Goal: Task Accomplishment & Management: Manage account settings

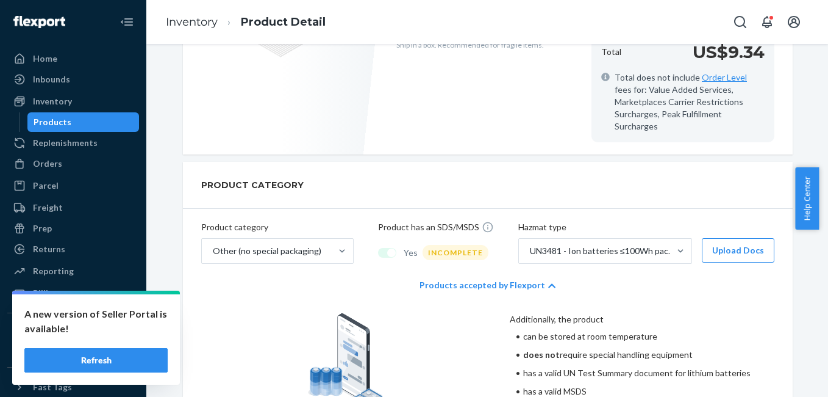
scroll to position [525, 0]
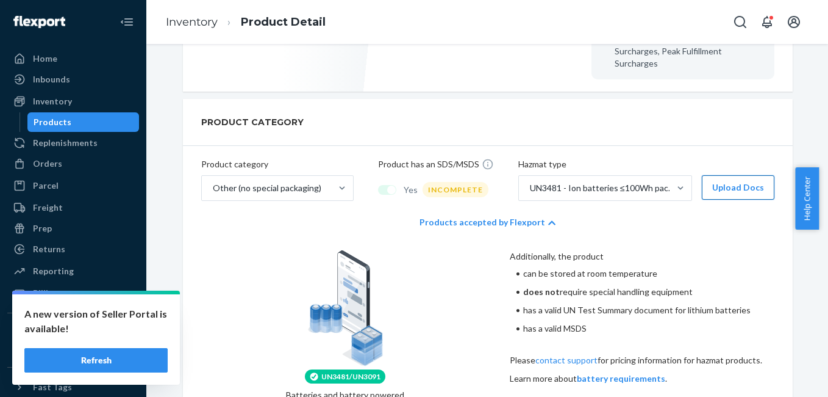
click at [725, 175] on button "Upload Docs" at bounding box center [738, 187] width 73 height 24
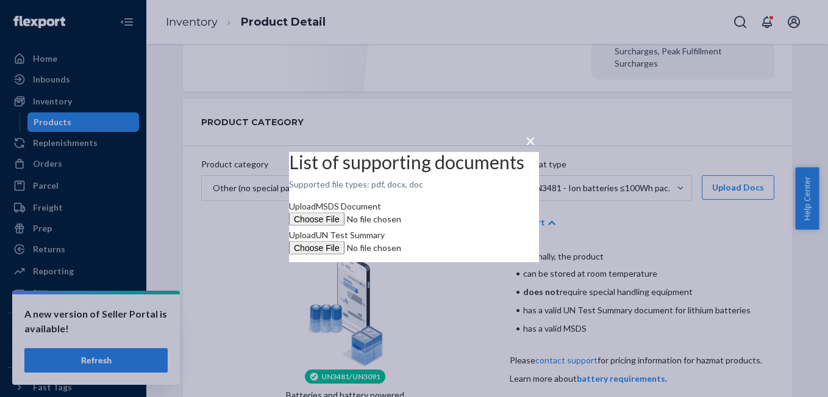
scroll to position [0, 0]
click at [455, 206] on label "Upload MSDS Document" at bounding box center [372, 213] width 166 height 26
click at [455, 212] on input "Upload MSDS Document" at bounding box center [372, 218] width 166 height 13
type input "C:\fakepath\MSDS 1000 mAh (2).pdf"
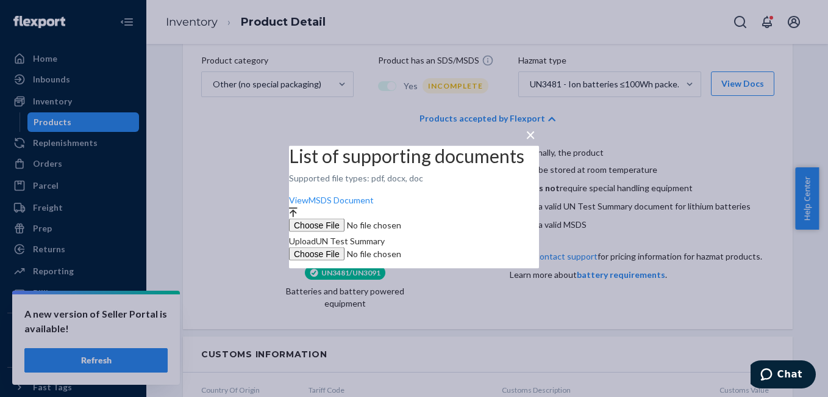
scroll to position [525, 0]
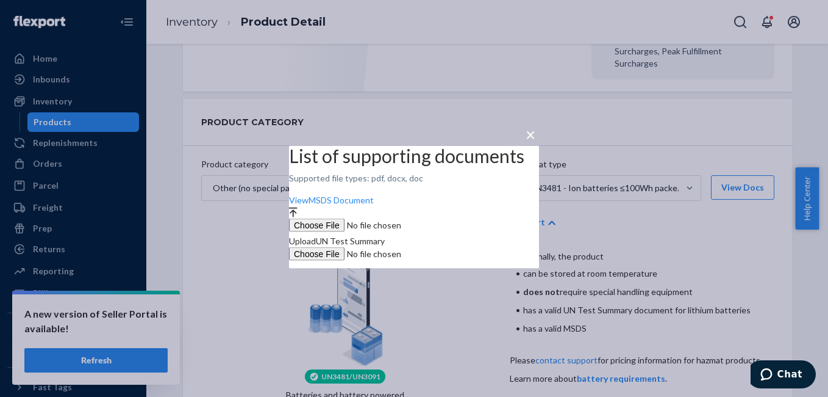
click at [385, 237] on span "Upload UN Test Summary" at bounding box center [337, 240] width 96 height 10
click at [431, 247] on input "Upload UN Test Summary" at bounding box center [372, 253] width 166 height 13
type input "C:\fakepath\TMB UN 38.3 (2).pdf"
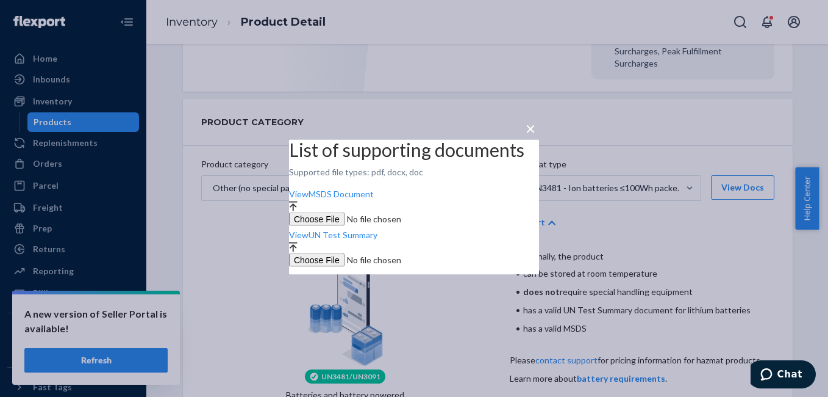
click at [534, 124] on span "×" at bounding box center [531, 128] width 10 height 21
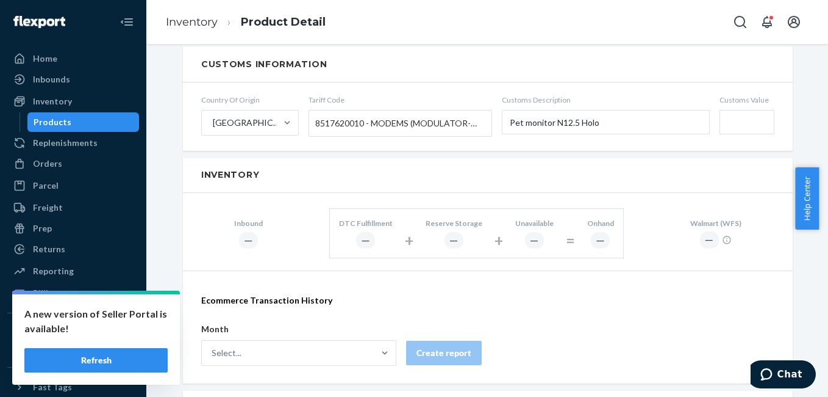
scroll to position [899, 0]
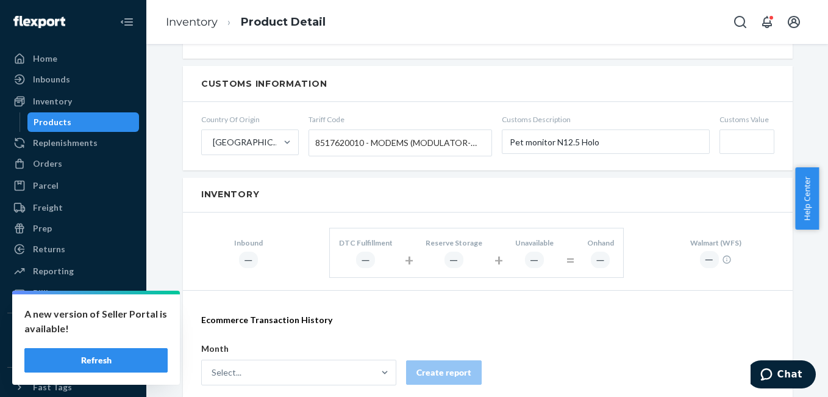
click at [723, 135] on input "Customs Value" at bounding box center [747, 141] width 55 height 24
paste input "$25"
type input "$25"
click at [656, 102] on form "Country Of Origin [GEOGRAPHIC_DATA] Tariff Code 8517620010 - MODEMS (MODULATOR-…" at bounding box center [488, 136] width 610 height 68
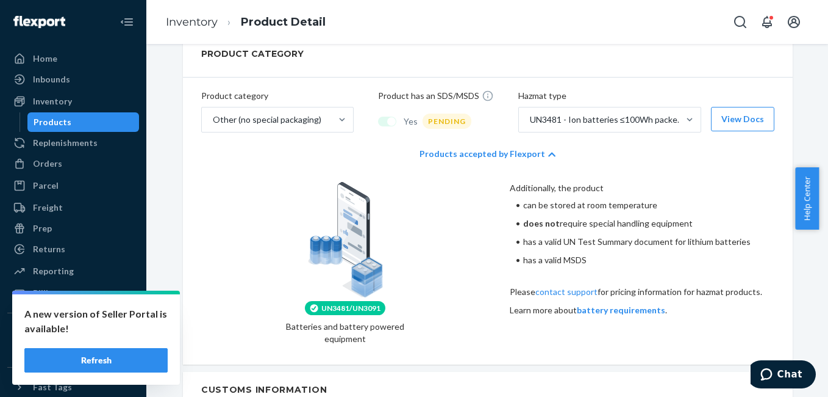
scroll to position [594, 0]
click at [548, 149] on icon at bounding box center [551, 153] width 7 height 9
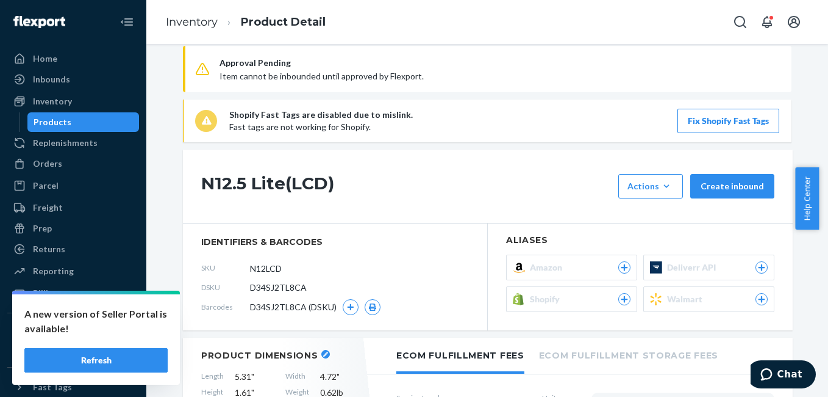
scroll to position [0, 0]
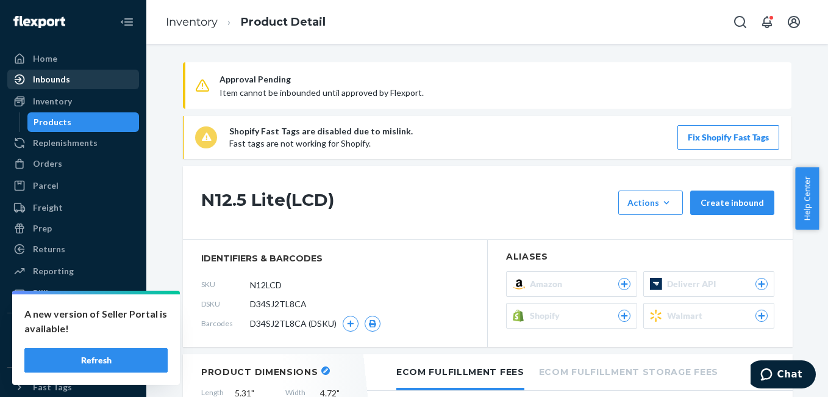
click at [57, 81] on div "Inbounds" at bounding box center [51, 79] width 37 height 12
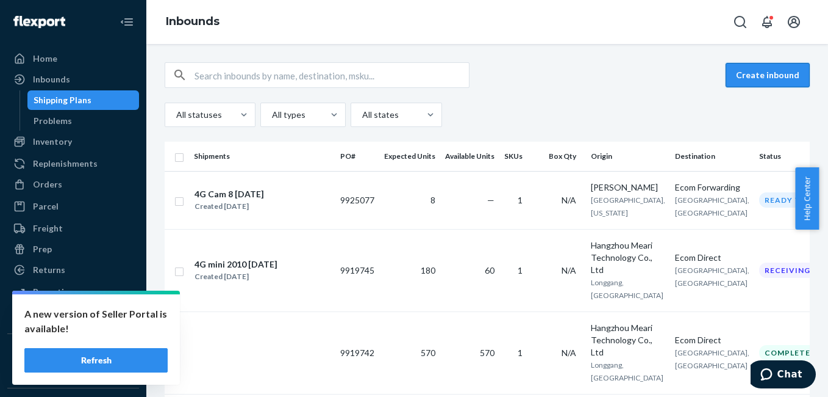
click at [748, 74] on button "Create inbound" at bounding box center [768, 75] width 84 height 24
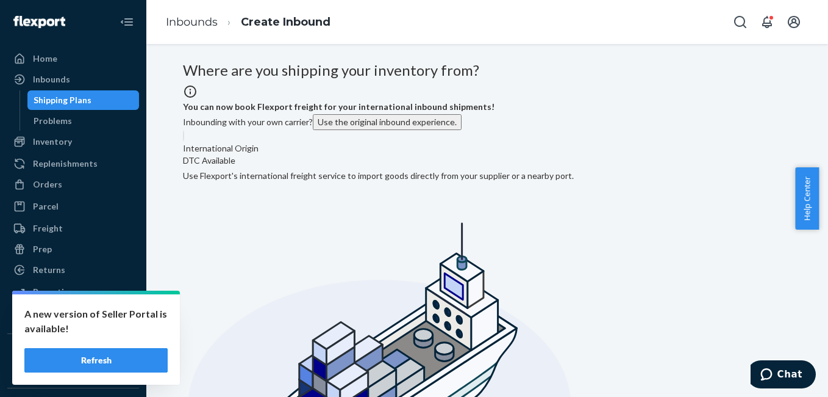
click at [420, 130] on button "Use the original inbound experience." at bounding box center [387, 122] width 149 height 16
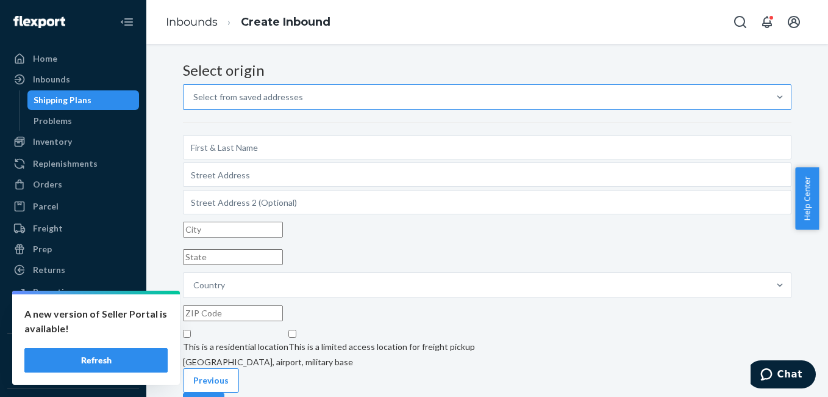
click at [303, 103] on div "Select from saved addresses" at bounding box center [248, 97] width 110 height 12
click at [195, 103] on input "Select from saved addresses" at bounding box center [193, 97] width 1 height 12
click at [195, 103] on input "option [PERSON_NAME] [STREET_ADDRESS][PERSON_NAME][US_STATE] focused, 2 of 10. …" at bounding box center [193, 97] width 1 height 12
type input "[PERSON_NAME]"
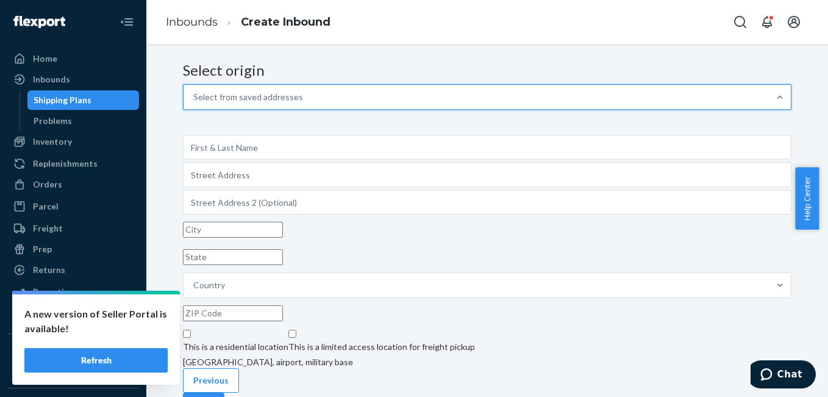
type input "[STREET_ADDRESS][PERSON_NAME]"
type input "[GEOGRAPHIC_DATA]"
type input "[US_STATE]"
type input "75238-4903"
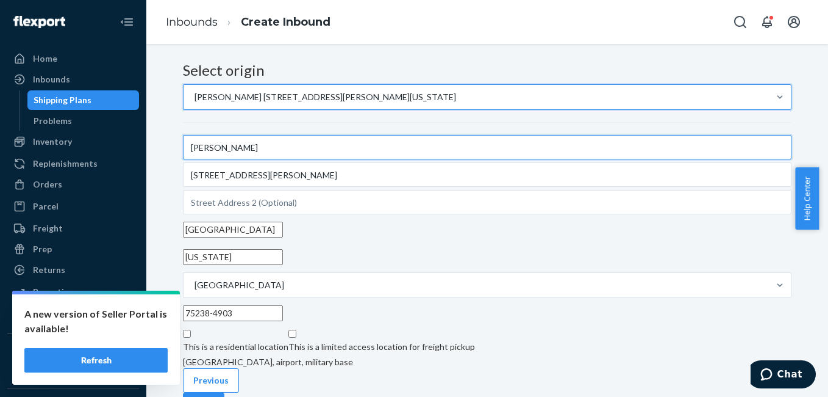
click at [269, 159] on input "[PERSON_NAME]" at bounding box center [487, 147] width 609 height 24
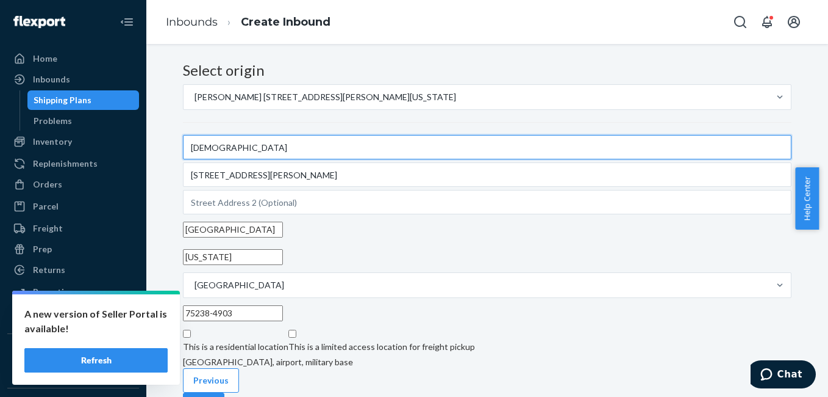
type input "[DEMOGRAPHIC_DATA]"
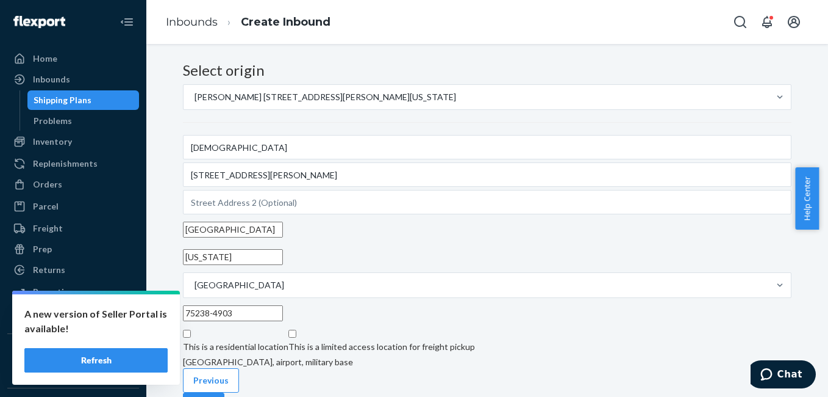
click at [584, 237] on div "Select origin [PERSON_NAME] [STREET_ADDRESS][PERSON_NAME][US_STATE] [GEOGRAPHIC…" at bounding box center [487, 215] width 609 height 306
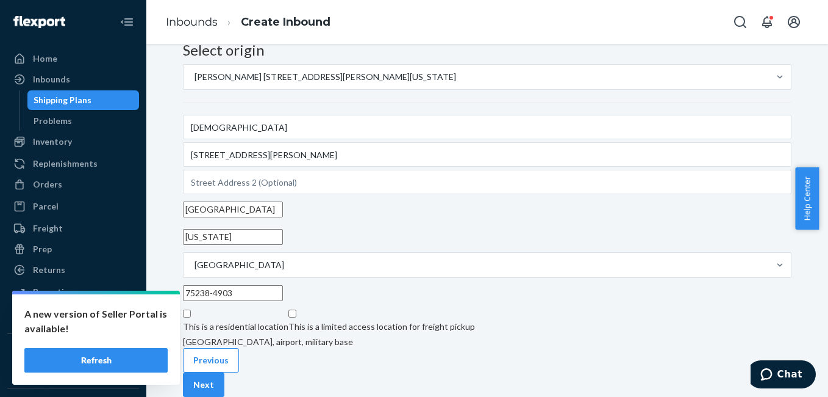
scroll to position [97, 0]
click at [224, 372] on button "Next" at bounding box center [203, 384] width 41 height 24
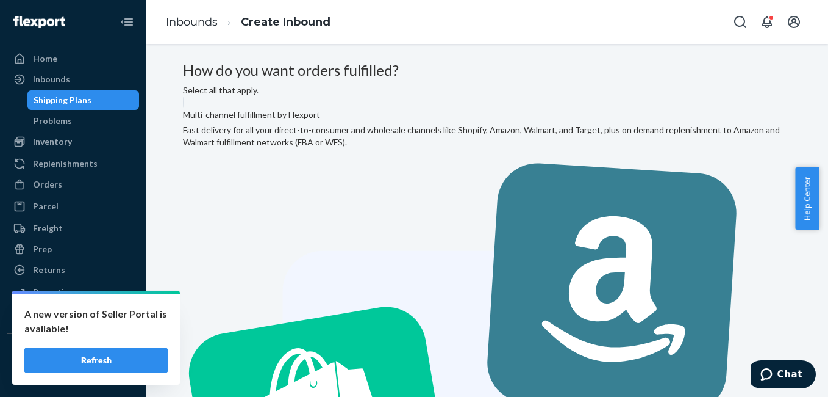
click at [191, 104] on input "Multi-channel fulfillment by Flexport Fast delivery for all your direct-to-cons…" at bounding box center [187, 100] width 8 height 8
radio input "true"
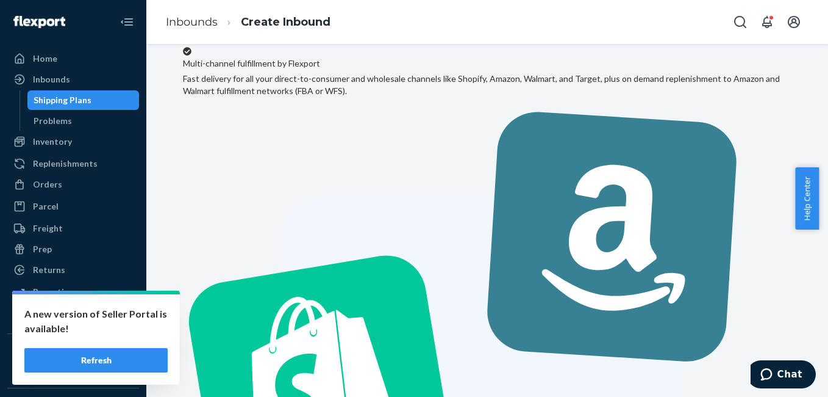
scroll to position [62, 0]
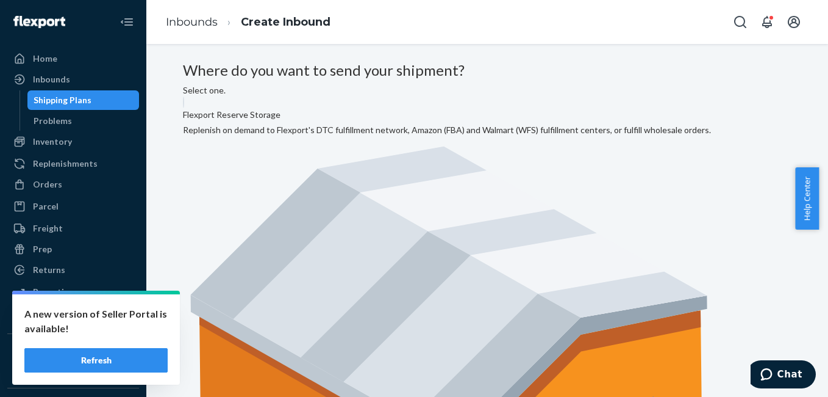
radio input "true"
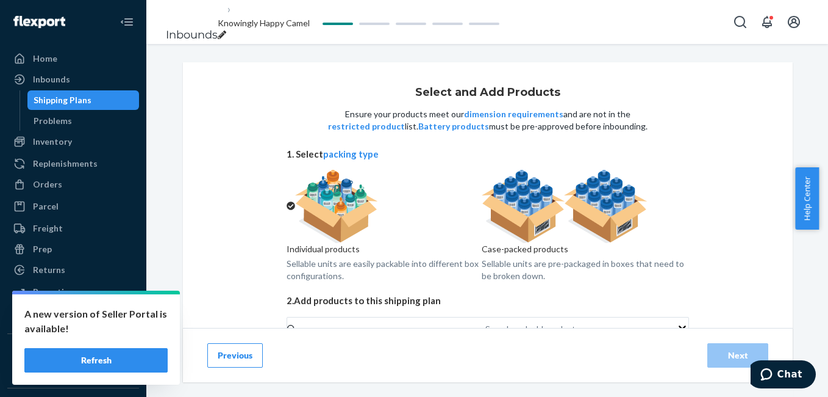
click at [574, 226] on img at bounding box center [565, 206] width 166 height 73
click at [490, 178] on input "Case-packed products Sellable units are pre-packaged in boxes that need to be b…" at bounding box center [486, 174] width 8 height 8
radio input "true"
radio input "false"
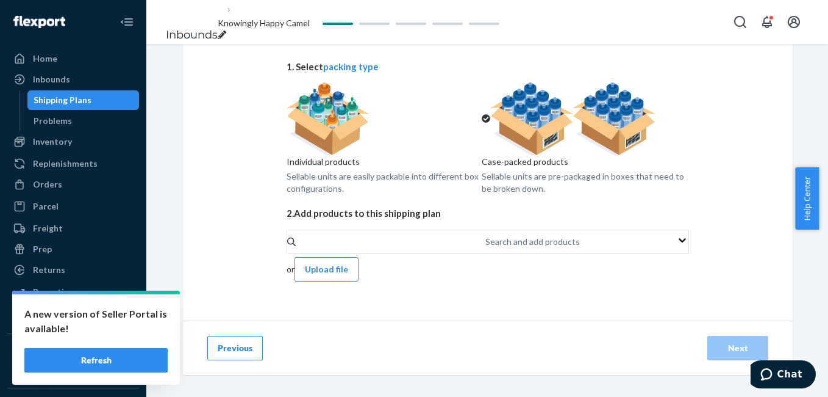
scroll to position [96, 0]
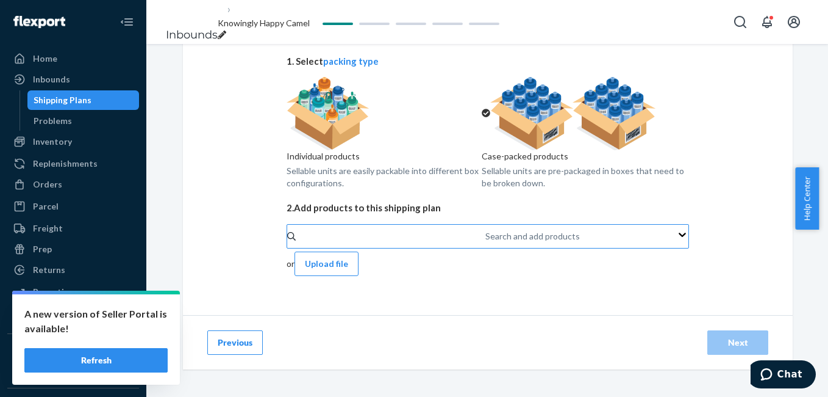
click at [486, 243] on div "Search and add products" at bounding box center [486, 236] width 1 height 15
click at [486, 242] on input "Search and add products" at bounding box center [486, 236] width 1 height 12
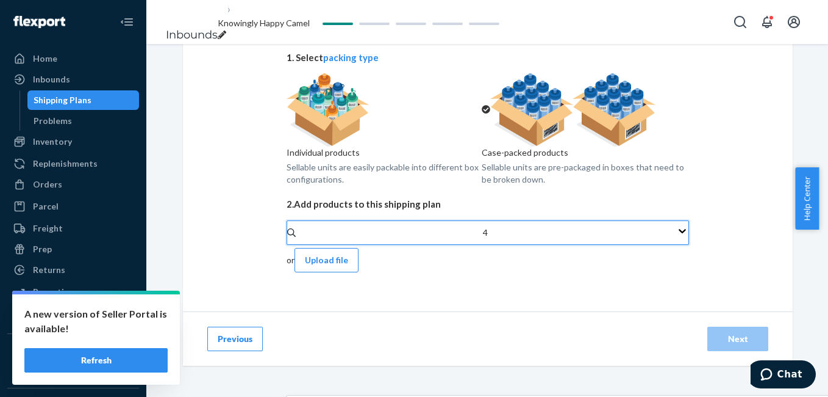
type input "4g"
click at [481, 239] on input "4g" at bounding box center [486, 232] width 10 height 12
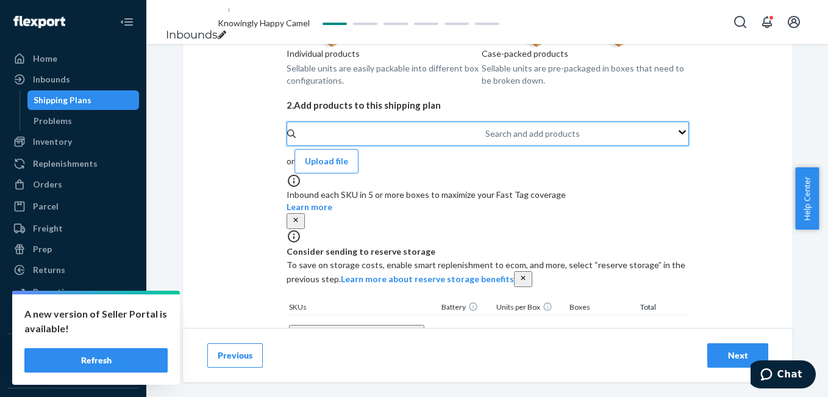
scroll to position [187, 0]
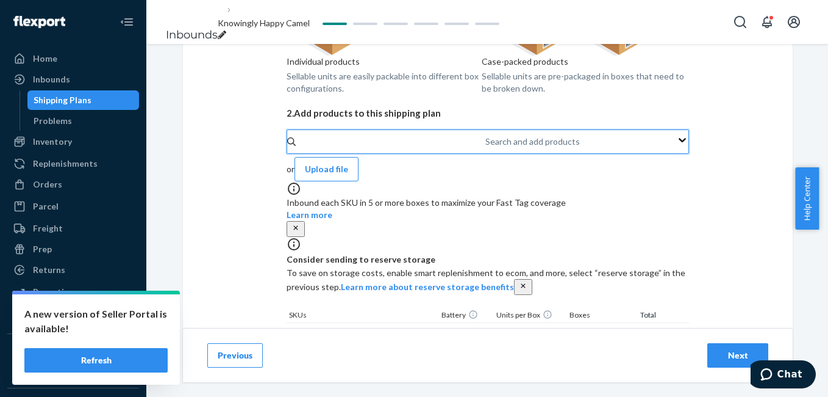
click at [486, 148] on div "Search and add products" at bounding box center [533, 141] width 95 height 12
click at [486, 148] on input "0 results available. Select is focused ,type to refine list, press Down to open…" at bounding box center [486, 141] width 1 height 12
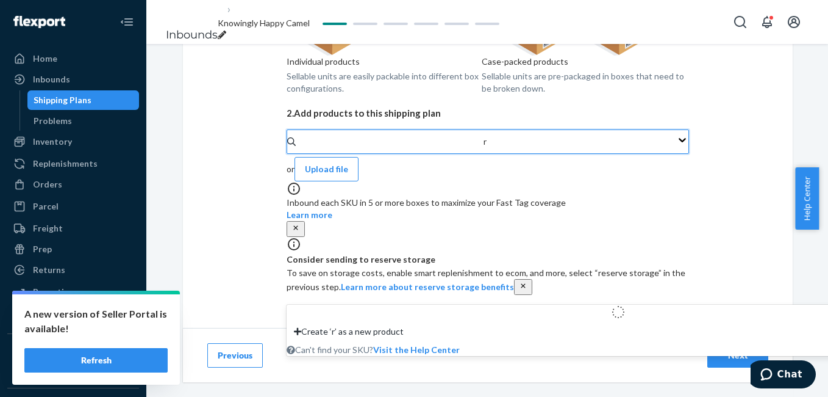
type input "rv"
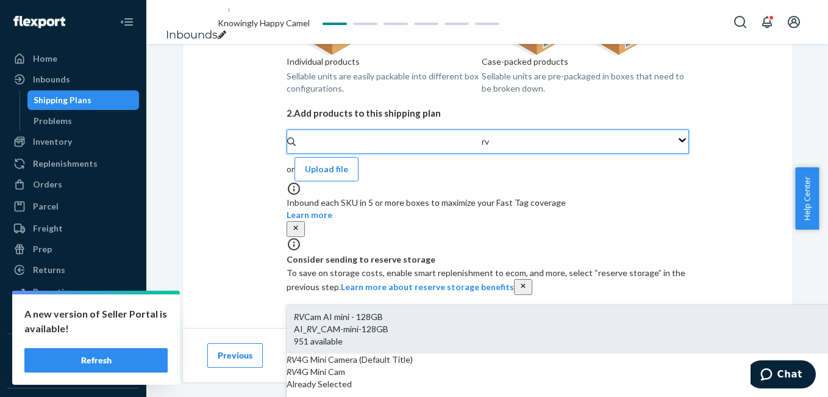
click at [378, 311] on div "RV Cam AI mini - 128GB" at bounding box center [618, 317] width 649 height 12
click at [482, 148] on input "rv" at bounding box center [486, 141] width 9 height 12
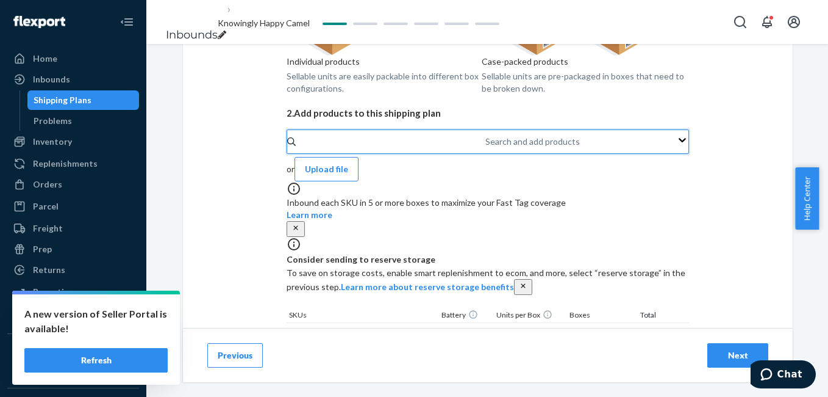
click at [486, 148] on div "Search and add products" at bounding box center [533, 141] width 95 height 12
click at [486, 148] on input "0 results available. Use Up and Down to choose options, press Enter to select t…" at bounding box center [486, 141] width 1 height 12
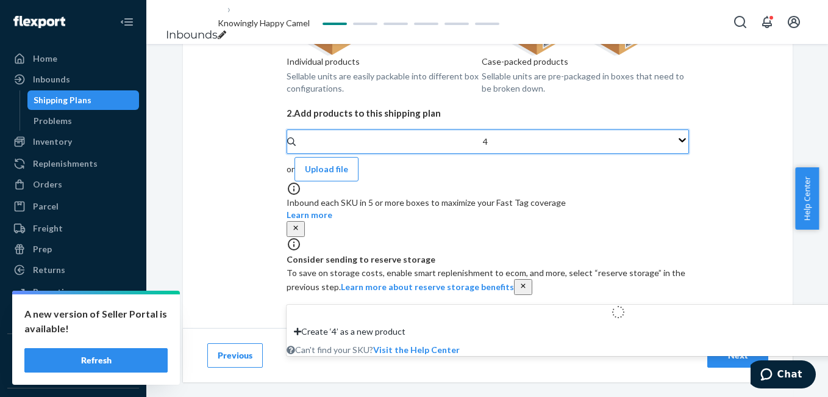
type input "4g"
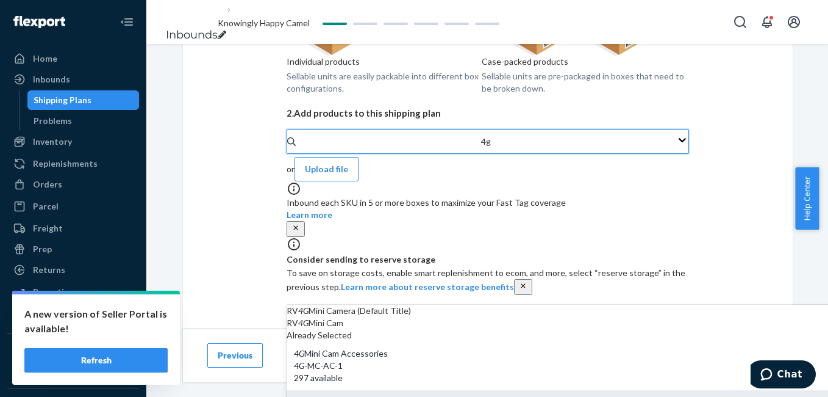
click at [368, 396] on div "Waggle 4G Camera (Default Title)" at bounding box center [618, 402] width 649 height 12
click at [481, 148] on input "4g" at bounding box center [486, 141] width 10 height 12
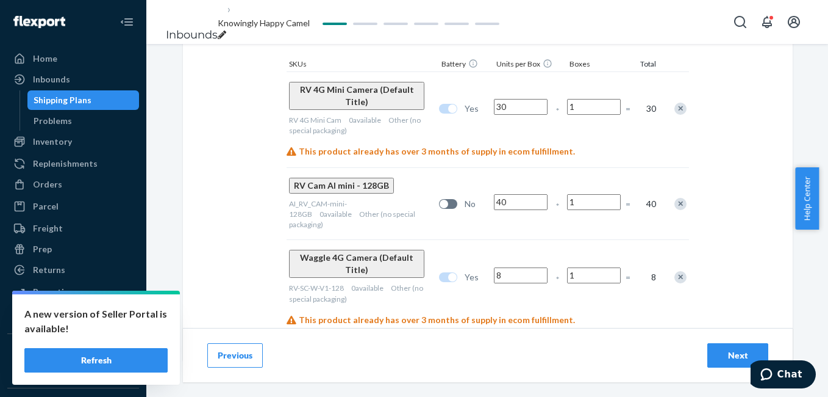
scroll to position [440, 0]
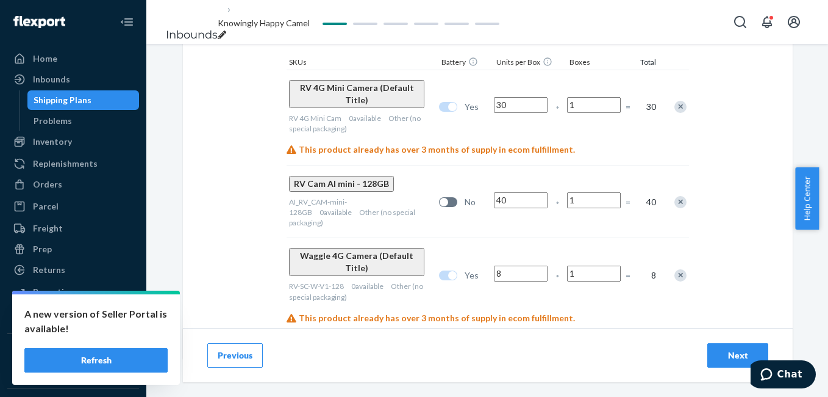
click at [712, 351] on button "Next" at bounding box center [738, 355] width 61 height 24
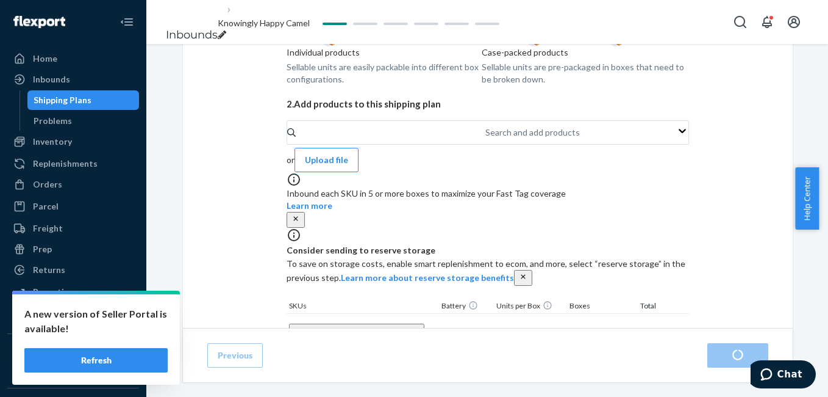
radio input "true"
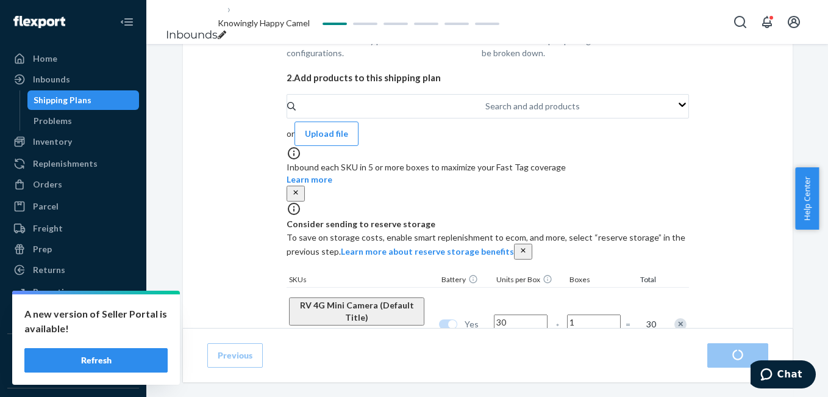
scroll to position [267, 0]
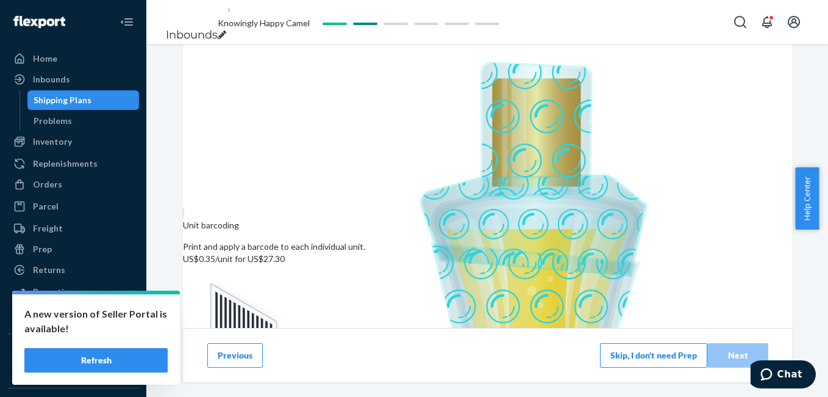
scroll to position [265, 0]
click at [659, 357] on button "Skip, I don't need Prep" at bounding box center [653, 355] width 107 height 24
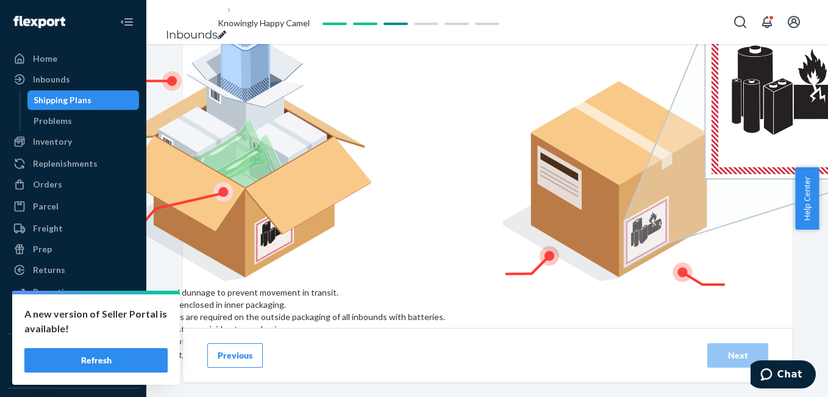
scroll to position [203, 0]
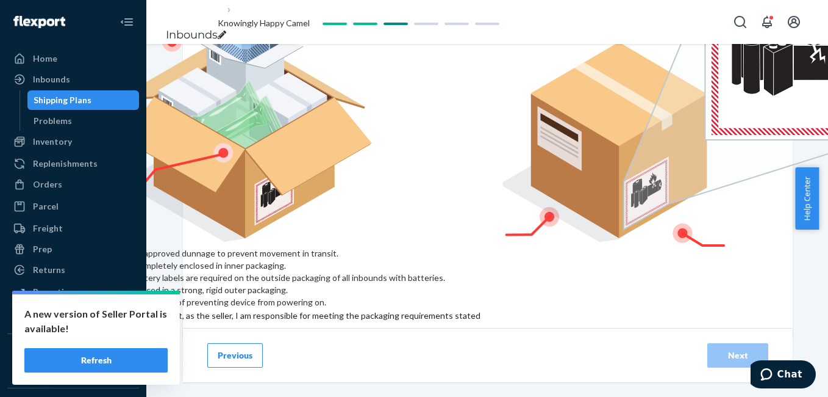
click at [226, 291] on div "Product Category Packaging Requirements Carefully follow the instructions below…" at bounding box center [488, 89] width 610 height 497
click at [231, 308] on input "checkbox" at bounding box center [305, 322] width 406 height 29
checkbox input "true"
click at [718, 354] on div "Next" at bounding box center [738, 355] width 40 height 12
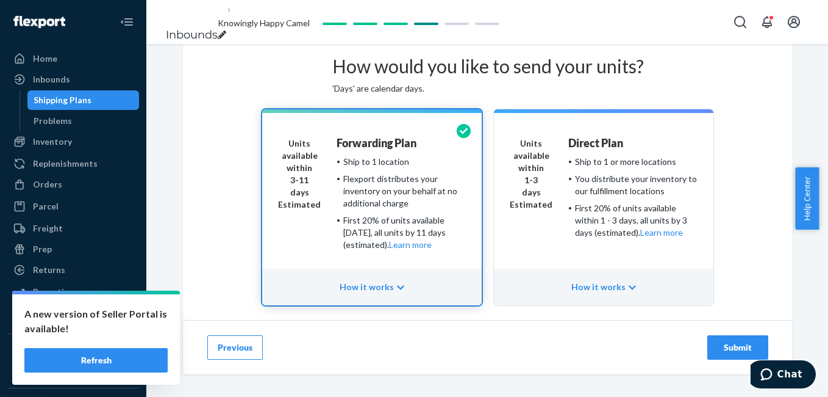
scroll to position [124, 0]
click at [720, 341] on div "Submit" at bounding box center [738, 347] width 40 height 12
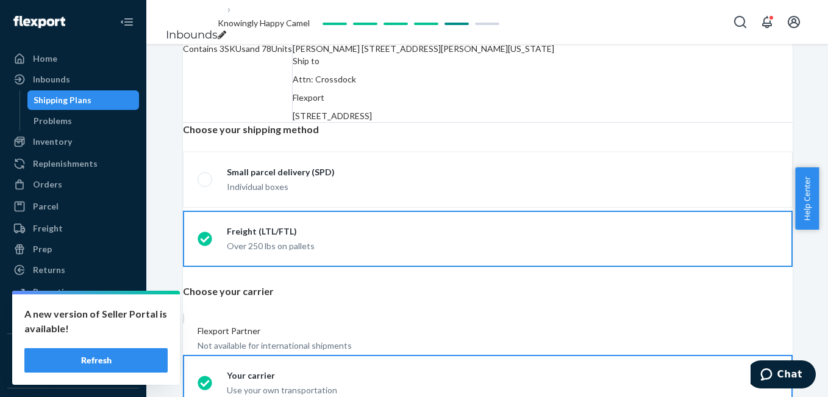
radio input "true"
radio input "false"
radio input "true"
radio input "false"
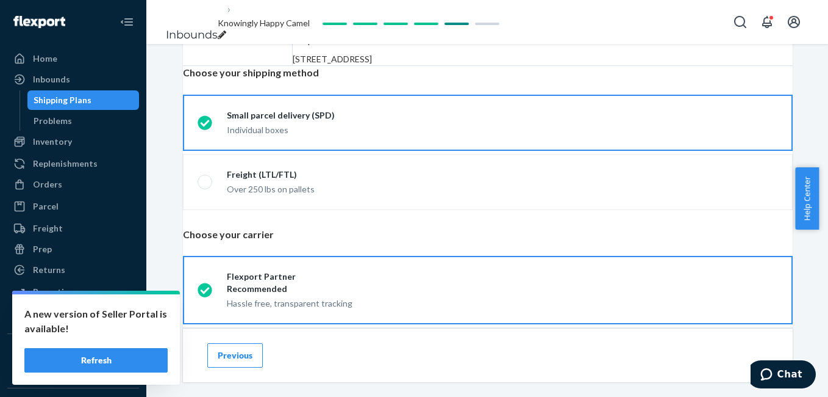
scroll to position [132, 0]
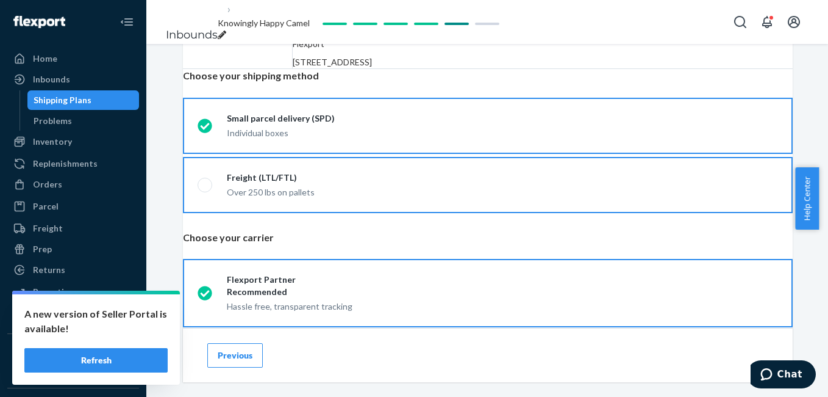
click at [212, 192] on span at bounding box center [205, 185] width 15 height 15
click at [206, 312] on input "Freight (LTL/FTL) Over 250 lbs on pallets" at bounding box center [202, 316] width 8 height 8
radio input "true"
radio input "false"
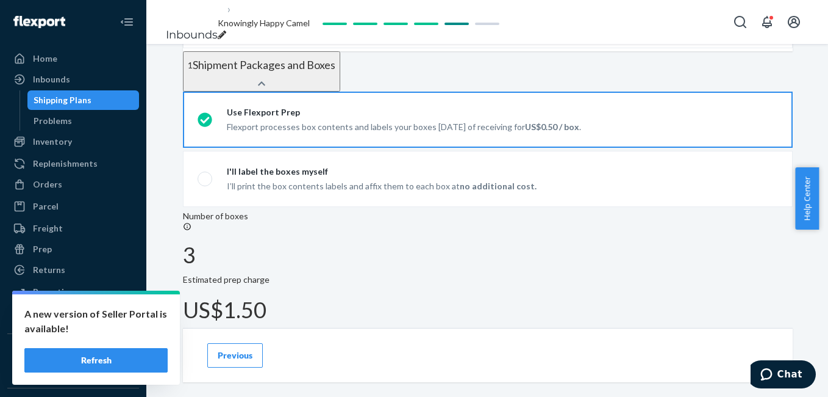
scroll to position [437, 0]
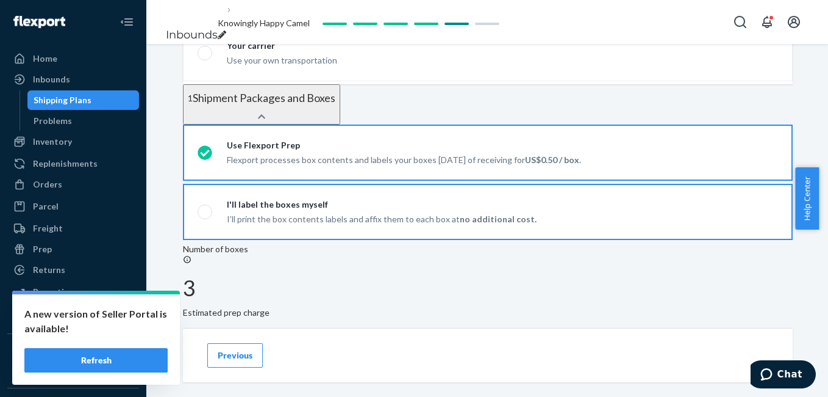
click at [212, 204] on span at bounding box center [205, 211] width 15 height 15
radio input "true"
radio input "false"
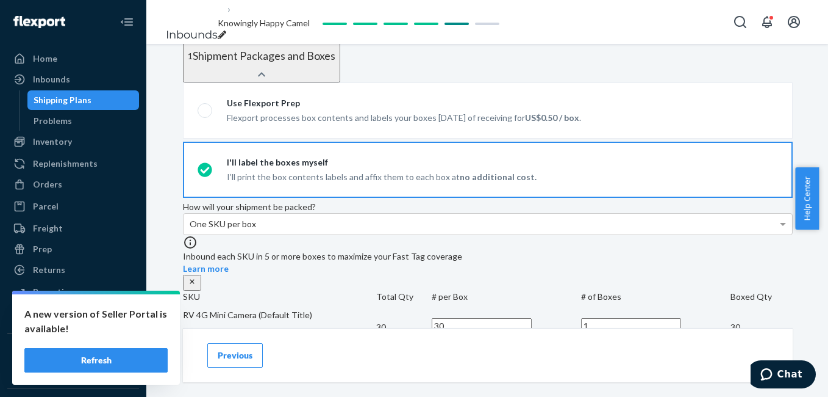
scroll to position [478, 0]
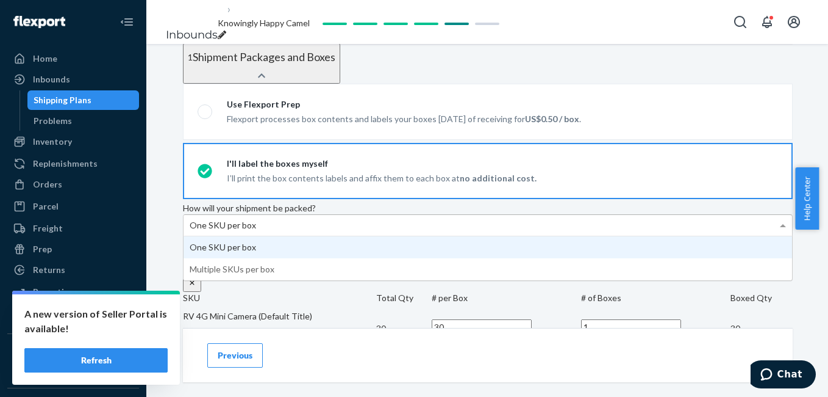
click at [501, 215] on div "One SKU per box" at bounding box center [488, 225] width 609 height 21
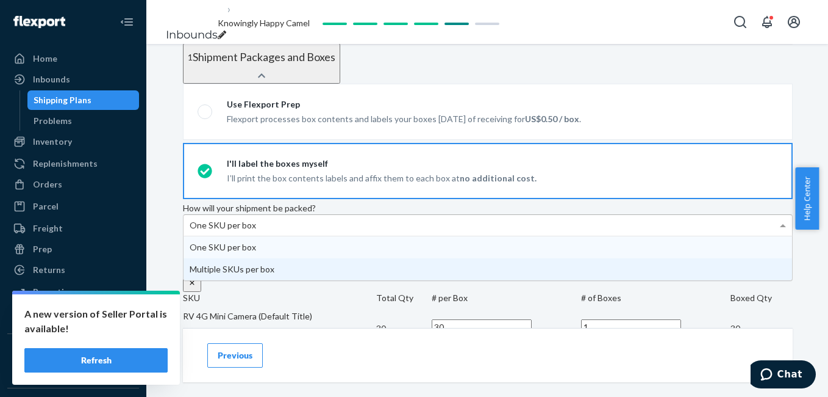
click at [562, 202] on div "How will your shipment be packed? One SKU per box One SKU per box Multiple SKUs…" at bounding box center [488, 219] width 610 height 34
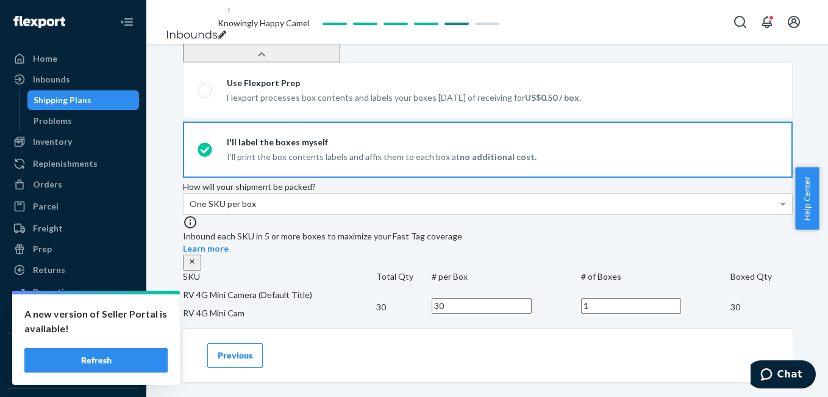
scroll to position [484, 0]
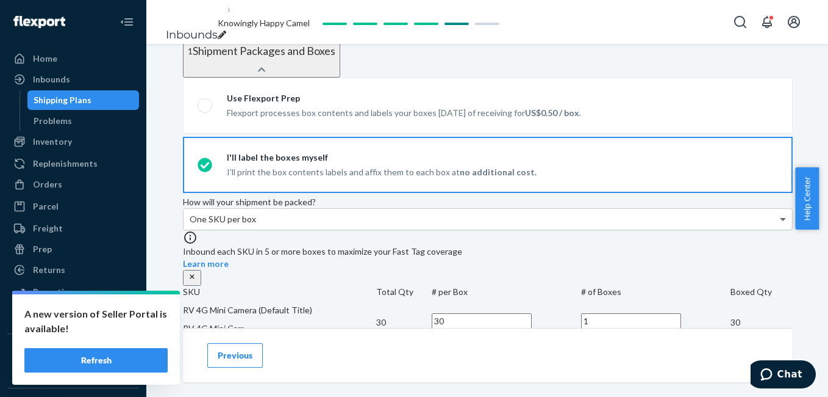
click at [777, 209] on span at bounding box center [784, 219] width 15 height 21
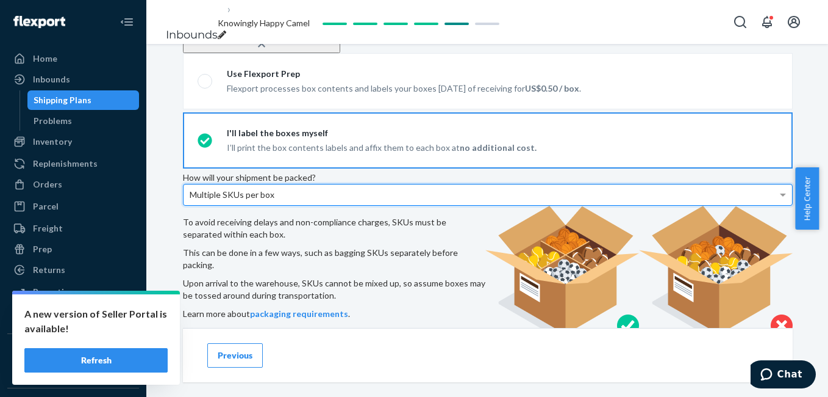
scroll to position [488, 0]
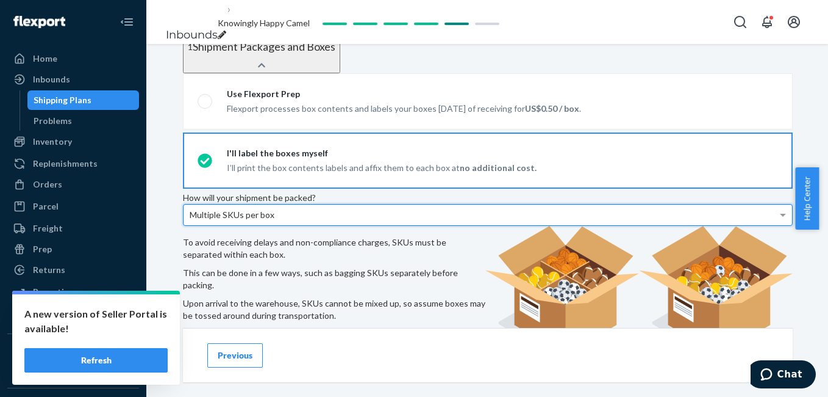
click at [479, 204] on div "Multiple SKUs per box" at bounding box center [488, 214] width 609 height 21
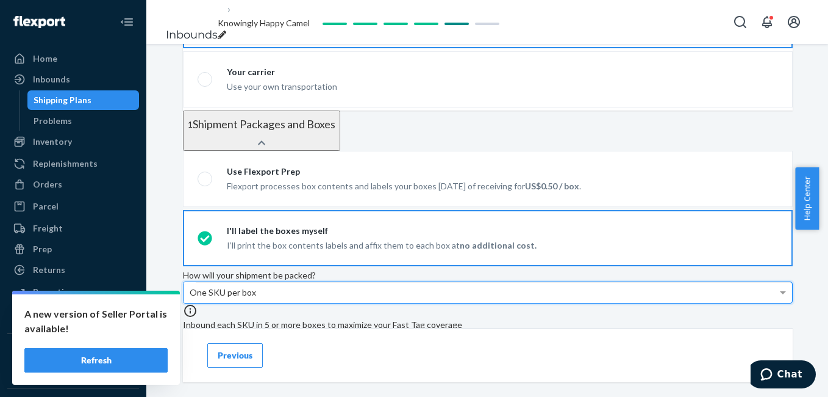
scroll to position [407, 0]
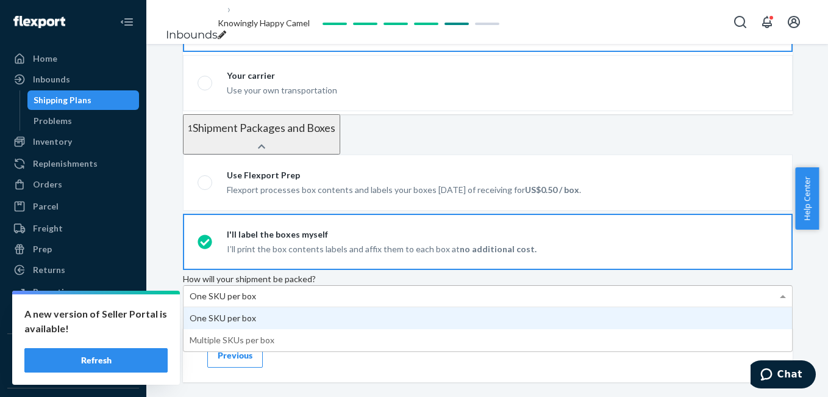
click at [461, 285] on div "One SKU per box" at bounding box center [488, 295] width 609 height 21
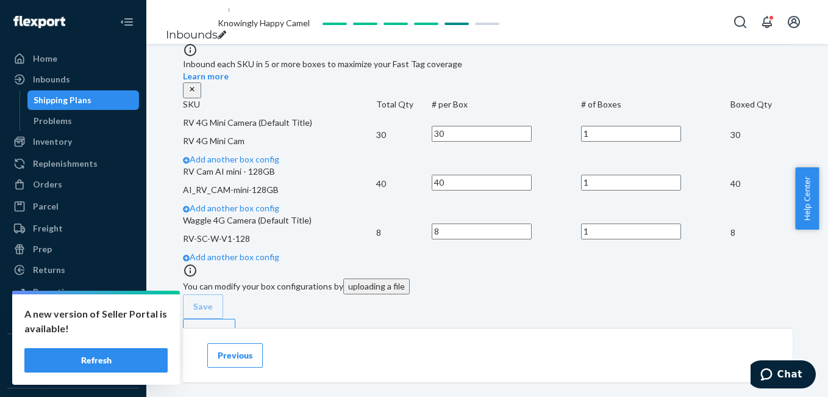
scroll to position [663, 0]
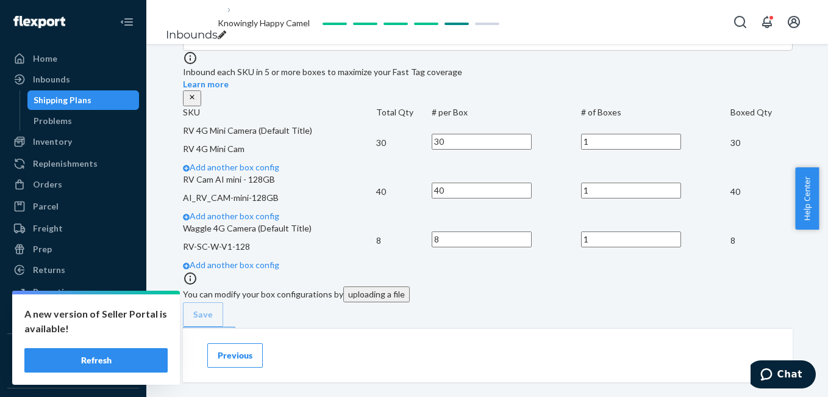
click at [655, 134] on input "1" at bounding box center [631, 142] width 100 height 16
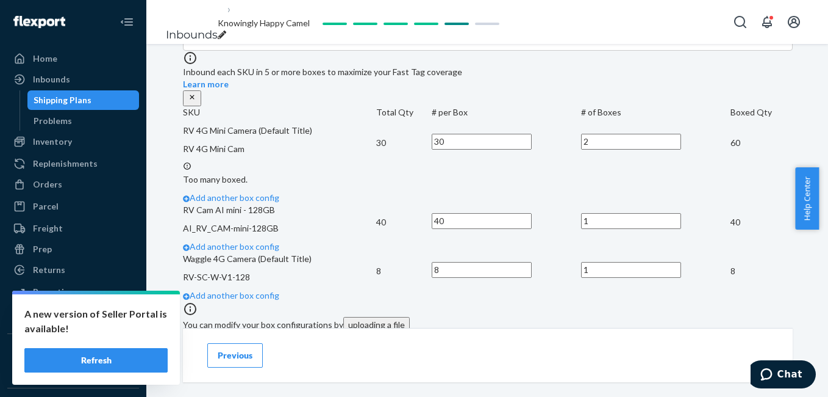
type input "2"
click at [376, 149] on td "RV 4G Mini Camera (Default Title) RV 4G Mini Cam" at bounding box center [279, 142] width 193 height 37
click at [259, 173] on p "Too many boxed." at bounding box center [488, 179] width 610 height 12
click at [257, 173] on p "Too many boxed." at bounding box center [488, 179] width 610 height 12
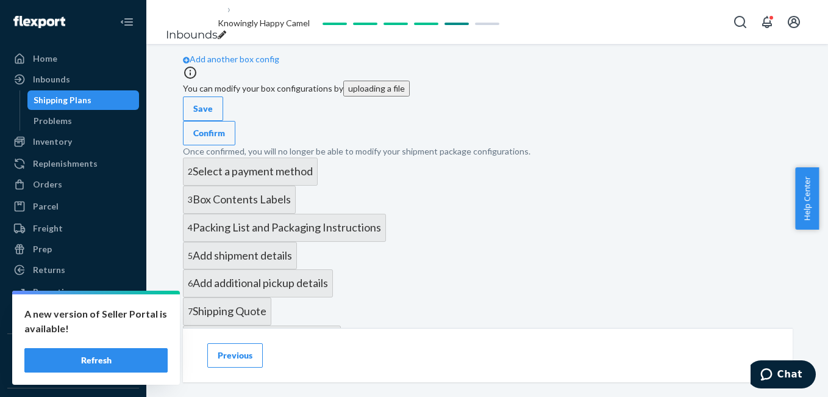
scroll to position [947, 0]
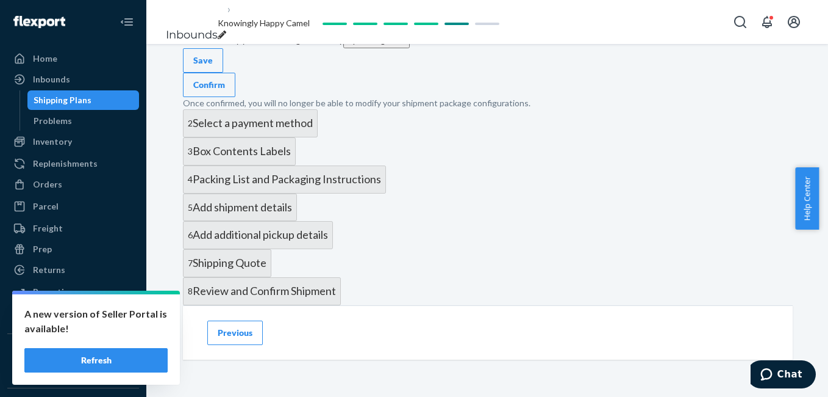
click at [225, 91] on div "Confirm" at bounding box center [209, 85] width 32 height 12
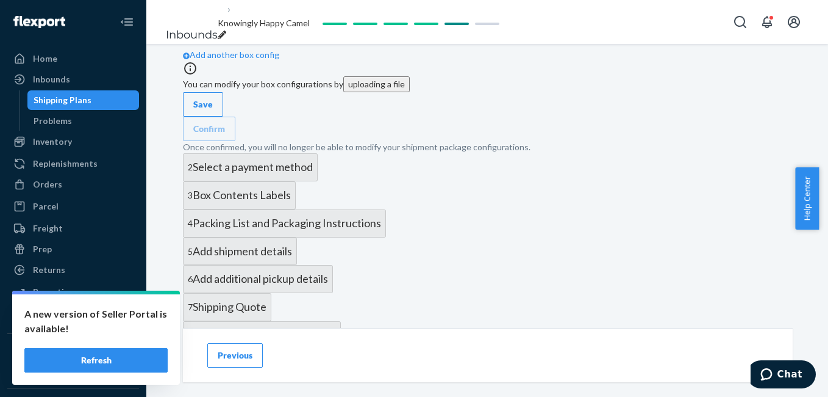
scroll to position [903, 0]
click at [213, 111] on div "Save" at bounding box center [203, 105] width 20 height 12
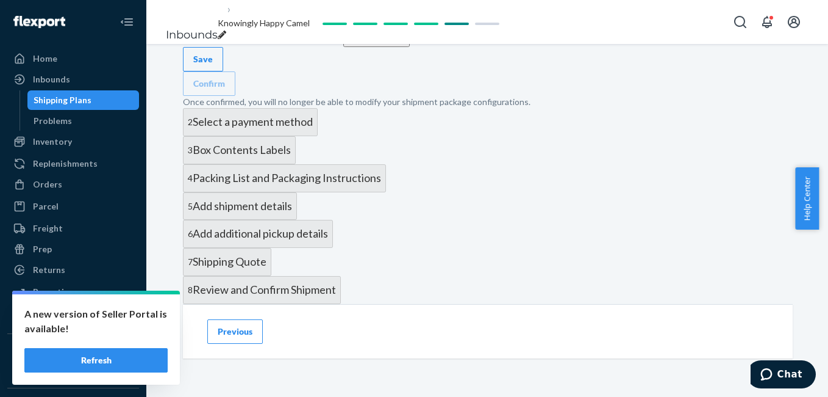
scroll to position [964, 0]
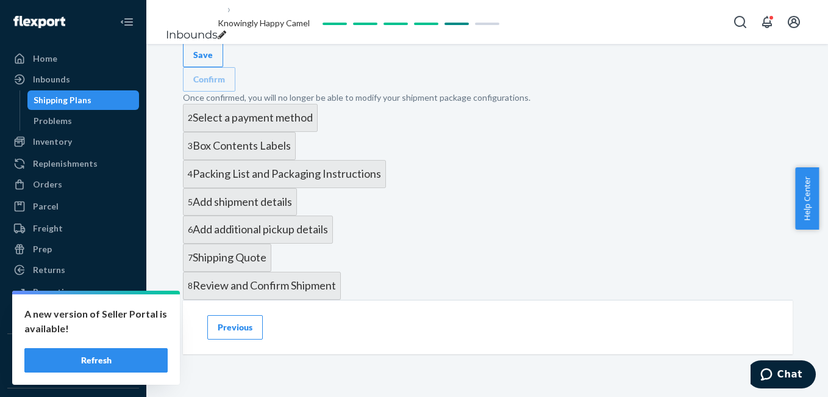
click at [213, 61] on div "Save" at bounding box center [203, 55] width 20 height 12
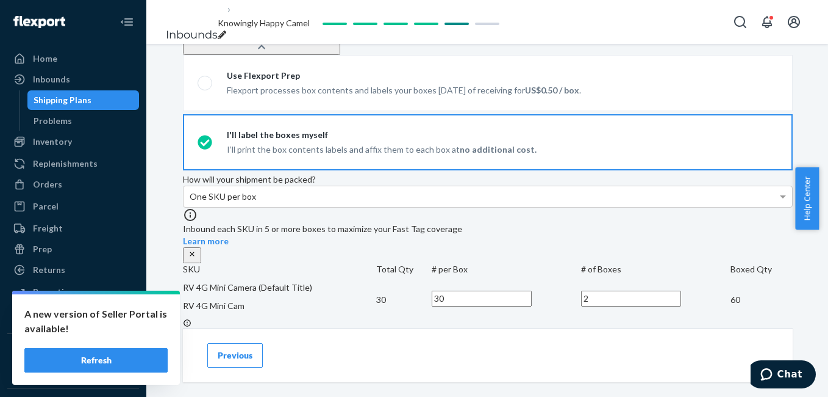
scroll to position [508, 0]
click at [101, 361] on button "Refresh" at bounding box center [95, 360] width 143 height 24
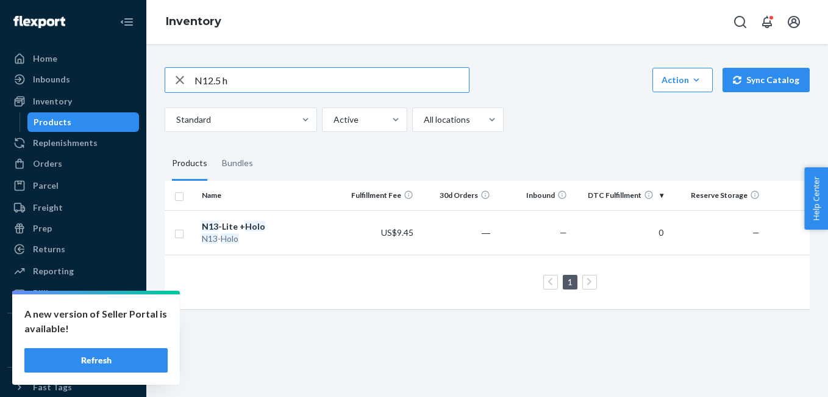
click at [246, 84] on input "N12.5 h" at bounding box center [332, 80] width 275 height 24
type input "N12.5"
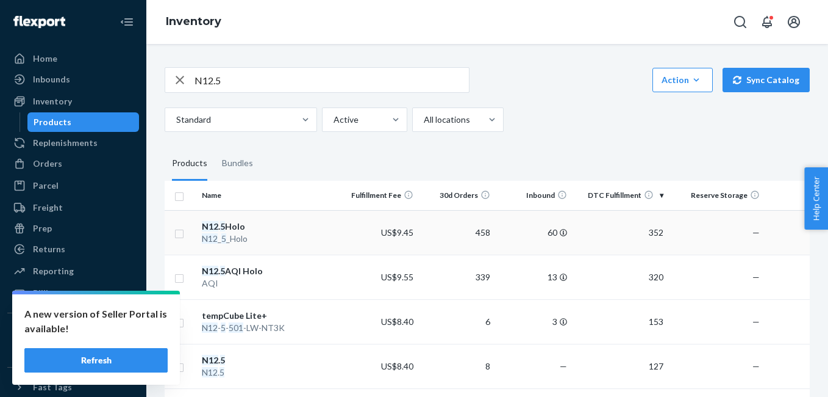
click at [222, 226] on em "5" at bounding box center [222, 226] width 5 height 10
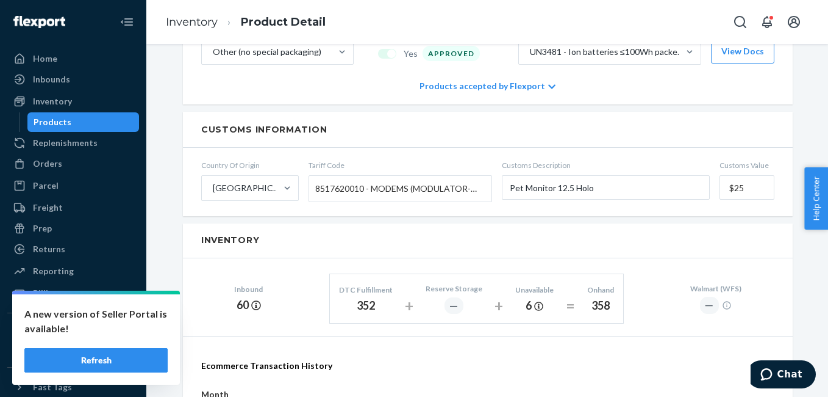
scroll to position [586, 0]
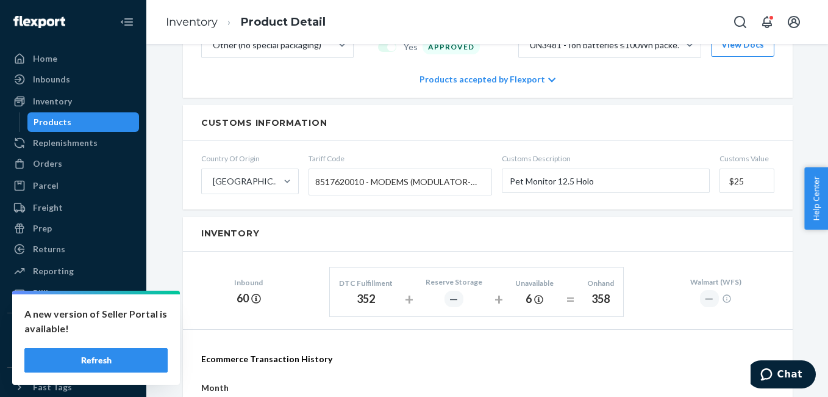
click at [726, 168] on input "$25" at bounding box center [747, 180] width 55 height 24
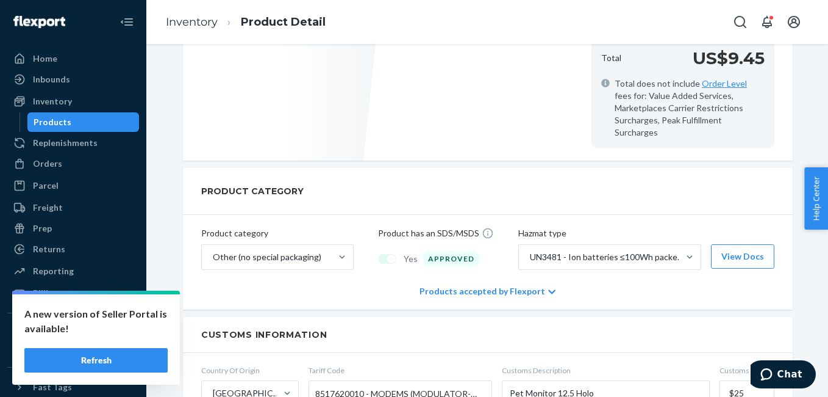
scroll to position [0, 0]
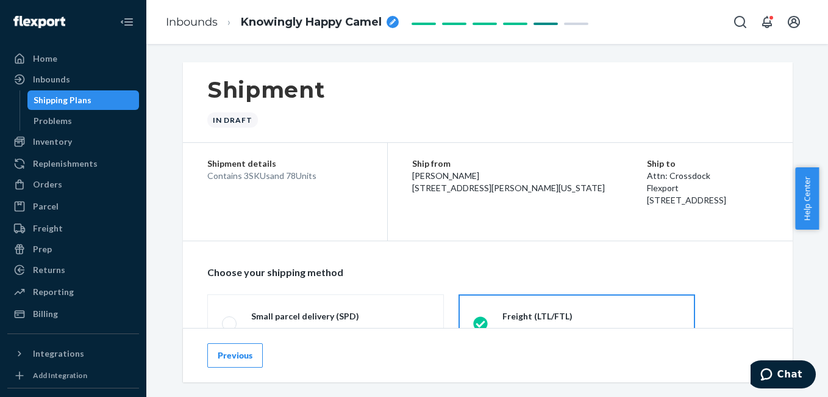
click at [262, 180] on div "Contains 3 SKUs and 78 Units" at bounding box center [285, 176] width 156 height 12
click at [434, 24] on div at bounding box center [424, 24] width 24 height 2
click at [453, 27] on span at bounding box center [500, 22] width 183 height 12
click at [393, 23] on icon "breadcrumbs" at bounding box center [393, 22] width 6 height 6
type input "Sanjeevi Shipment"
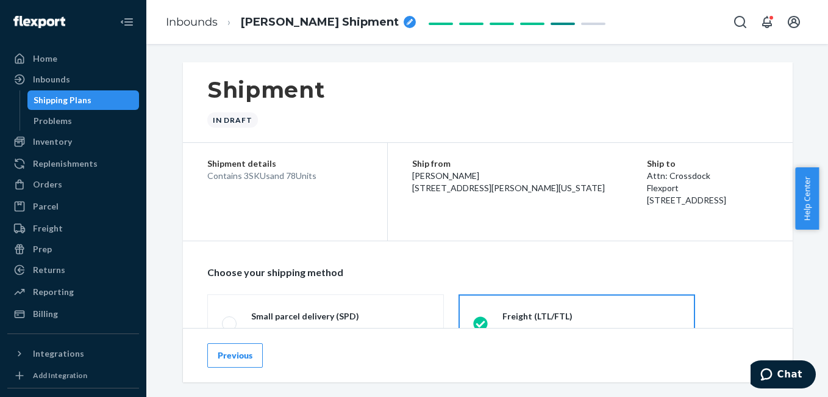
click at [300, 209] on div "Shipment details Contains 3 SKUs and 78 Units Ship from Vaishali 8641 Hackney L…" at bounding box center [488, 192] width 610 height 98
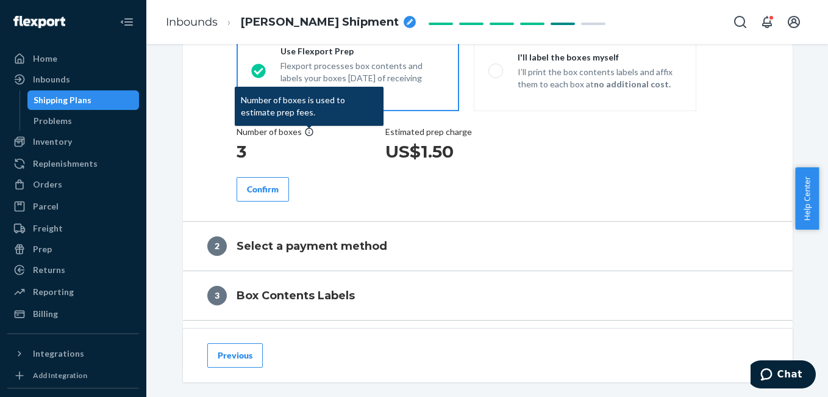
scroll to position [525, 0]
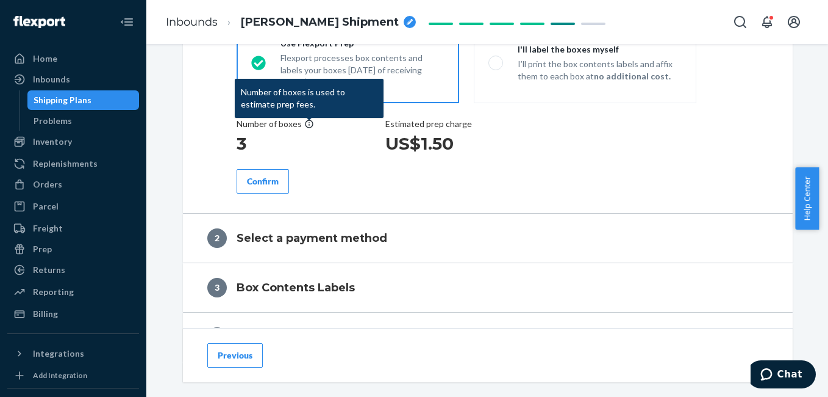
click at [304, 127] on icon at bounding box center [309, 124] width 10 height 10
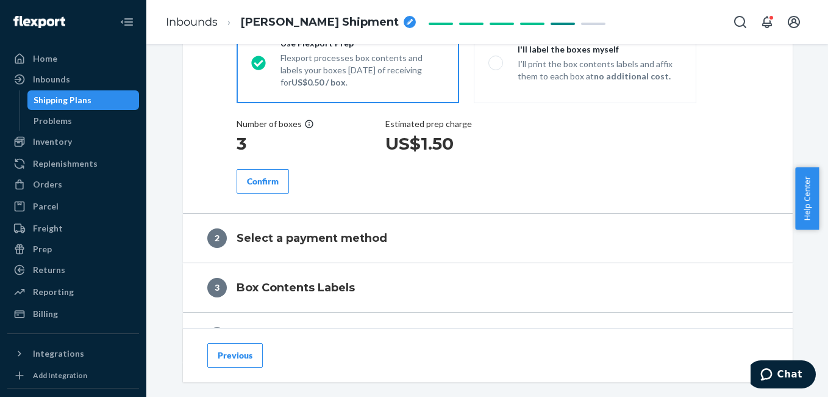
click at [239, 143] on h1 "3" at bounding box center [275, 143] width 77 height 22
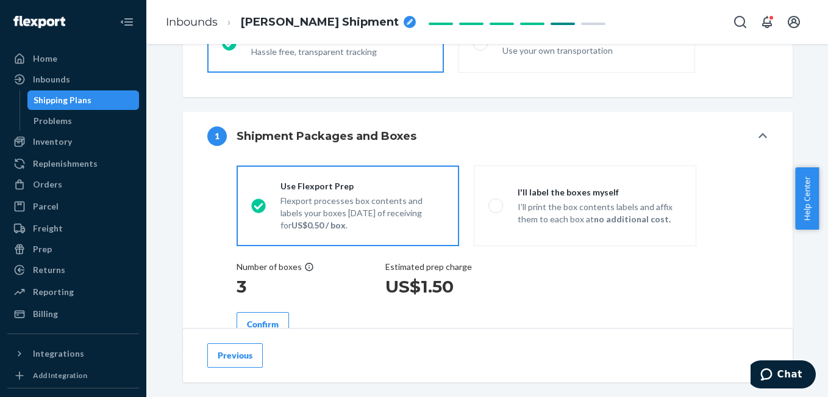
scroll to position [390, 0]
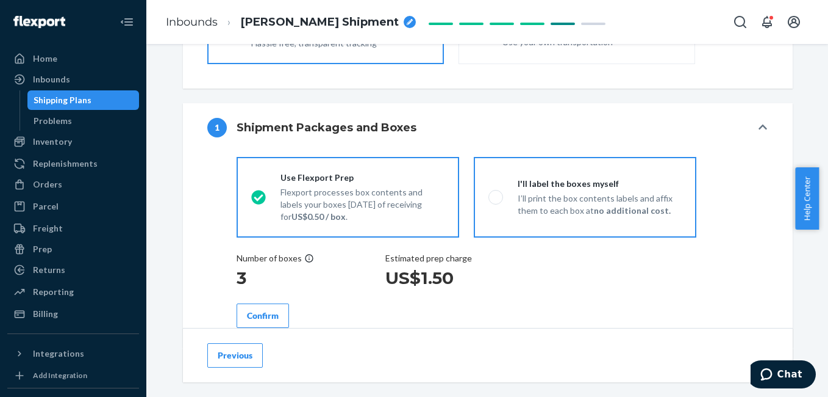
click at [498, 200] on span at bounding box center [496, 197] width 15 height 15
click at [497, 200] on input "I'll label the boxes myself I’ll print the box contents labels and affix them t…" at bounding box center [493, 197] width 8 height 8
radio input "true"
radio input "false"
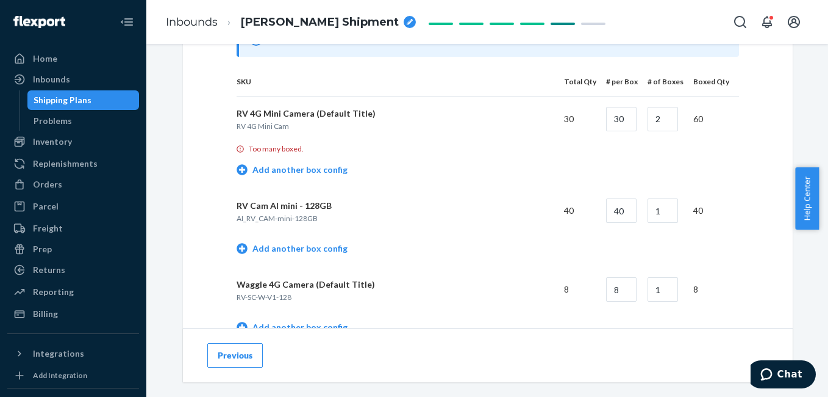
scroll to position [683, 0]
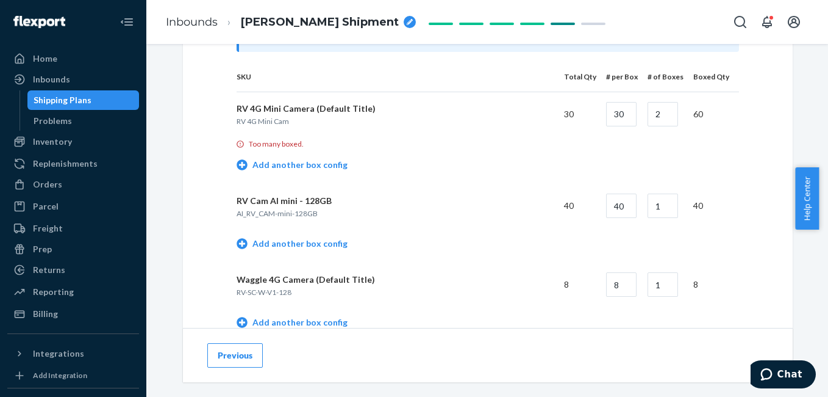
click at [270, 146] on p "Too many boxed." at bounding box center [276, 143] width 55 height 10
click at [248, 164] on link "Add another box config" at bounding box center [292, 165] width 111 height 12
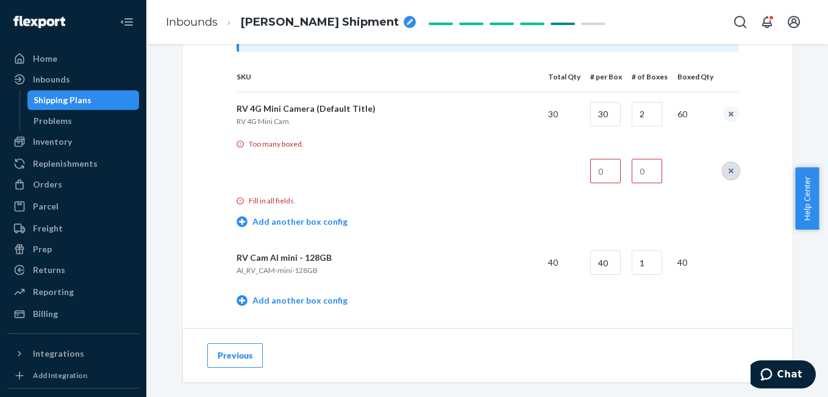
click at [729, 168] on button "remove box config" at bounding box center [731, 171] width 16 height 16
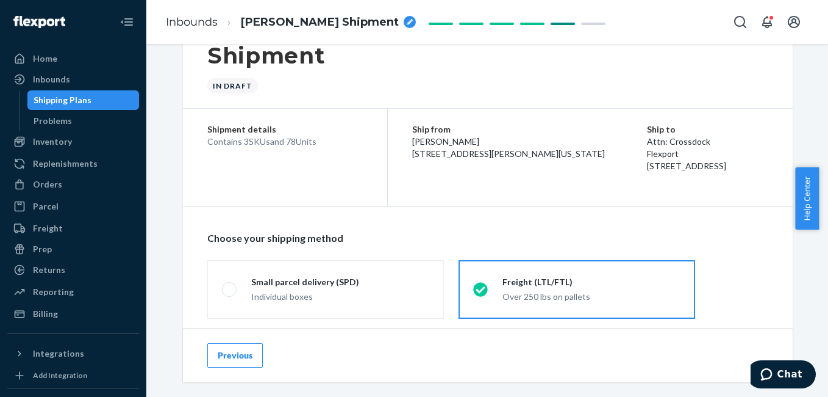
scroll to position [0, 0]
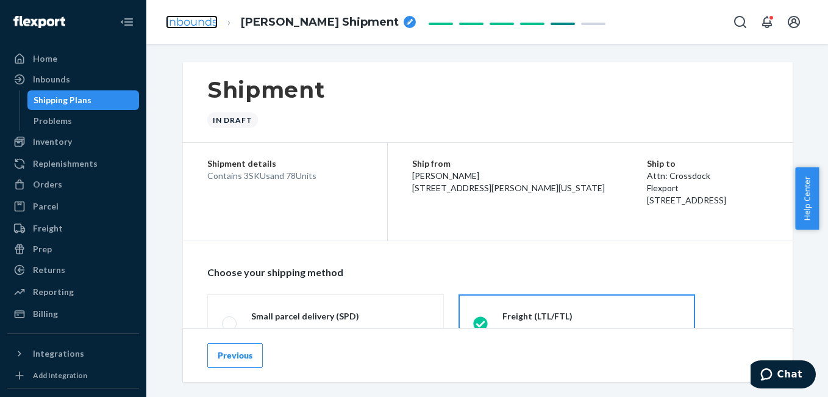
click at [210, 25] on link "Inbounds" at bounding box center [192, 21] width 52 height 13
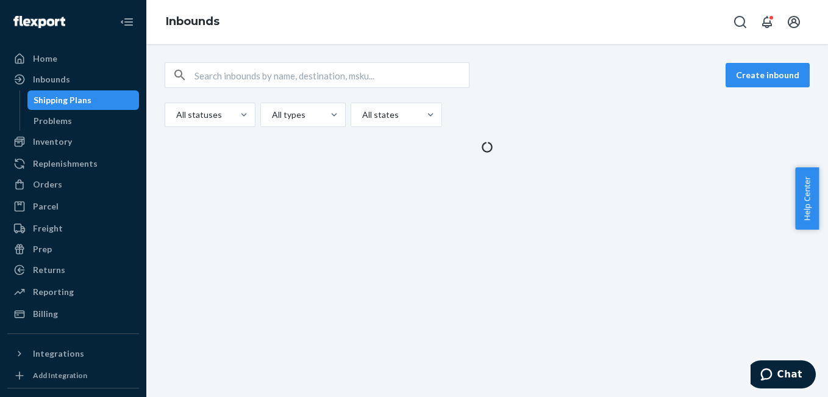
click at [250, 196] on div "Create inbound All statuses All types All states" at bounding box center [487, 220] width 682 height 353
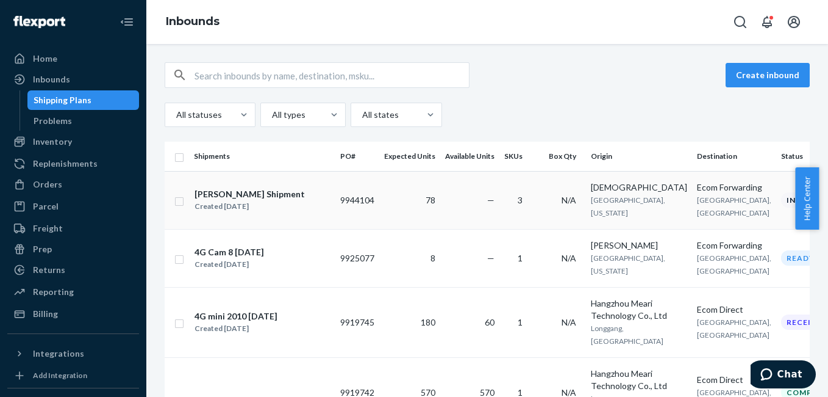
click at [245, 199] on div "Sanjeevi Shipment" at bounding box center [250, 194] width 110 height 12
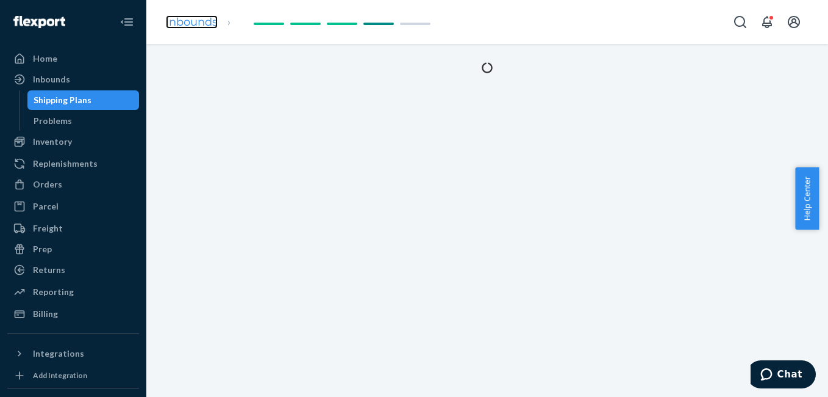
click at [208, 27] on link "Inbounds" at bounding box center [192, 21] width 52 height 13
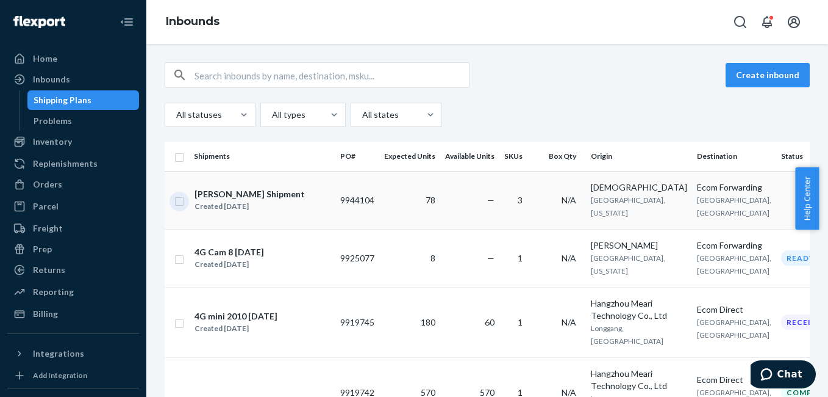
click at [182, 206] on input "checkbox" at bounding box center [179, 199] width 10 height 13
checkbox input "true"
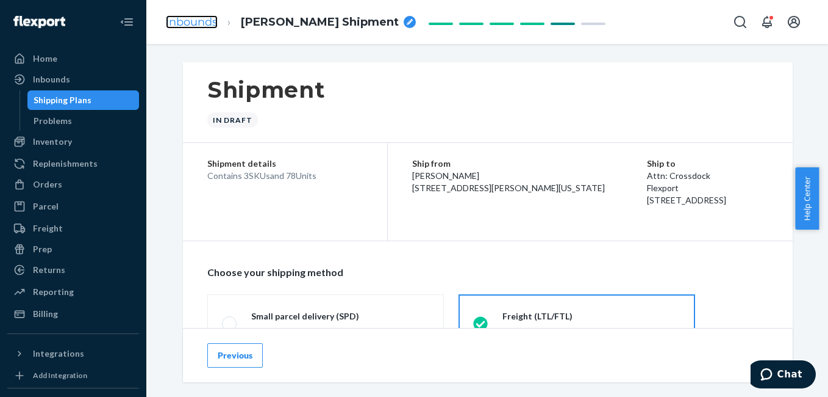
click at [188, 19] on link "Inbounds" at bounding box center [192, 21] width 52 height 13
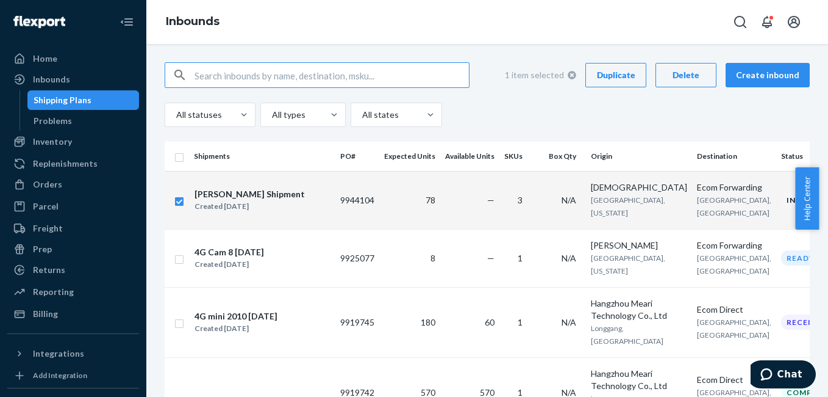
click at [681, 75] on div "Delete" at bounding box center [686, 75] width 40 height 12
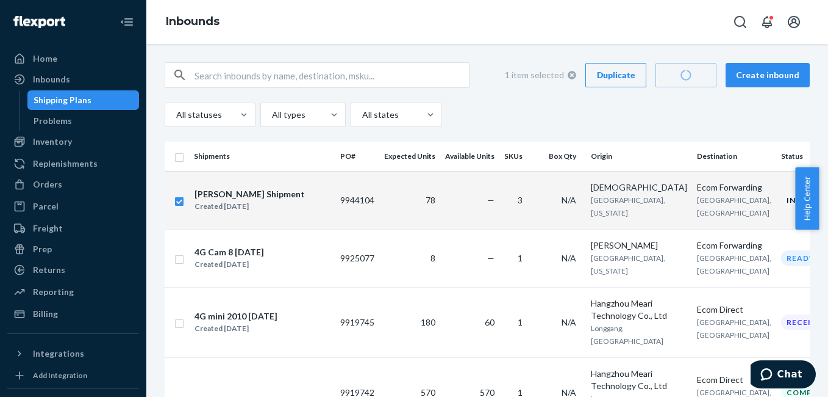
checkbox input "false"
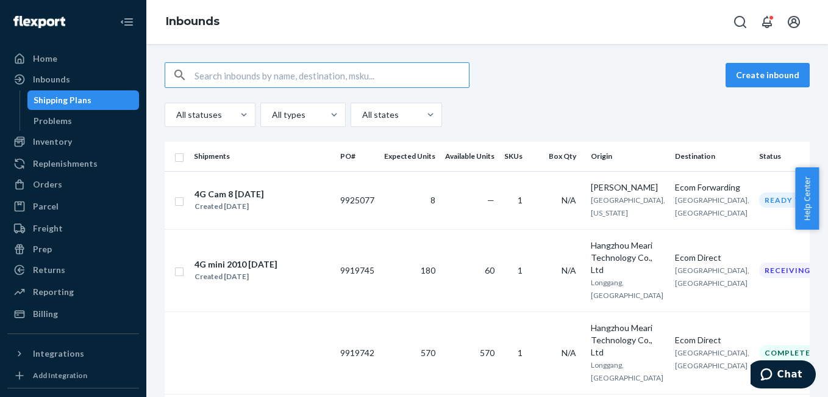
click at [257, 77] on input "text" at bounding box center [332, 75] width 275 height 24
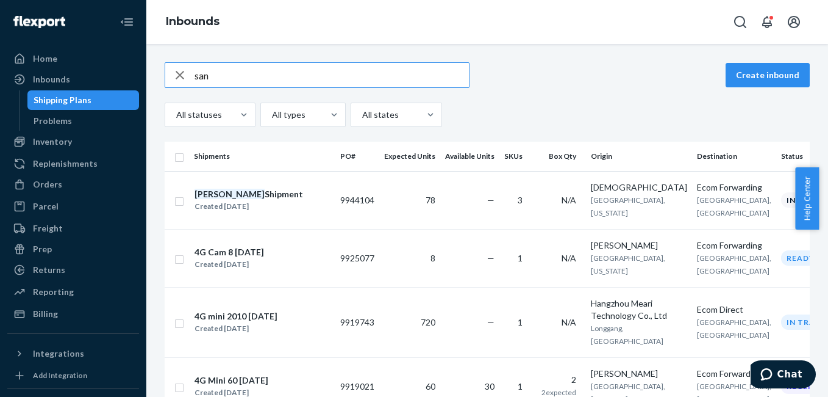
click at [255, 75] on input "san" at bounding box center [332, 75] width 275 height 24
type input "san"
click at [181, 206] on input "checkbox" at bounding box center [179, 199] width 10 height 13
checkbox input "true"
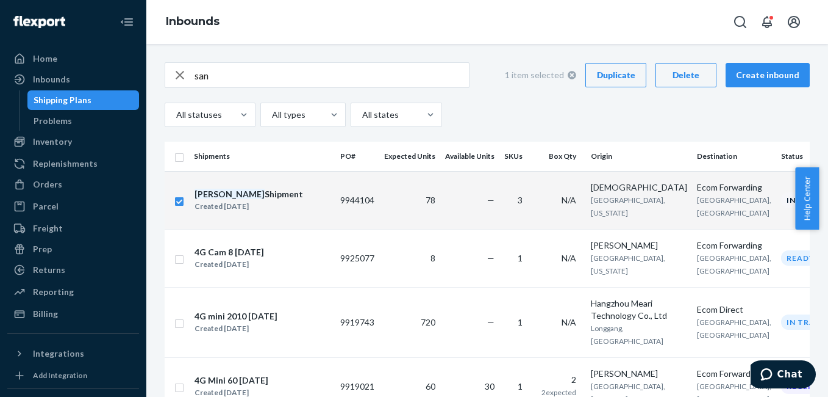
click at [680, 81] on button "Delete" at bounding box center [686, 75] width 61 height 24
click at [178, 78] on icon "button" at bounding box center [180, 75] width 15 height 24
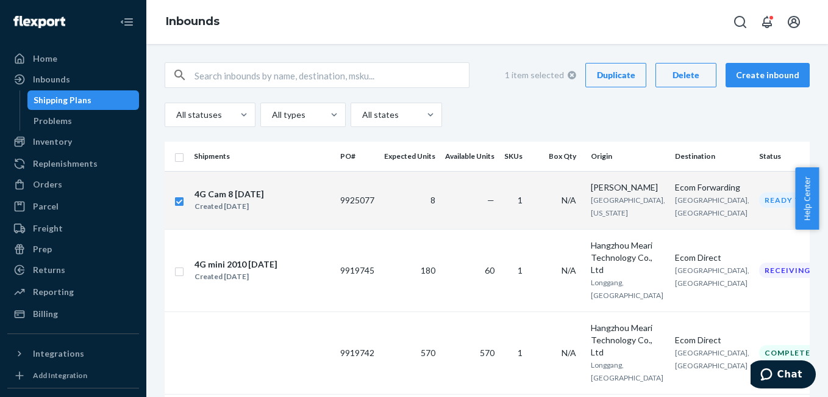
click at [173, 204] on td at bounding box center [177, 200] width 24 height 58
click at [178, 206] on input "checkbox" at bounding box center [179, 199] width 10 height 13
checkbox input "false"
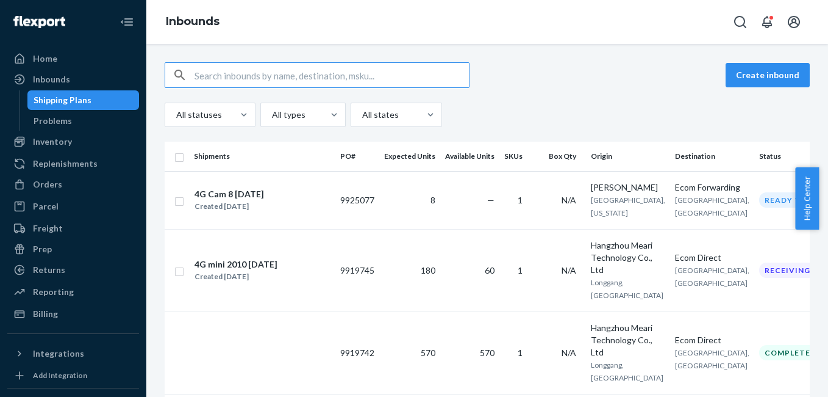
click at [284, 73] on input "text" at bounding box center [332, 75] width 275 height 24
click at [755, 79] on button "Create inbound" at bounding box center [768, 75] width 84 height 24
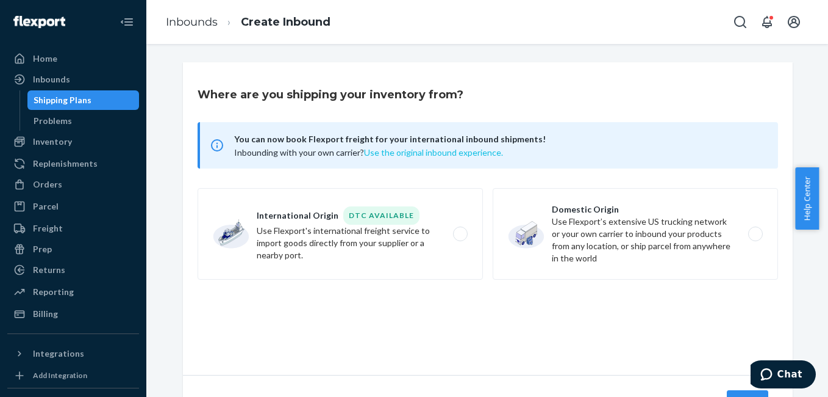
click at [392, 149] on button "Use the original inbound experience." at bounding box center [433, 152] width 139 height 12
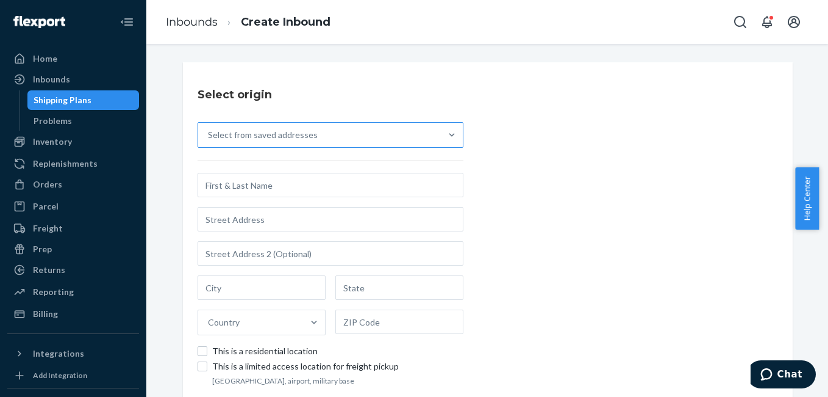
click at [303, 139] on div "Select from saved addresses" at bounding box center [263, 135] width 110 height 12
click at [209, 139] on input "Select from saved addresses" at bounding box center [208, 135] width 1 height 12
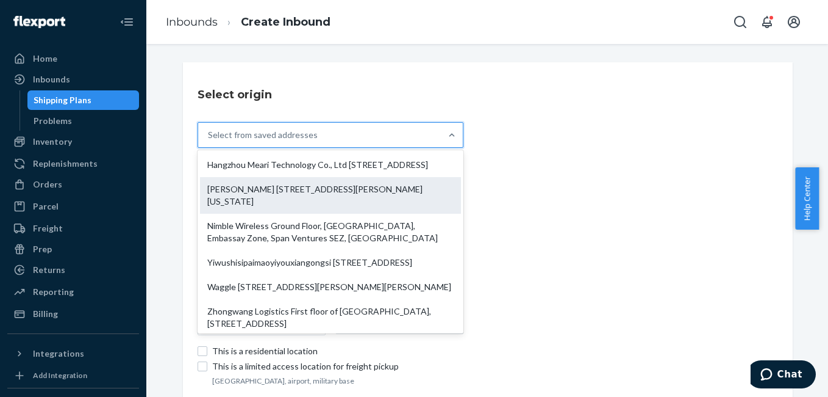
click at [285, 199] on div "[PERSON_NAME] [STREET_ADDRESS][PERSON_NAME][US_STATE]" at bounding box center [330, 195] width 261 height 37
click at [209, 141] on input "option [PERSON_NAME] [STREET_ADDRESS][PERSON_NAME][US_STATE] focused, 2 of 10. …" at bounding box center [208, 135] width 1 height 12
type input "[PERSON_NAME]"
type input "[GEOGRAPHIC_DATA]"
type input "[US_STATE]"
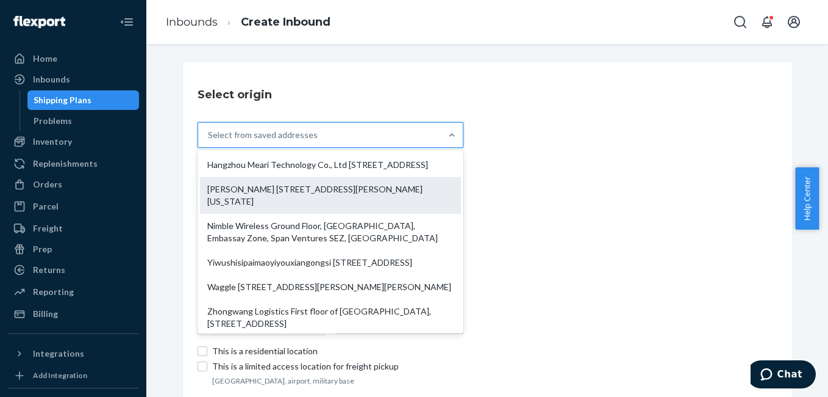
type input "75238-4903"
type input "[STREET_ADDRESS][PERSON_NAME]"
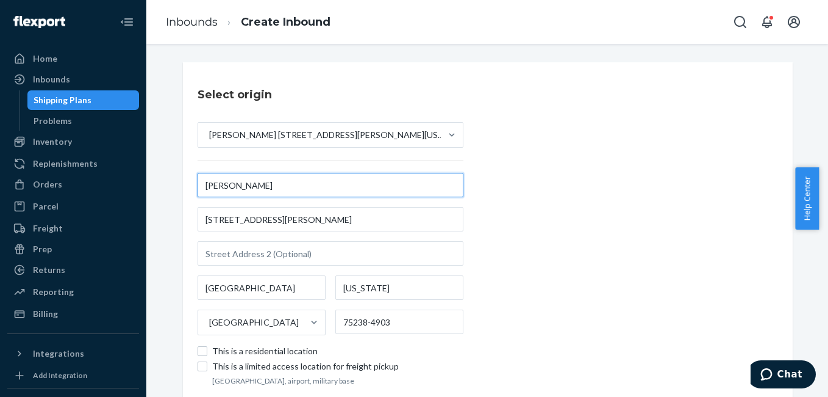
click at [245, 187] on input "[PERSON_NAME]" at bounding box center [331, 185] width 266 height 24
type input "[DEMOGRAPHIC_DATA]"
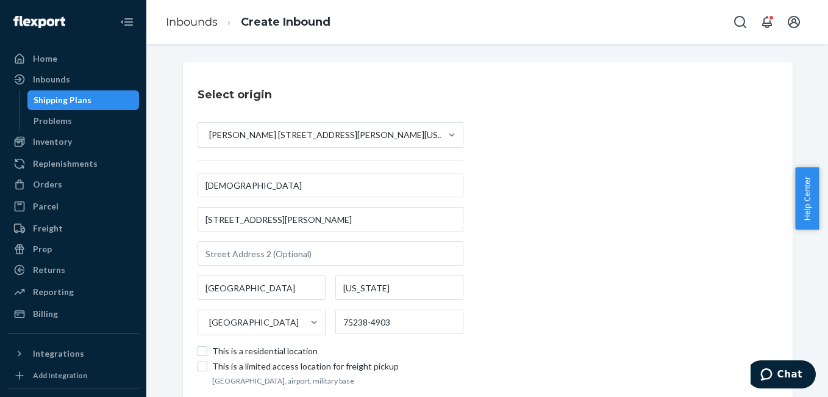
click at [662, 210] on div "Select origin [PERSON_NAME] [STREET_ADDRESS][PERSON_NAME][US_STATE] [GEOGRAPHIC…" at bounding box center [488, 236] width 610 height 348
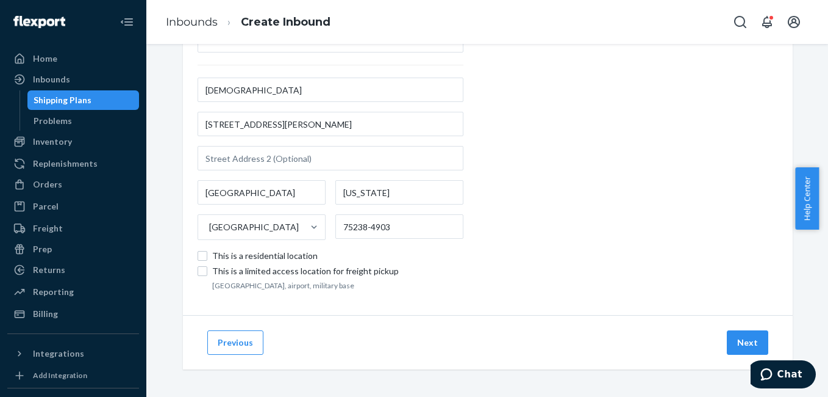
scroll to position [97, 0]
click at [733, 338] on button "Next" at bounding box center [747, 340] width 41 height 24
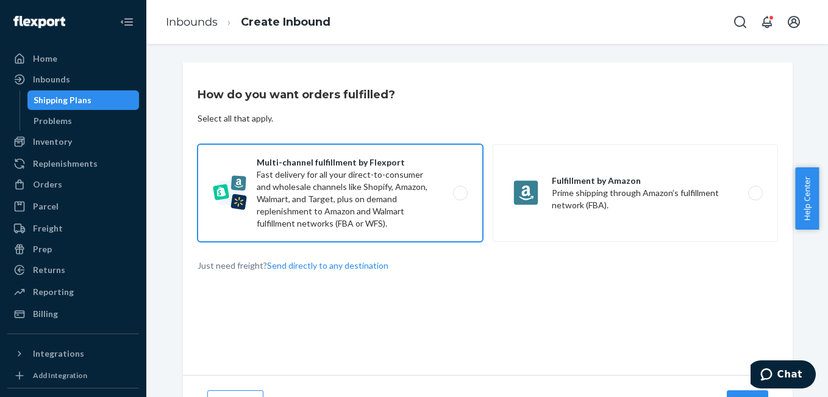
click at [453, 189] on label "Multi-channel fulfillment by Flexport Fast delivery for all your direct-to-cons…" at bounding box center [340, 193] width 285 height 98
click at [460, 189] on input "Multi-channel fulfillment by Flexport Fast delivery for all your direct-to-cons…" at bounding box center [464, 193] width 8 height 8
radio input "true"
click at [452, 189] on label "Multi-channel fulfillment by Flexport Fast delivery for all your direct-to-cons…" at bounding box center [340, 193] width 285 height 98
click at [460, 189] on input "Multi-channel fulfillment by Flexport Fast delivery for all your direct-to-cons…" at bounding box center [464, 193] width 8 height 8
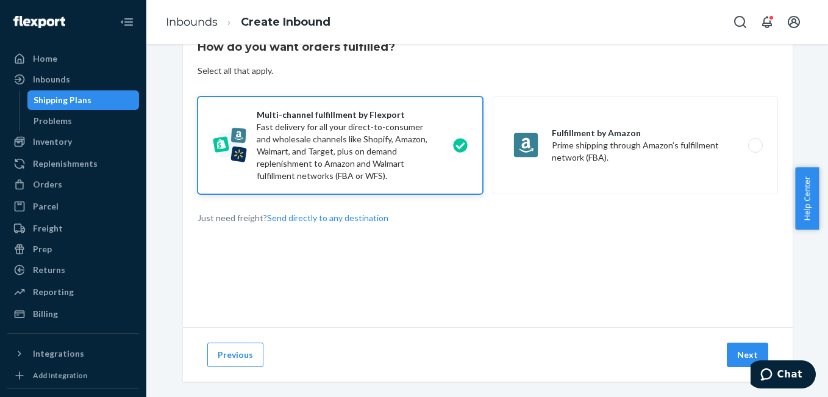
scroll to position [62, 0]
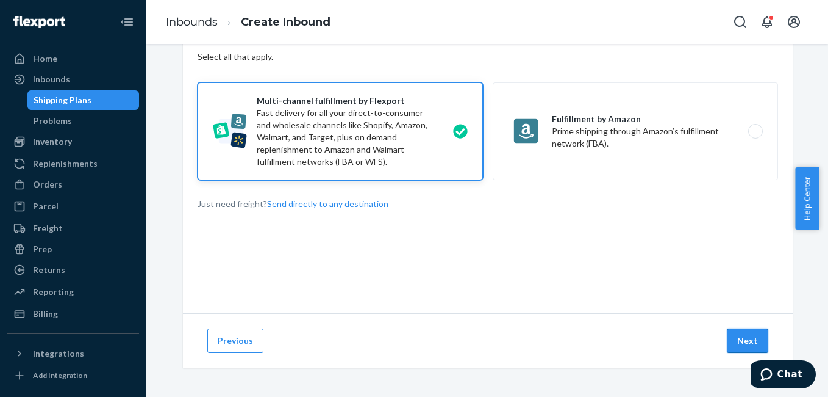
click at [731, 336] on button "Next" at bounding box center [747, 340] width 41 height 24
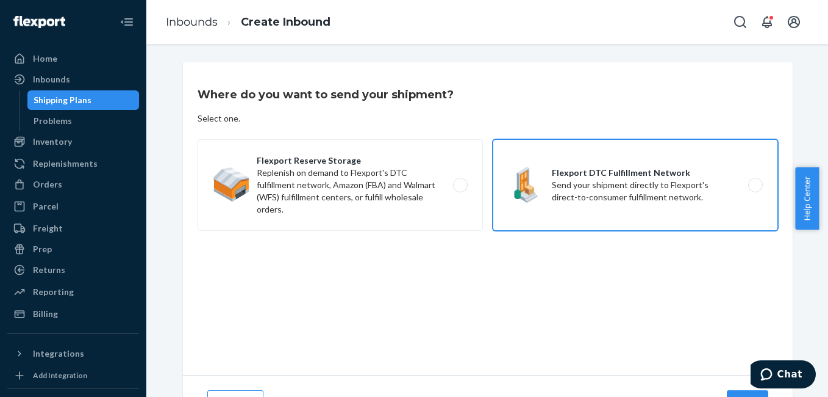
click at [750, 178] on label "Flexport DTC Fulfillment Network Send your shipment directly to Flexport's dire…" at bounding box center [635, 185] width 285 height 92
click at [755, 181] on input "Flexport DTC Fulfillment Network Send your shipment directly to Flexport's dire…" at bounding box center [759, 185] width 8 height 8
radio input "true"
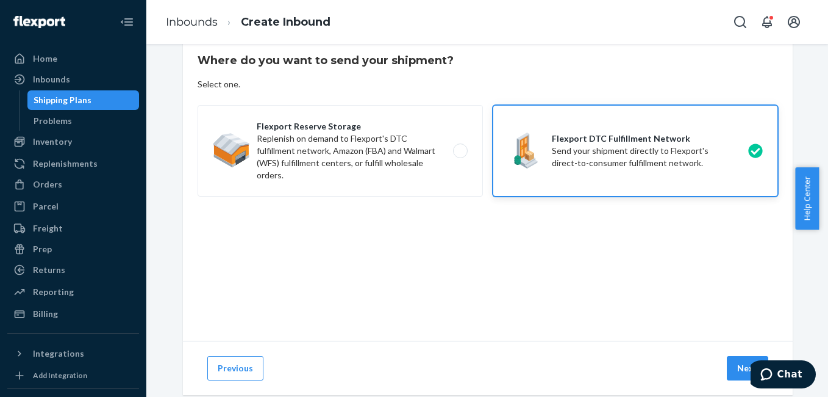
scroll to position [62, 0]
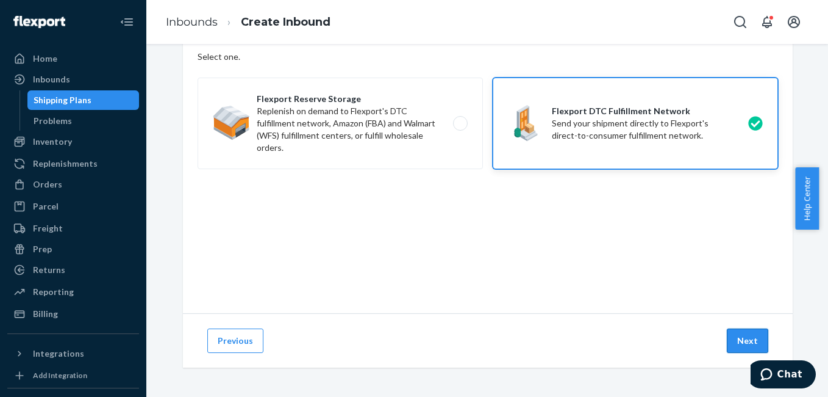
click at [730, 341] on button "Next" at bounding box center [747, 340] width 41 height 24
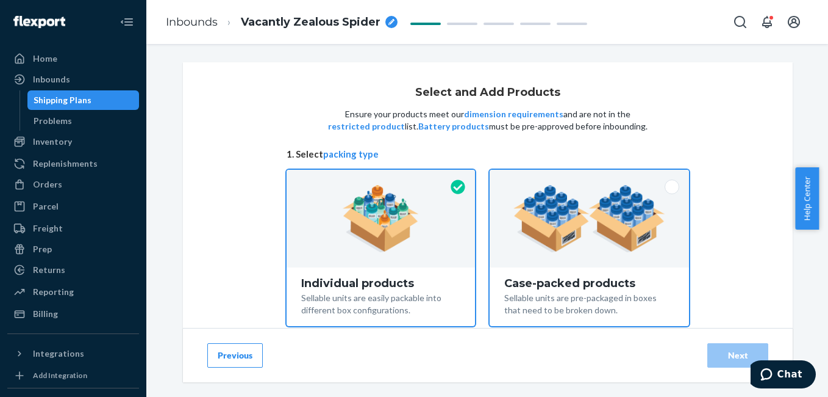
click at [601, 273] on div "Case-packed products Sellable units are pre-packaged in boxes that need to be b…" at bounding box center [589, 296] width 199 height 59
click at [594, 178] on input "Case-packed products Sellable units are pre-packaged in boxes that need to be b…" at bounding box center [590, 174] width 8 height 8
radio input "true"
radio input "false"
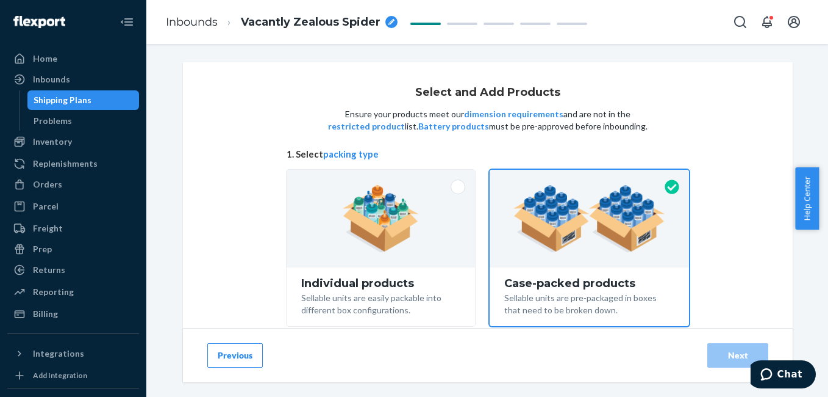
scroll to position [96, 0]
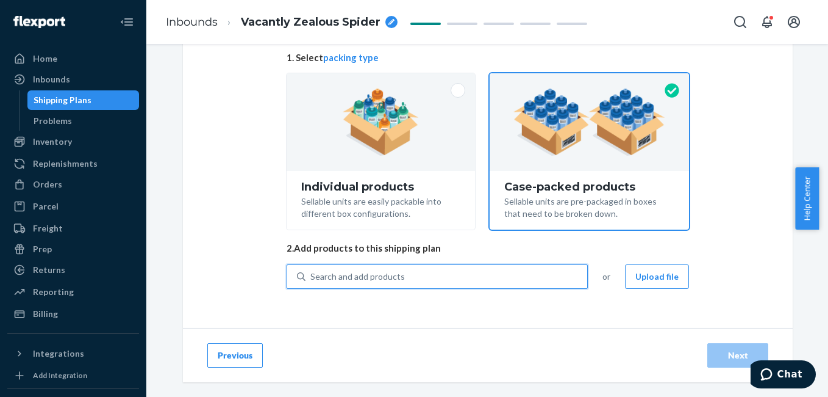
click at [455, 279] on div "Search and add products" at bounding box center [447, 276] width 282 height 22
click at [312, 279] on input "0 results available. Use Up and Down to choose options, press Enter to select t…" at bounding box center [311, 276] width 1 height 12
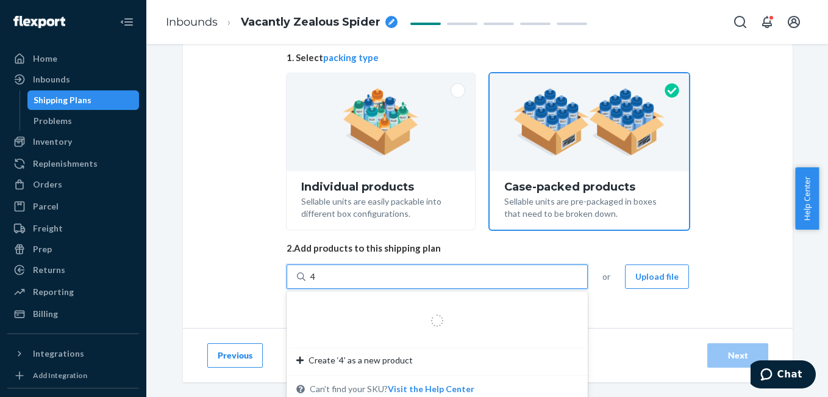
type input "4g"
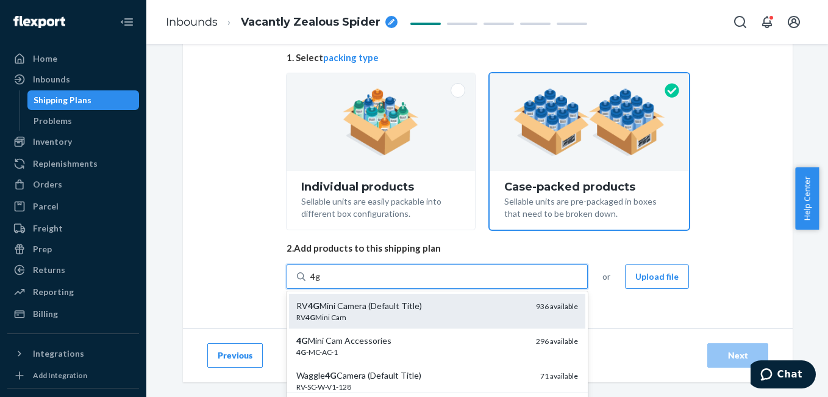
click at [409, 310] on div "RV 4G Mini Camera (Default Title)" at bounding box center [411, 306] width 230 height 12
click at [321, 282] on input "4g" at bounding box center [316, 276] width 10 height 12
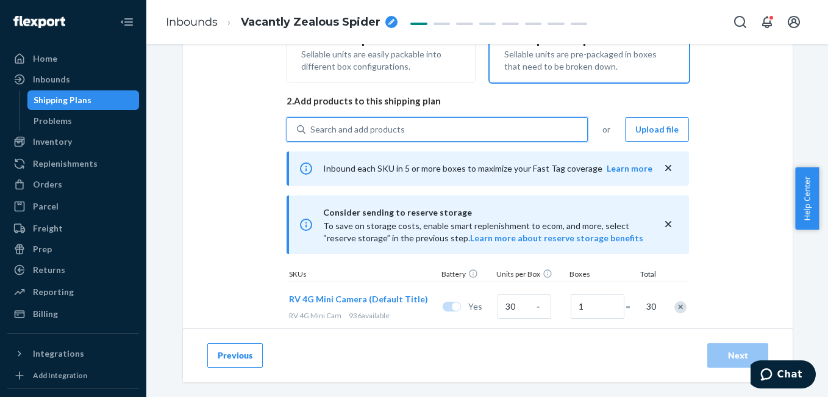
scroll to position [293, 0]
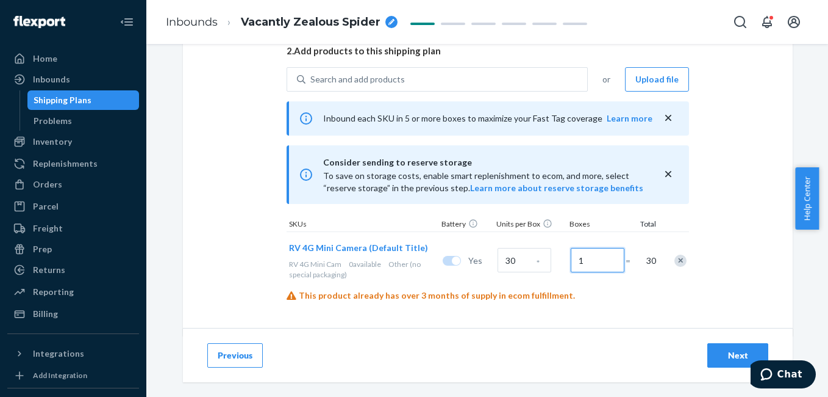
click at [578, 257] on input "1" at bounding box center [598, 260] width 54 height 24
type input "2"
click at [769, 212] on div "Select and Add Products Ensure your products meet our dimension requirements an…" at bounding box center [488, 52] width 610 height 567
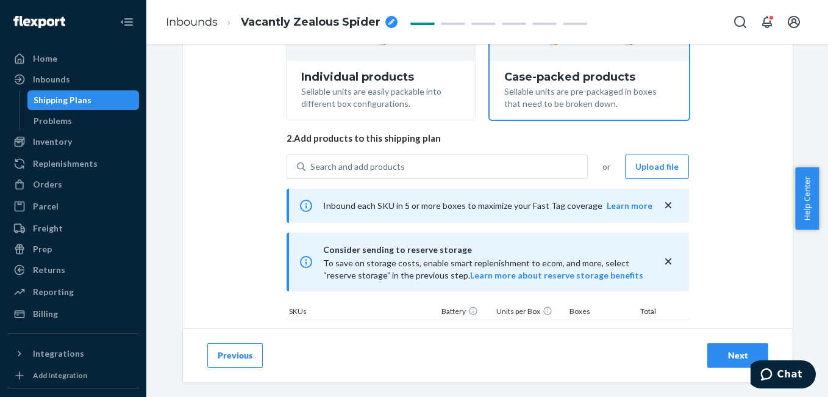
scroll to position [200, 0]
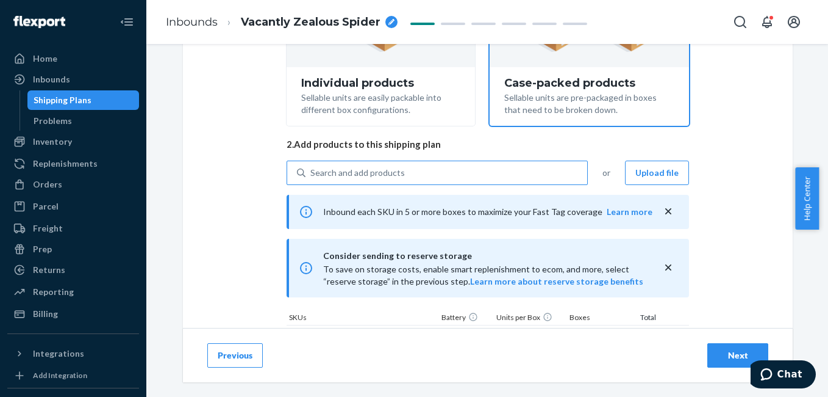
click at [364, 167] on div "Search and add products" at bounding box center [358, 173] width 95 height 12
click at [312, 167] on input "Search and add products" at bounding box center [311, 173] width 1 height 12
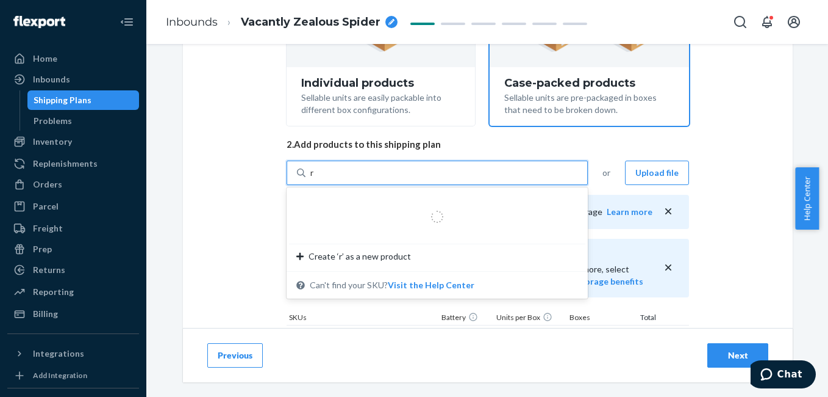
type input "rv"
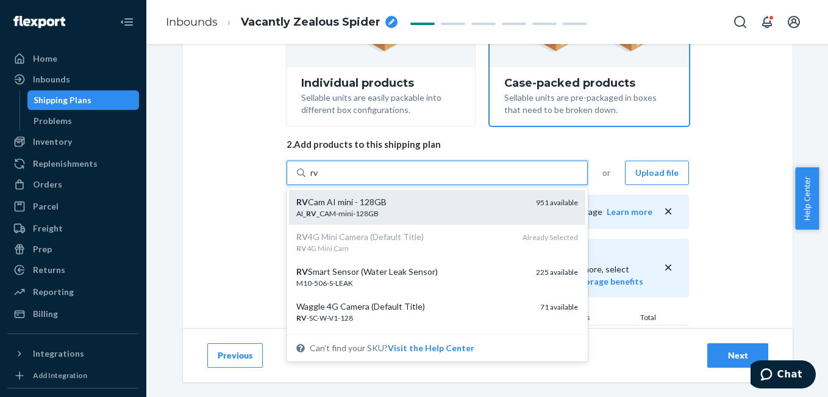
click at [374, 209] on div "AI_ RV _CAM-mini-128GB" at bounding box center [411, 213] width 230 height 10
click at [320, 179] on input "rv" at bounding box center [315, 173] width 9 height 12
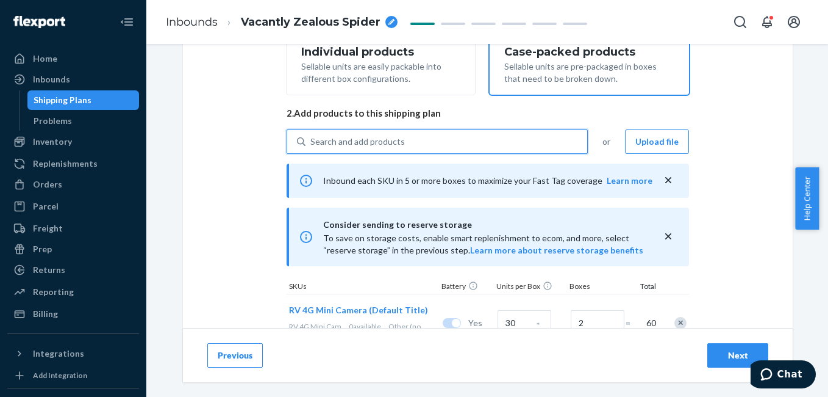
scroll to position [229, 0]
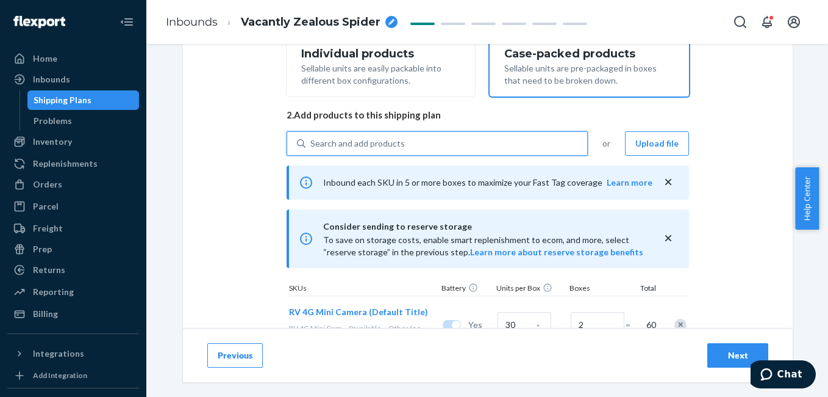
click at [342, 142] on div "Search and add products" at bounding box center [358, 143] width 95 height 12
click at [312, 142] on input "0 results available. Use Up and Down to choose options, press Enter to select t…" at bounding box center [311, 143] width 1 height 12
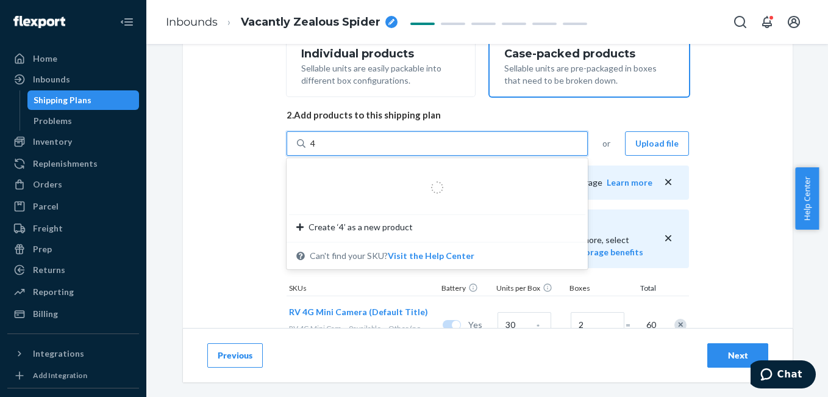
type input "4g"
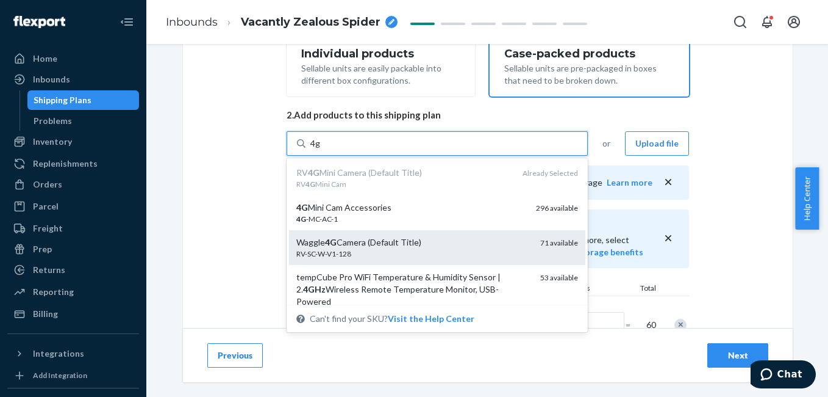
click at [376, 250] on div "RV-SC-W-V1-128" at bounding box center [413, 253] width 234 height 10
click at [321, 149] on input "4g" at bounding box center [316, 143] width 10 height 12
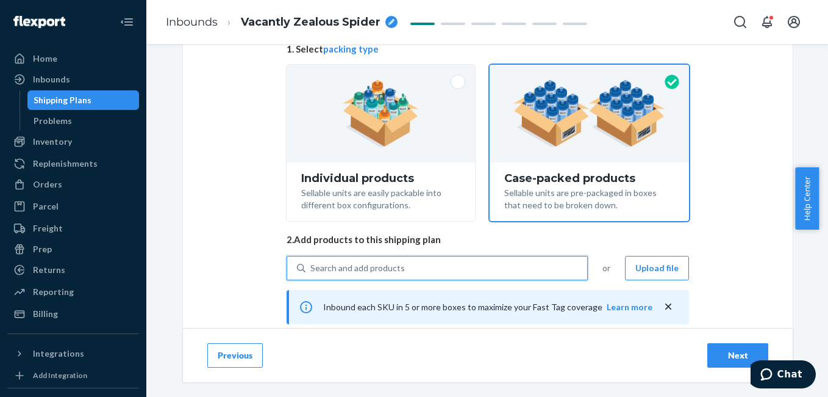
scroll to position [440, 0]
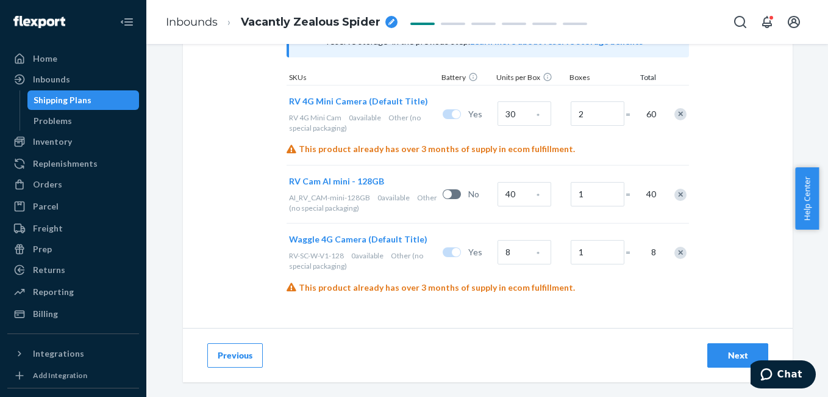
click at [711, 354] on button "Next" at bounding box center [738, 355] width 61 height 24
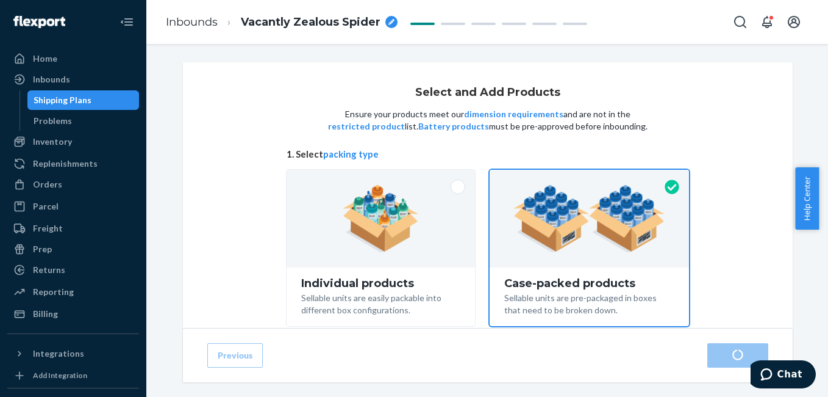
radio input "true"
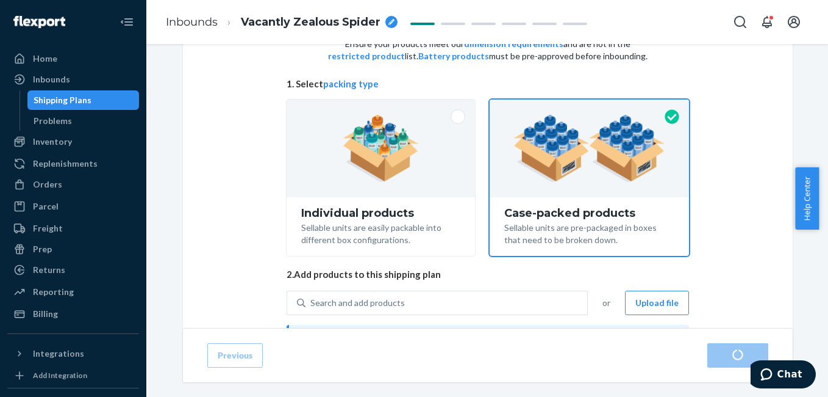
scroll to position [93, 0]
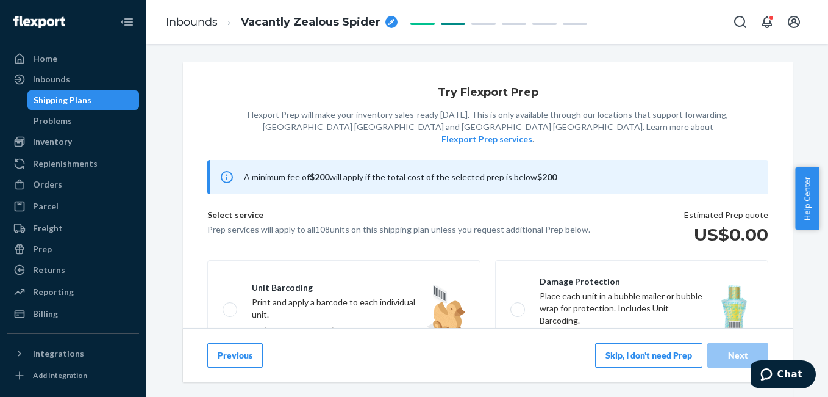
scroll to position [265, 0]
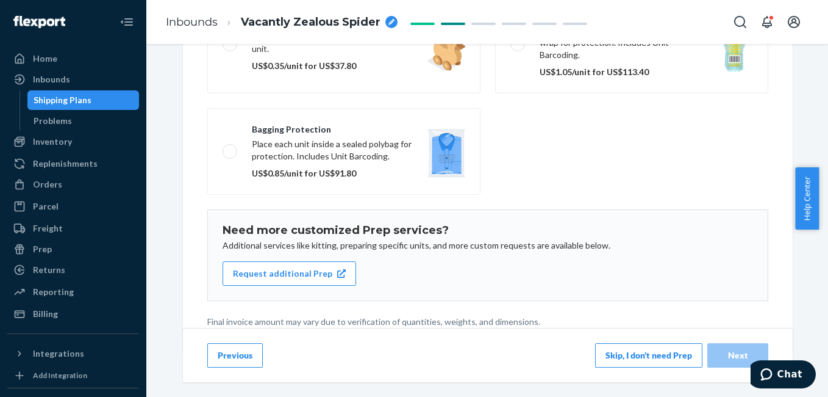
click at [637, 356] on button "Skip, I don't need Prep" at bounding box center [648, 355] width 107 height 24
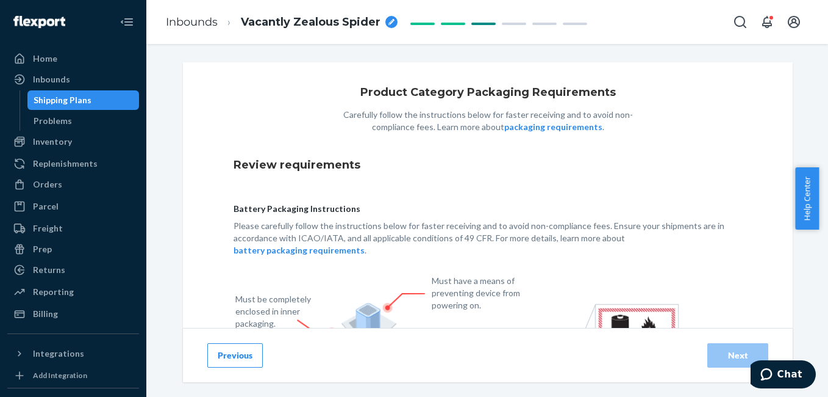
scroll to position [203, 0]
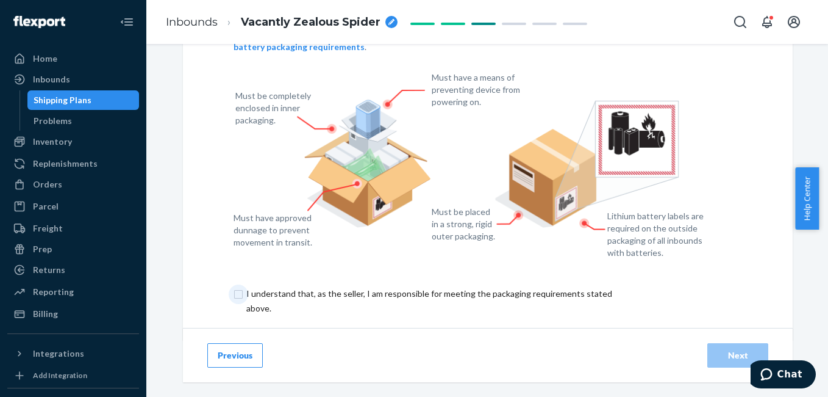
click at [237, 286] on input "checkbox" at bounding box center [437, 300] width 406 height 29
checkbox input "true"
click at [735, 351] on div "Next" at bounding box center [738, 355] width 40 height 12
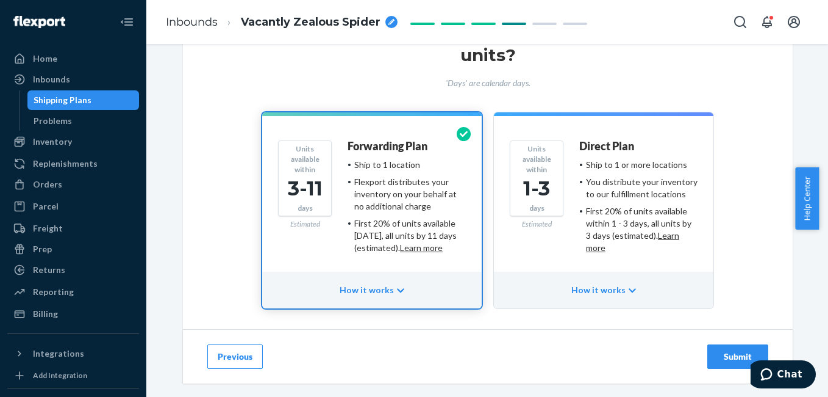
scroll to position [124, 0]
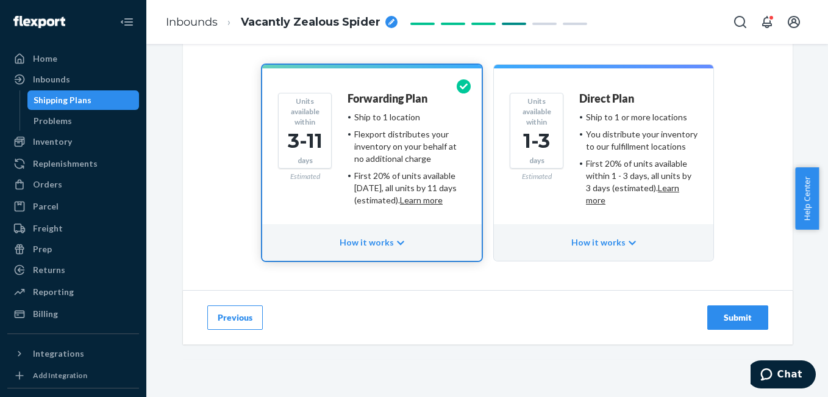
click at [728, 313] on div "Submit" at bounding box center [738, 317] width 40 height 12
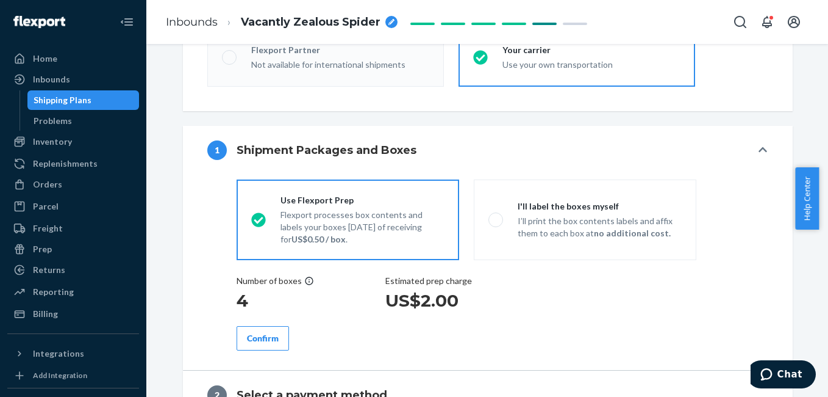
radio input "true"
radio input "false"
radio input "true"
radio input "false"
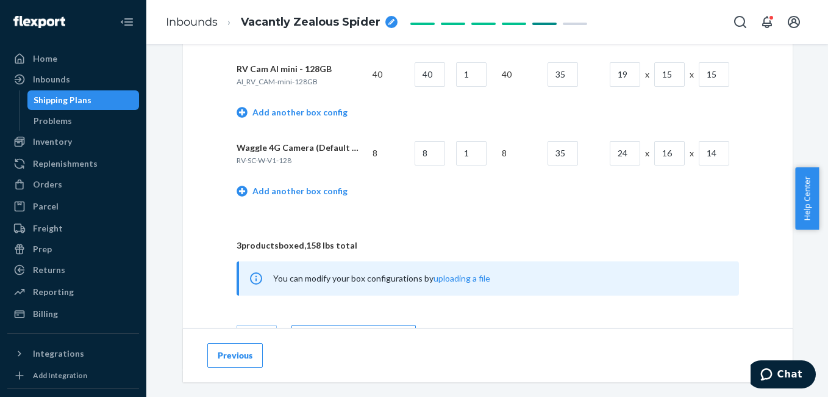
scroll to position [314, 0]
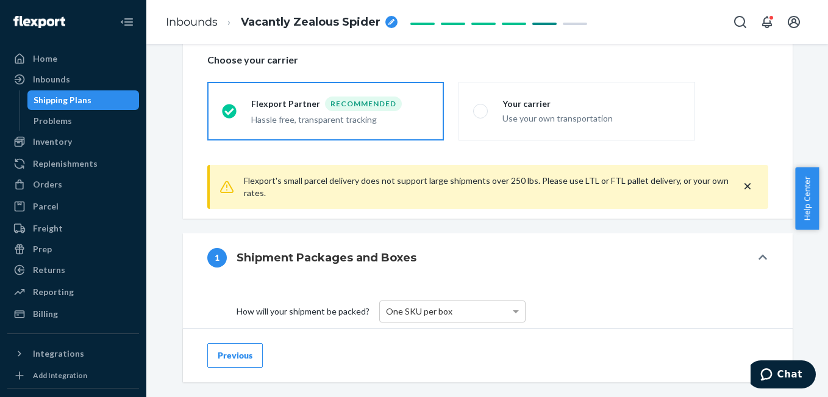
click at [389, 27] on div "breadcrumbs" at bounding box center [392, 22] width 12 height 12
type input "Sanjeevi Shipment"
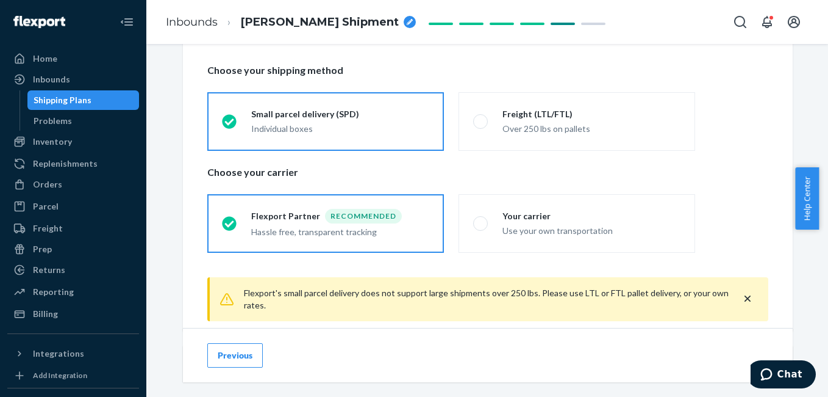
scroll to position [201, 0]
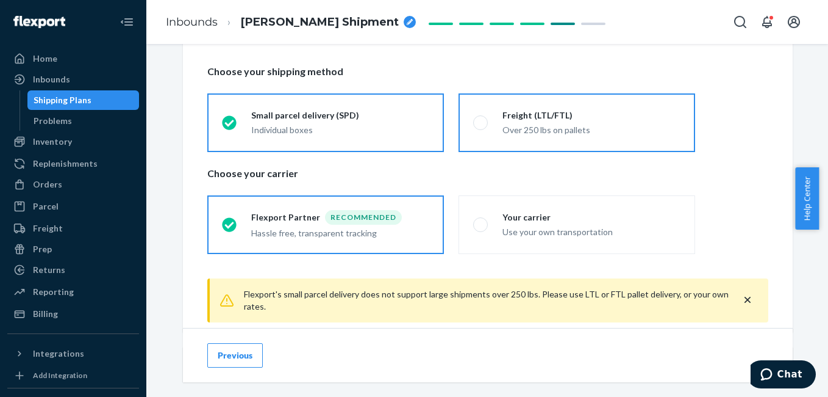
click at [497, 129] on div "Freight (LTL/FTL) Over 250 lbs on pallets" at bounding box center [584, 122] width 193 height 27
click at [481, 126] on input "Freight (LTL/FTL) Over 250 lbs on pallets" at bounding box center [477, 122] width 8 height 8
radio input "true"
radio input "false"
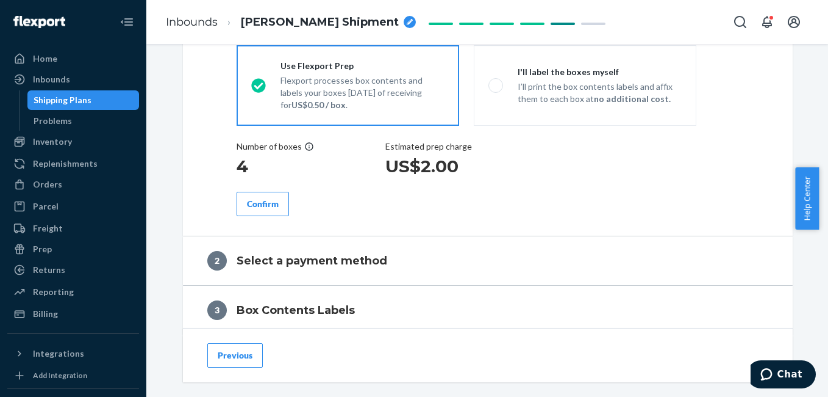
scroll to position [514, 0]
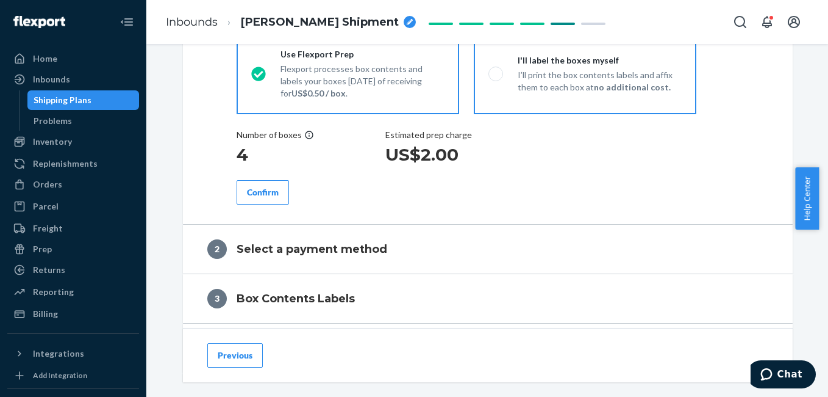
click at [503, 79] on div "I'll label the boxes myself I’ll print the box contents labels and affix them t…" at bounding box center [592, 73] width 179 height 39
click at [497, 77] on input "I'll label the boxes myself I’ll print the box contents labels and affix them t…" at bounding box center [493, 74] width 8 height 8
radio input "true"
radio input "false"
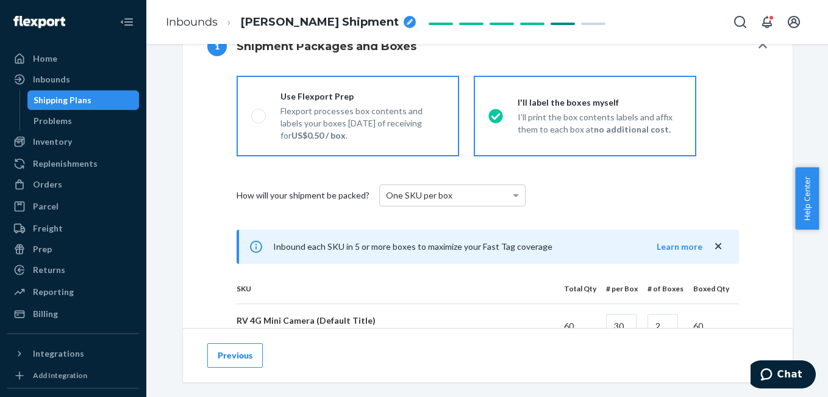
scroll to position [481, 0]
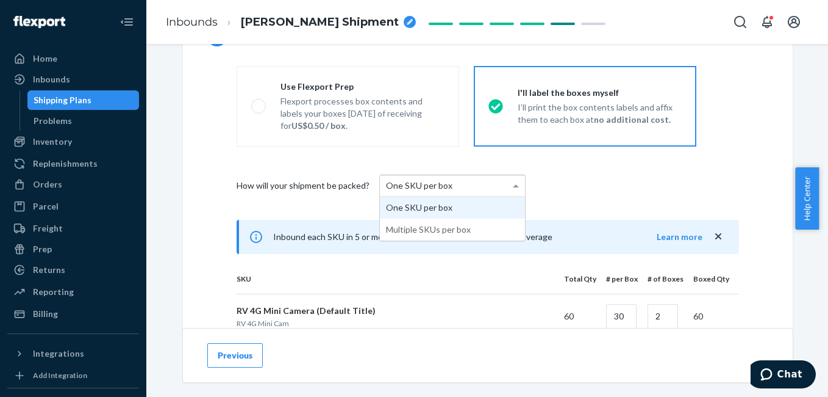
click at [451, 186] on div "One SKU per box" at bounding box center [452, 185] width 145 height 21
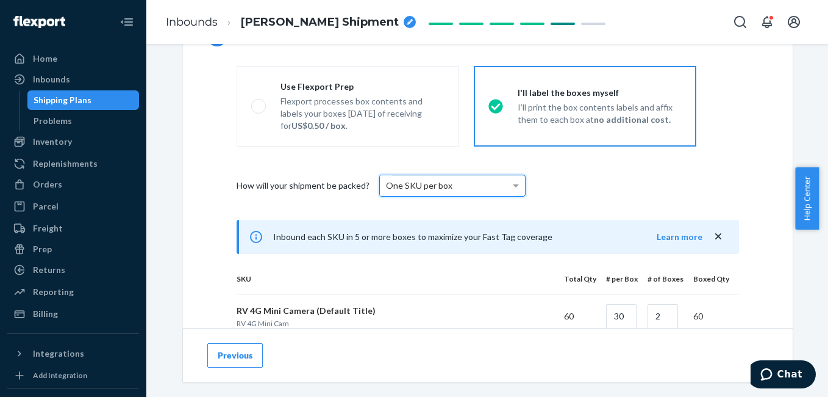
click at [451, 186] on div "One SKU per box" at bounding box center [452, 185] width 145 height 21
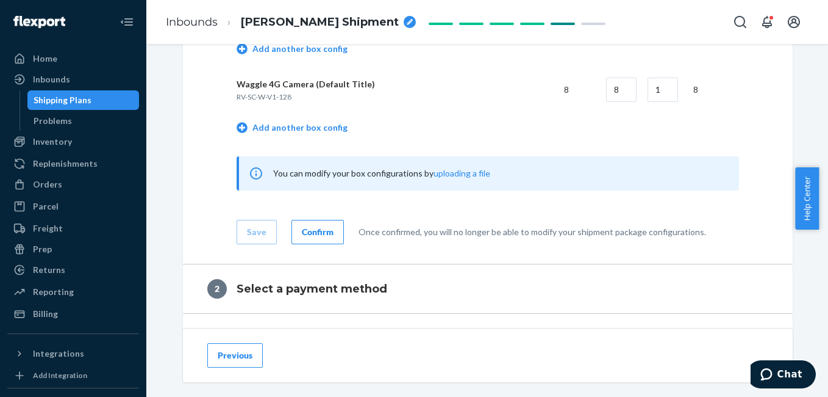
scroll to position [860, 0]
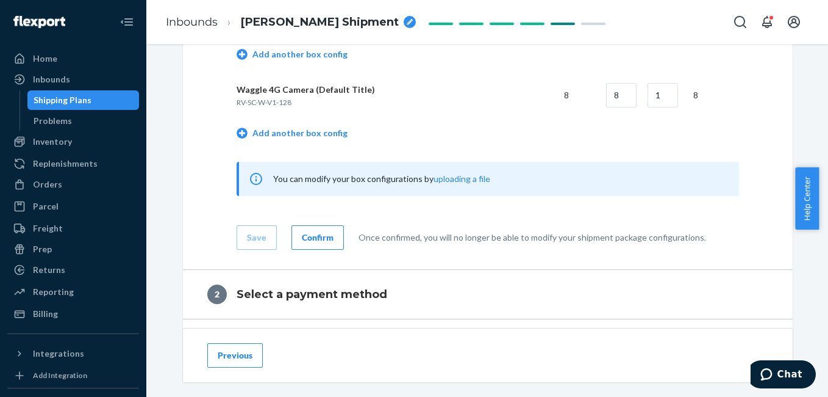
click at [307, 242] on div "Confirm" at bounding box center [318, 237] width 32 height 12
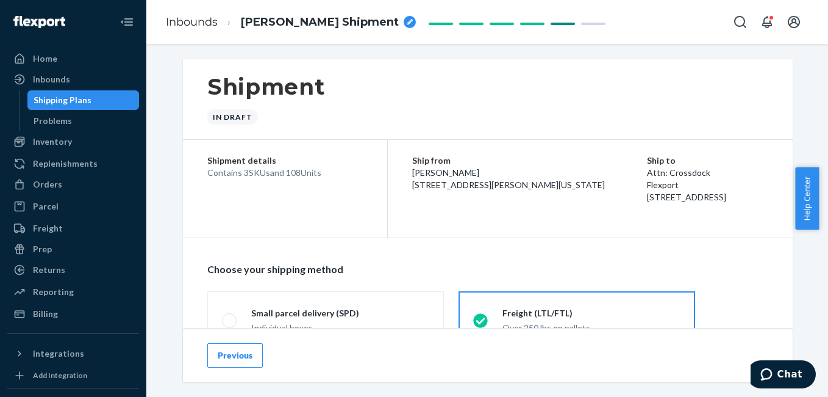
scroll to position [0, 0]
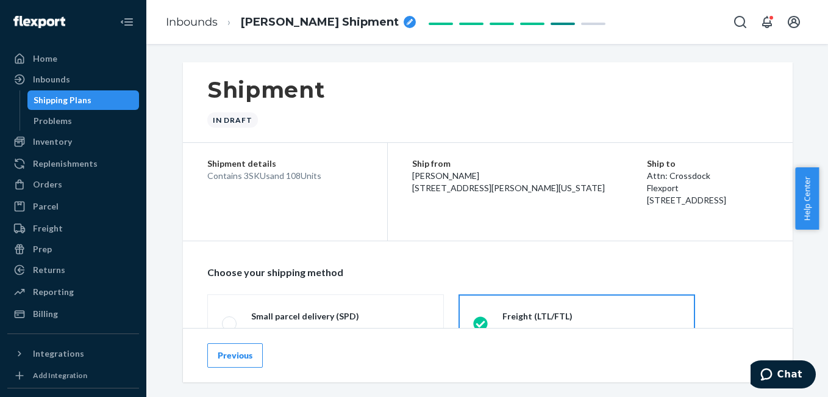
click at [432, 191] on span "[PERSON_NAME] [STREET_ADDRESS][PERSON_NAME][US_STATE]" at bounding box center [508, 181] width 193 height 23
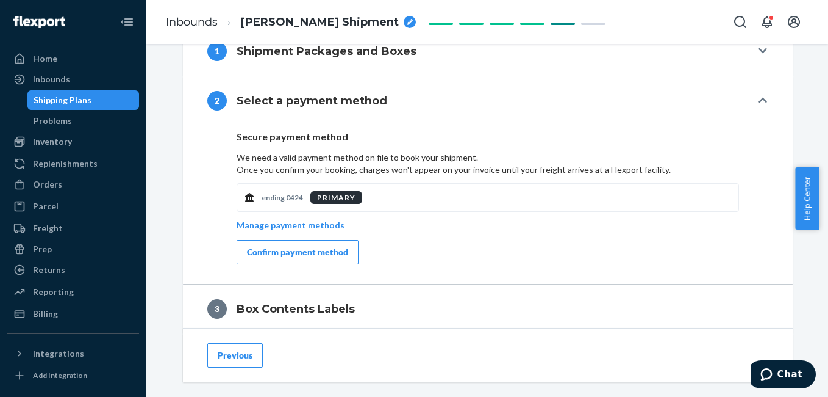
scroll to position [468, 0]
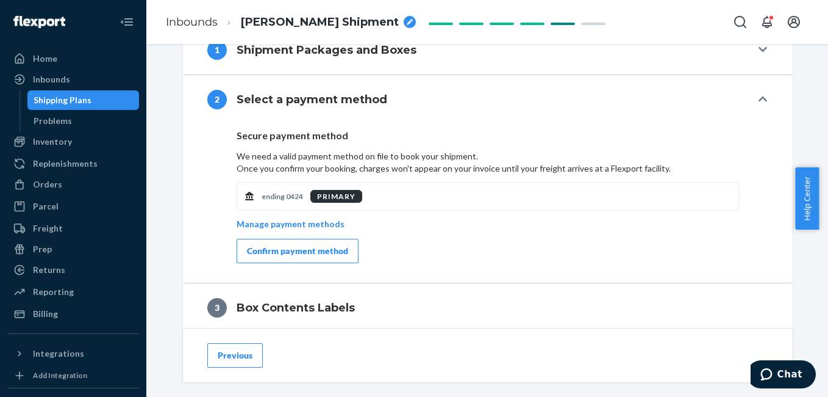
click at [300, 246] on div "Confirm payment method" at bounding box center [297, 251] width 101 height 12
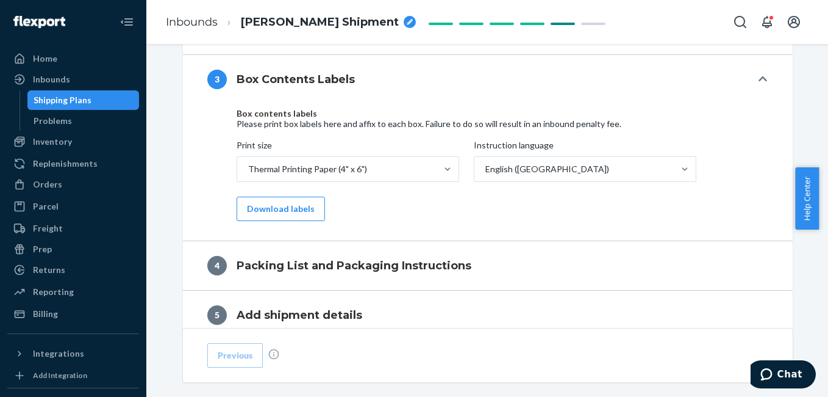
scroll to position [545, 0]
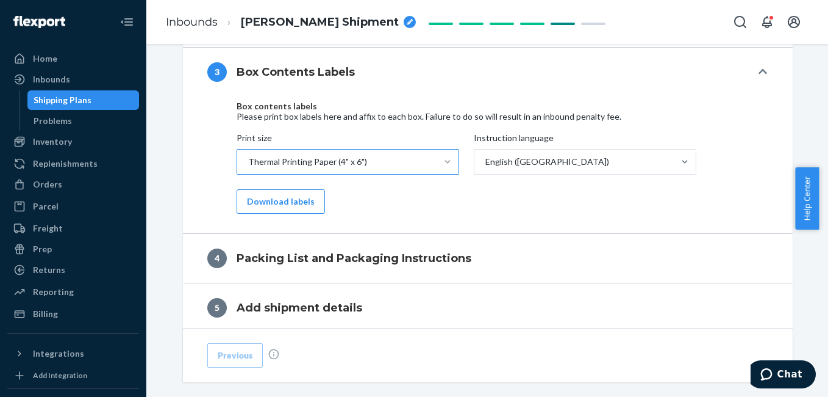
click at [437, 159] on div at bounding box center [448, 162] width 22 height 12
click at [248, 159] on input "Print size Thermal Printing Paper (4" x 6")" at bounding box center [247, 162] width 1 height 12
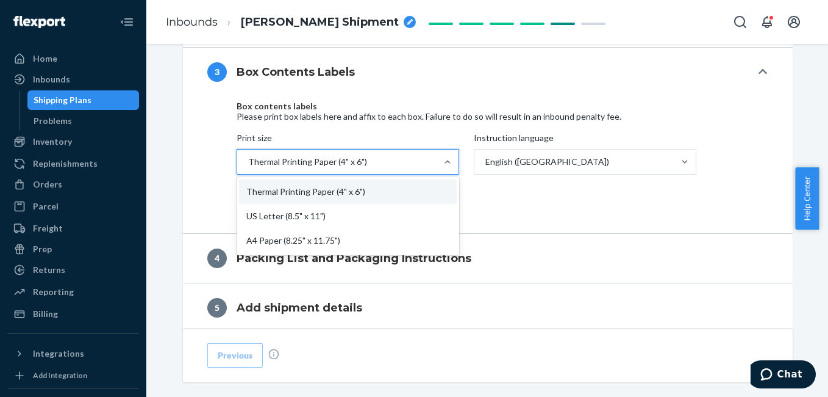
click at [509, 195] on div "Box contents labels Please print box labels here and affix to each box. Failure…" at bounding box center [488, 157] width 503 height 112
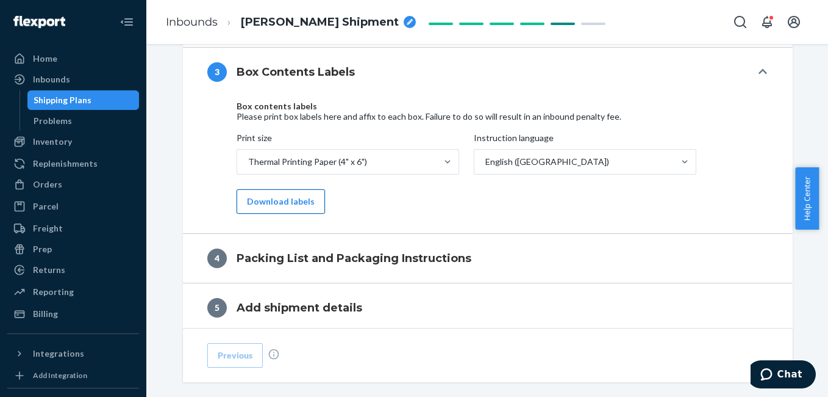
click at [288, 203] on button "Download labels" at bounding box center [281, 201] width 88 height 24
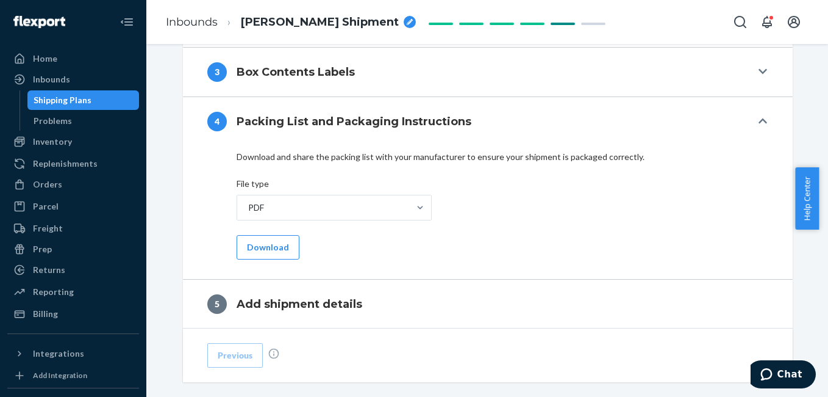
click at [407, 22] on icon "breadcrumbs" at bounding box center [410, 22] width 6 height 6
click at [279, 21] on input "Sanjeevi Shipment" at bounding box center [302, 22] width 122 height 20
type input "Vaishali Shipment"
click at [425, 85] on button "3 Box Contents Labels" at bounding box center [488, 72] width 610 height 49
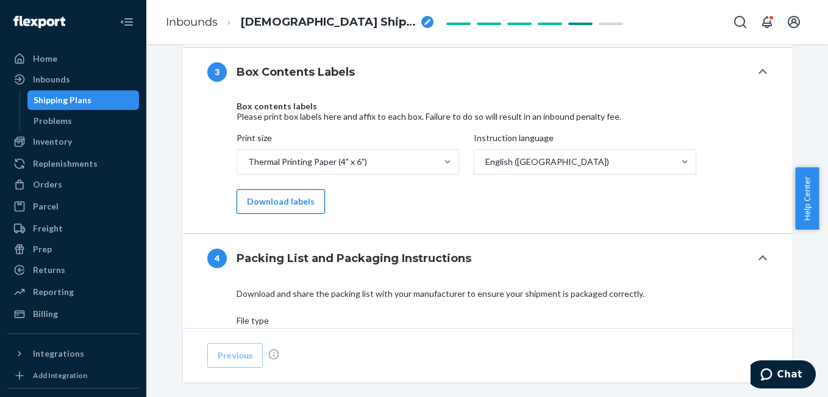
click at [292, 195] on button "Download labels" at bounding box center [281, 201] width 88 height 24
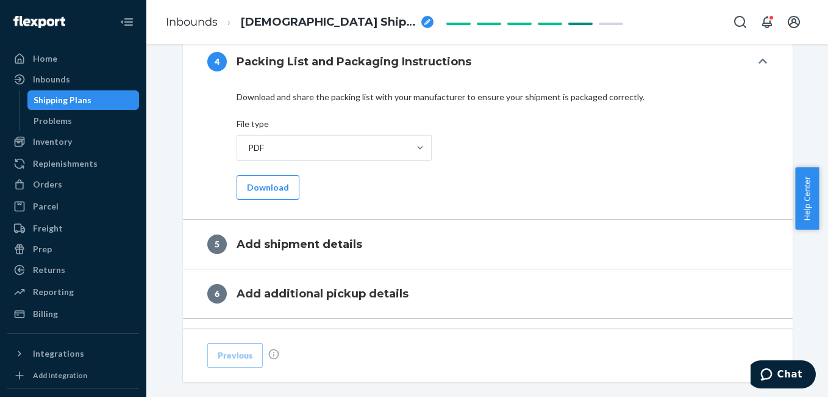
scroll to position [740, 0]
click at [260, 190] on button "Download" at bounding box center [268, 188] width 63 height 24
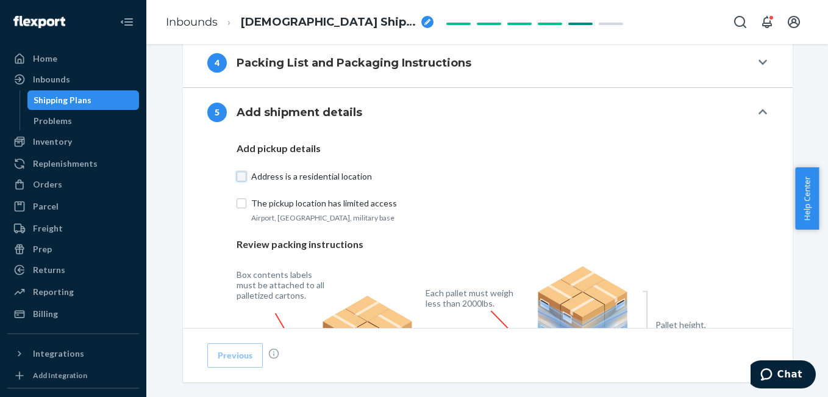
click at [241, 175] on input "Address is a residential location" at bounding box center [242, 176] width 10 height 10
checkbox input "true"
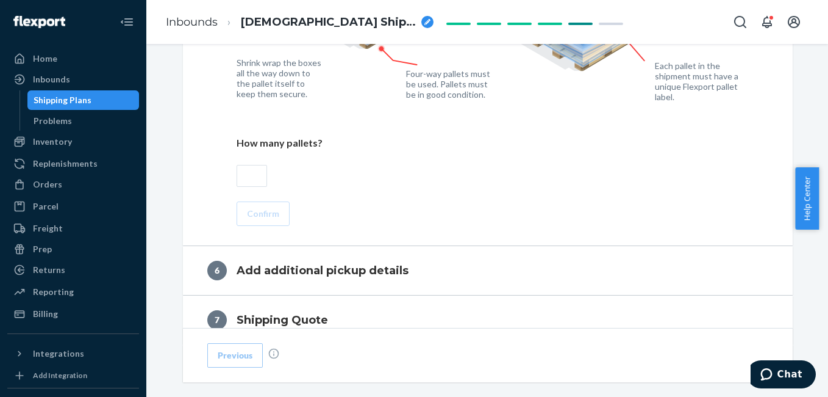
scroll to position [1074, 0]
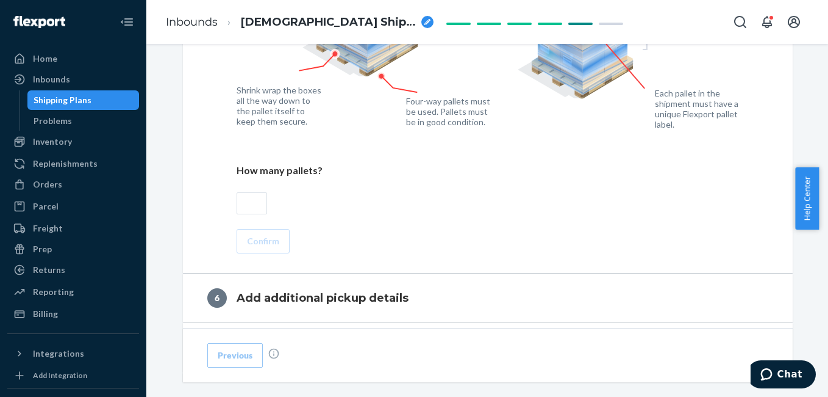
click at [246, 210] on input "text" at bounding box center [252, 203] width 31 height 22
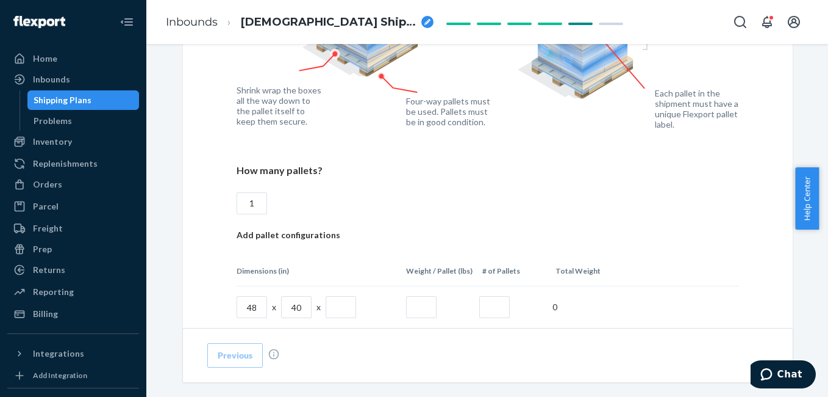
type input "1"
click at [393, 198] on div "Add pickup details Address is a residential location The pickup location has li…" at bounding box center [488, 133] width 503 height 650
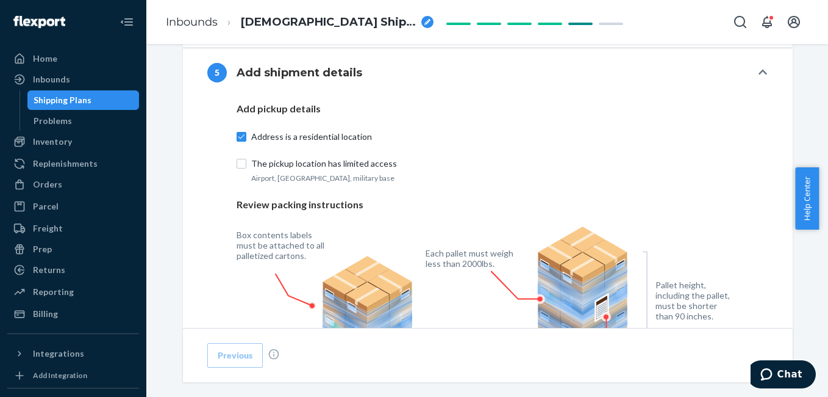
scroll to position [780, 0]
click at [240, 162] on input "The pickup location has limited access" at bounding box center [242, 163] width 10 height 10
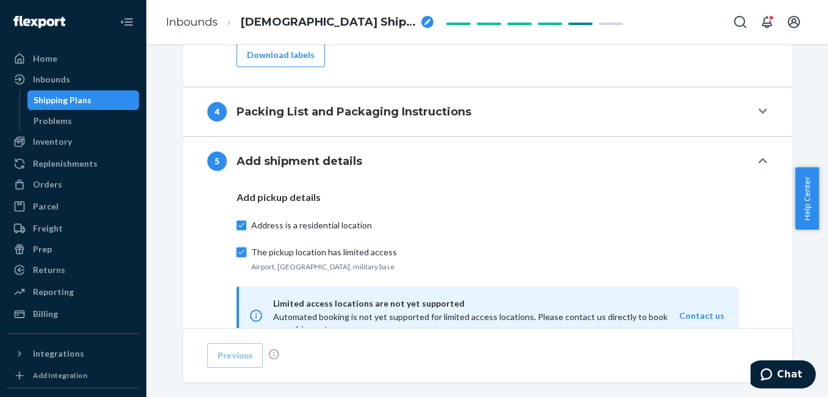
scroll to position [687, 0]
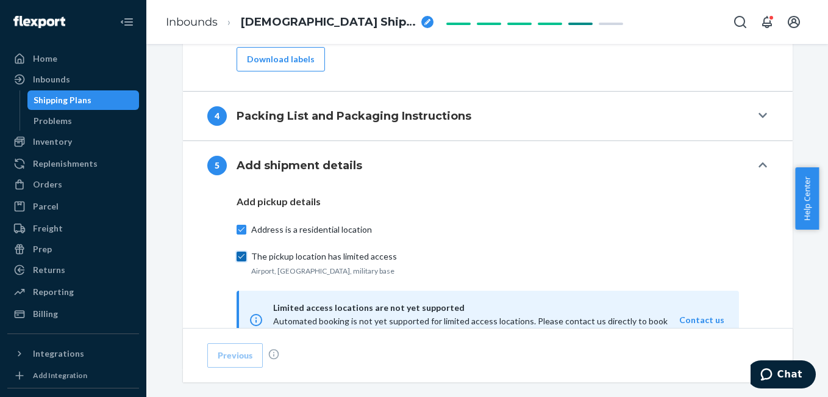
click at [237, 251] on input "The pickup location has limited access" at bounding box center [242, 256] width 10 height 10
checkbox input "false"
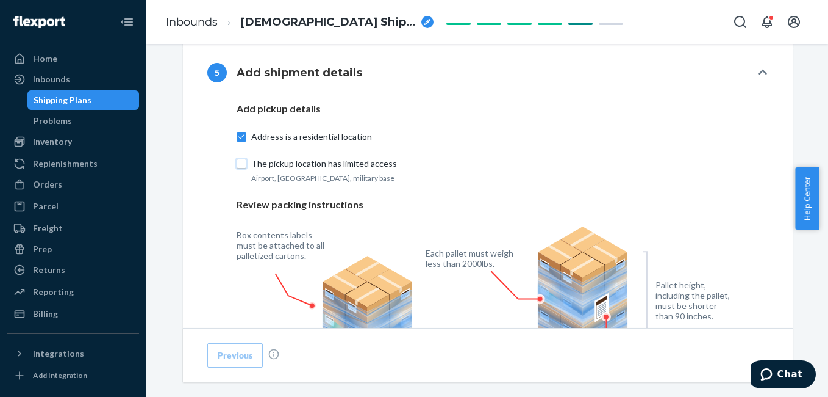
scroll to position [780, 0]
click at [776, 381] on button "Chat" at bounding box center [781, 374] width 69 height 28
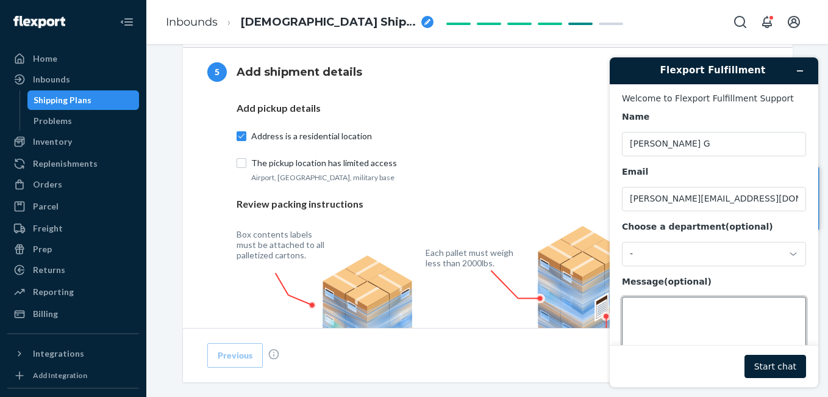
click at [673, 304] on textarea "Message (optional)" at bounding box center [714, 330] width 184 height 68
drag, startPoint x: 673, startPoint y: 304, endPoint x: 678, endPoint y: 310, distance: 7.8
click at [720, 317] on textarea "Don't have pallets," at bounding box center [714, 330] width 184 height 68
type textarea "Don't have pallets, but it was asking the information."
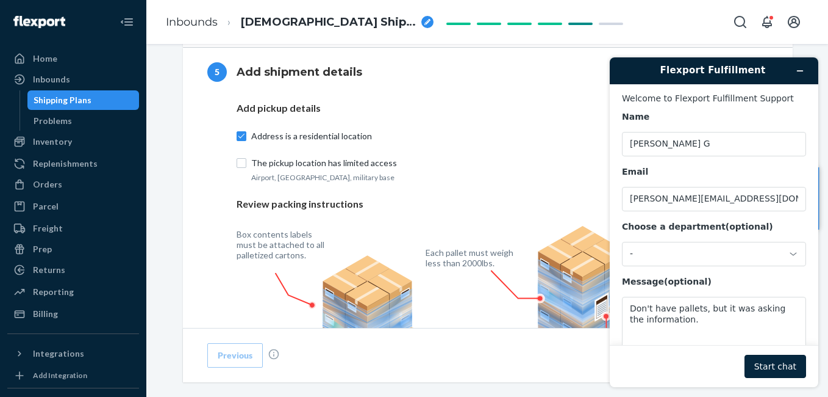
click at [756, 364] on button "Start chat" at bounding box center [776, 365] width 62 height 23
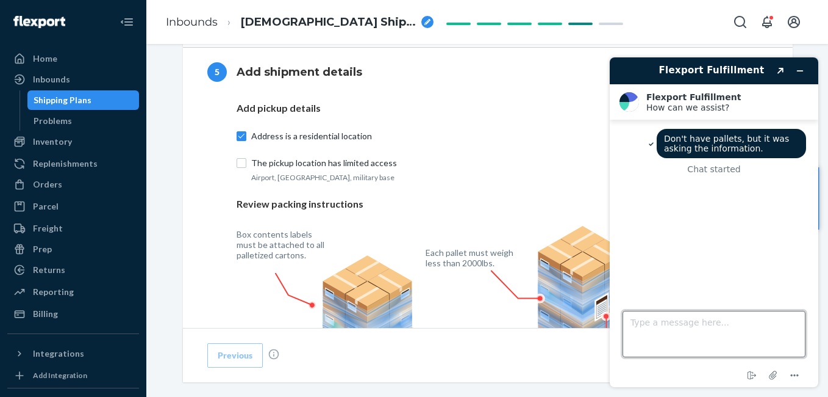
click at [701, 334] on textarea "Type a message here..." at bounding box center [714, 334] width 183 height 46
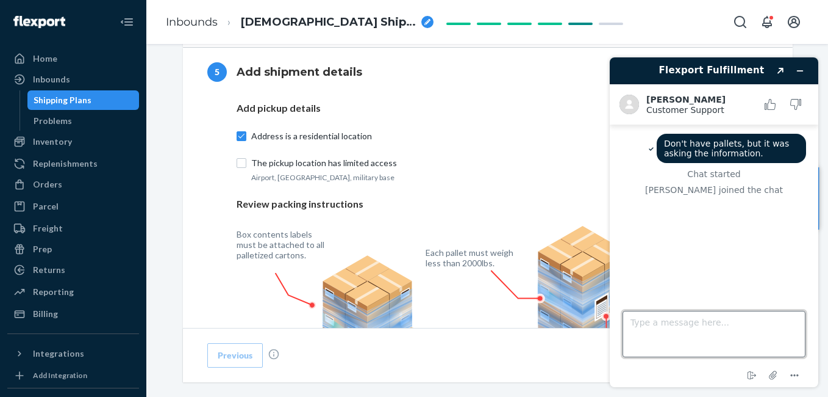
click at [705, 326] on textarea "Type a message here..." at bounding box center [714, 334] width 183 height 46
click at [652, 329] on textarea "Type a message here..." at bounding box center [714, 334] width 183 height 46
click at [769, 373] on icon "Attach file" at bounding box center [774, 375] width 23 height 23
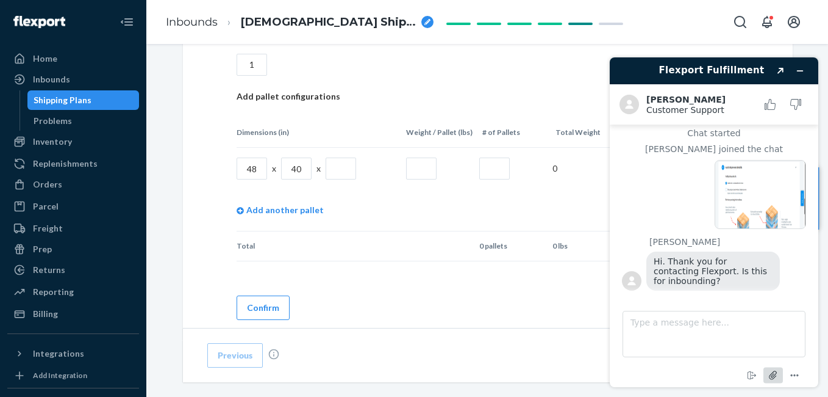
scroll to position [1219, 0]
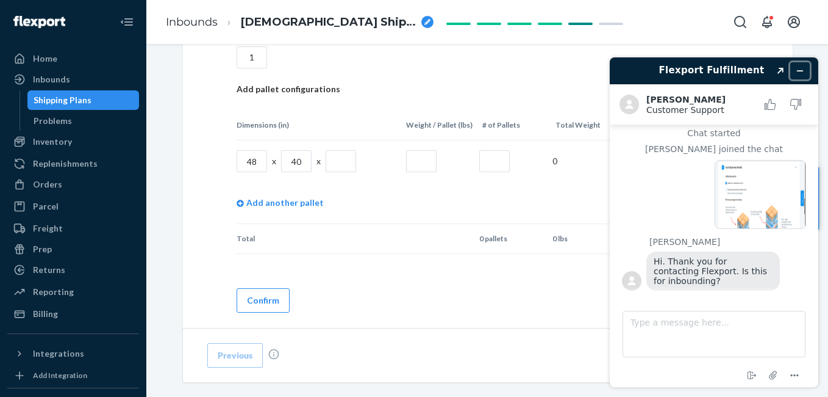
click at [805, 71] on button "Minimise widget" at bounding box center [801, 70] width 20 height 17
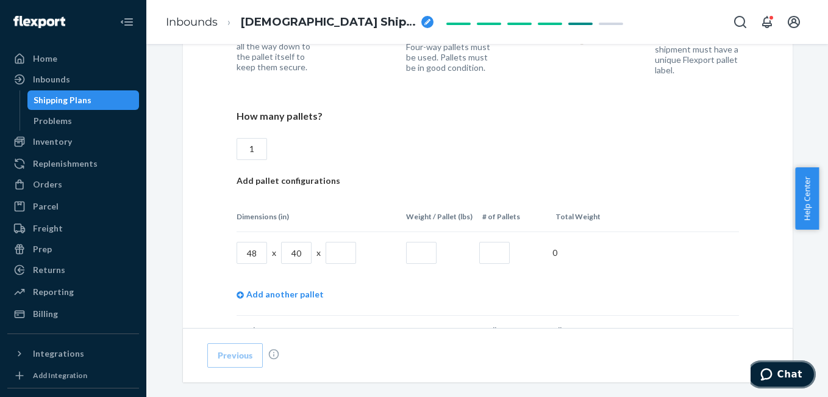
scroll to position [1126, 0]
click at [250, 149] on input "1" at bounding box center [252, 151] width 31 height 22
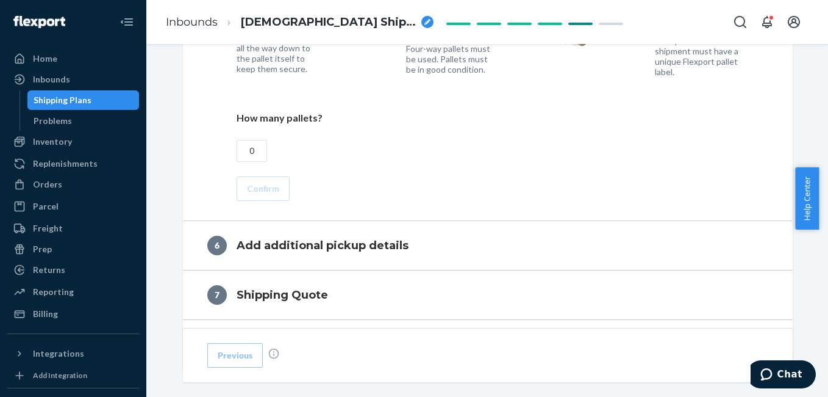
type input "0"
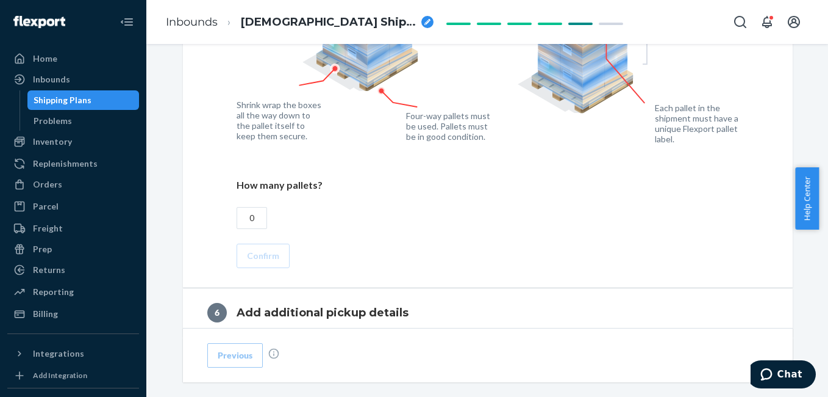
scroll to position [1085, 0]
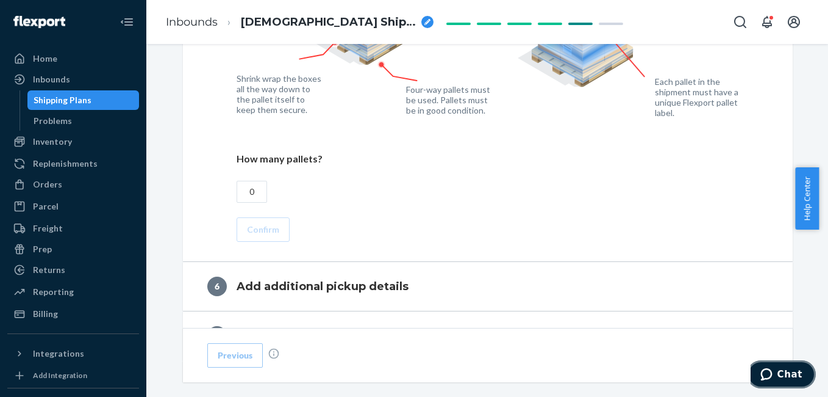
click at [785, 372] on span "Chat" at bounding box center [790, 373] width 25 height 11
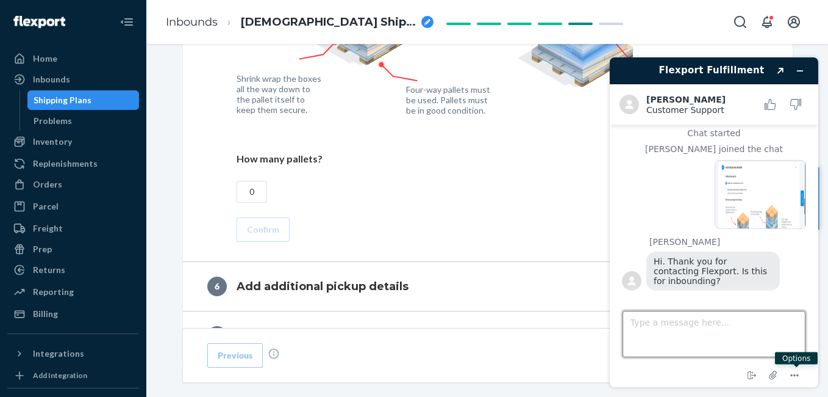
click at [684, 324] on textarea "Type a message here..." at bounding box center [714, 334] width 183 height 46
click at [772, 377] on icon "Attach file" at bounding box center [774, 375] width 10 height 10
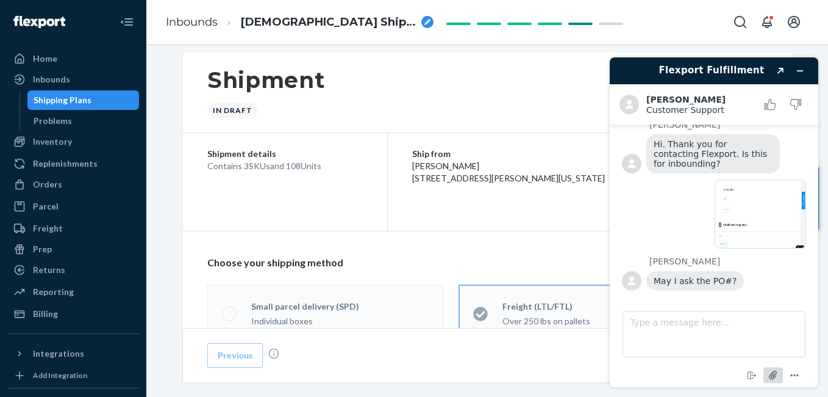
scroll to position [0, 0]
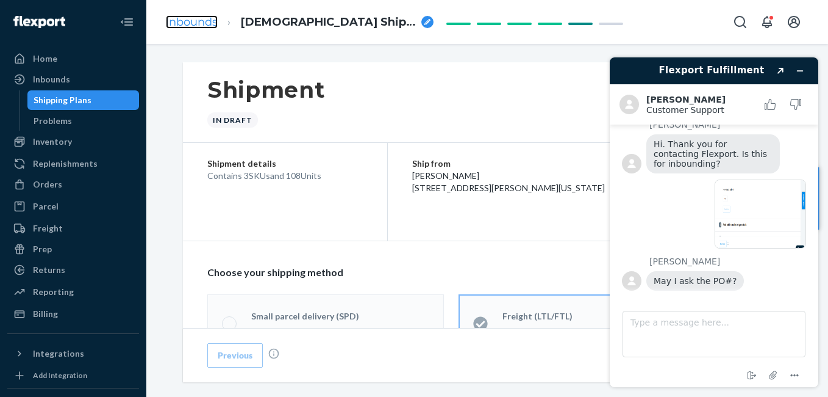
click at [188, 24] on link "Inbounds" at bounding box center [192, 21] width 52 height 13
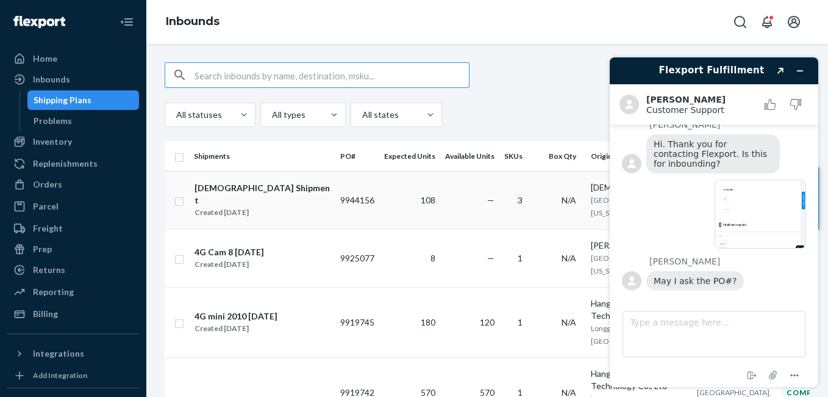
click at [359, 205] on td "9944156" at bounding box center [358, 200] width 44 height 58
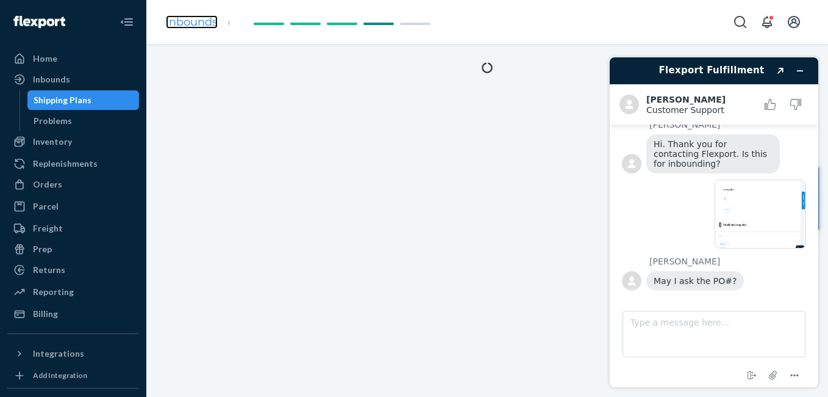
click at [201, 27] on link "Inbounds" at bounding box center [192, 21] width 52 height 13
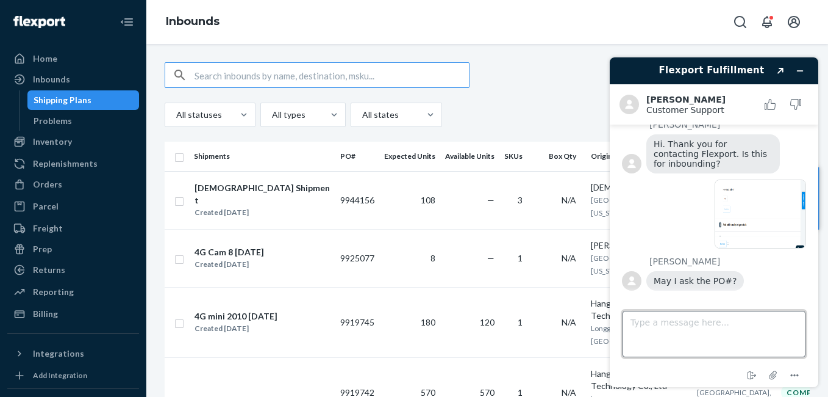
click at [642, 332] on textarea "Type a message here..." at bounding box center [714, 334] width 183 height 46
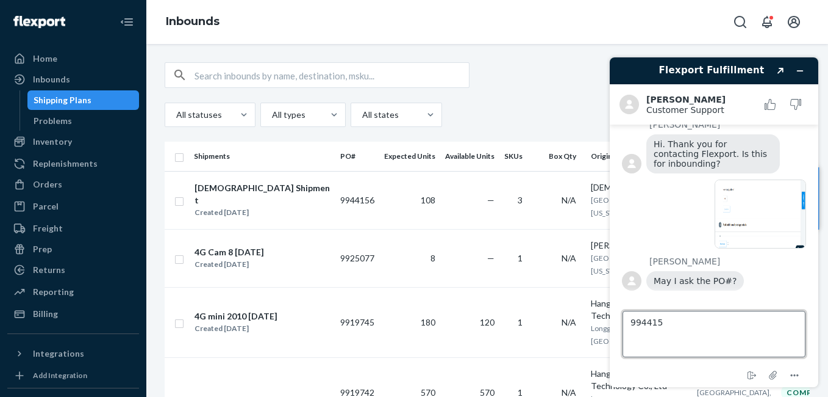
type textarea "9944156"
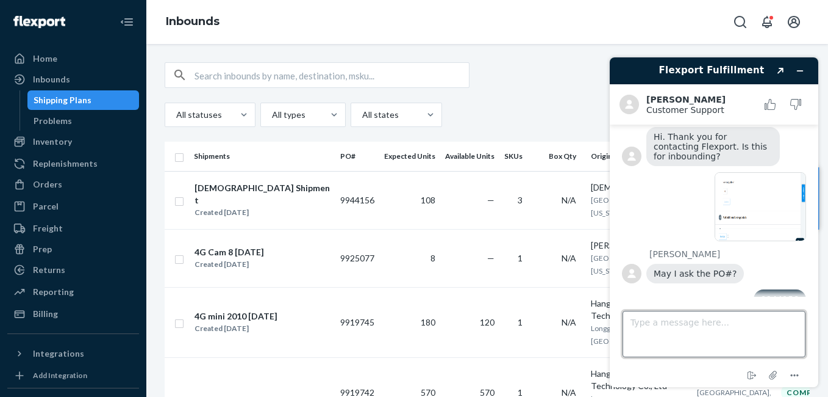
scroll to position [191, 0]
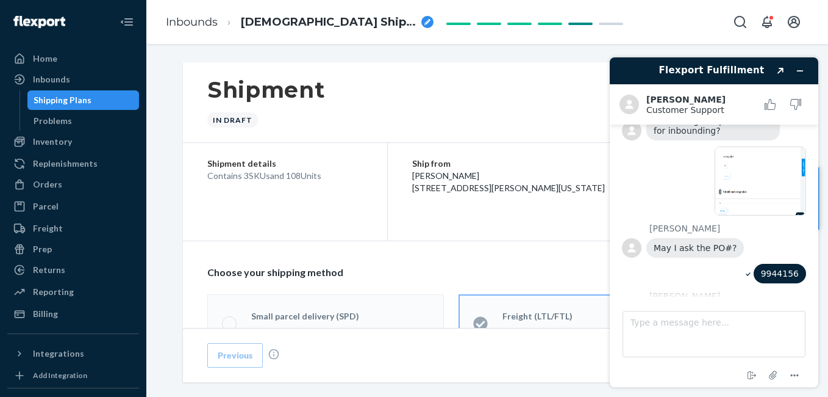
scroll to position [293, 0]
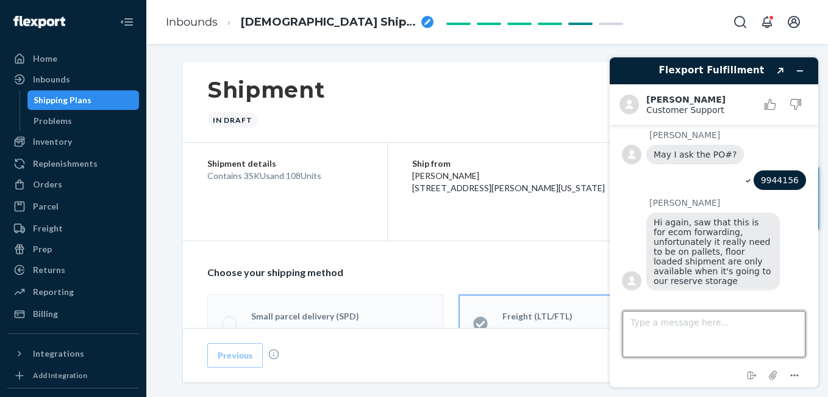
click at [694, 315] on textarea "Type a message here..." at bounding box center [714, 334] width 183 height 46
type textarea "W"
drag, startPoint x: 725, startPoint y: 340, endPoint x: 663, endPoint y: 344, distance: 61.7
click at [663, 344] on textarea "The weight is less only its not above 250lbs, we have choose this becuased this…" at bounding box center [714, 334] width 183 height 46
click at [673, 348] on textarea "The weight is less only its not above 250lbs, we have choose this because this …" at bounding box center [714, 334] width 183 height 46
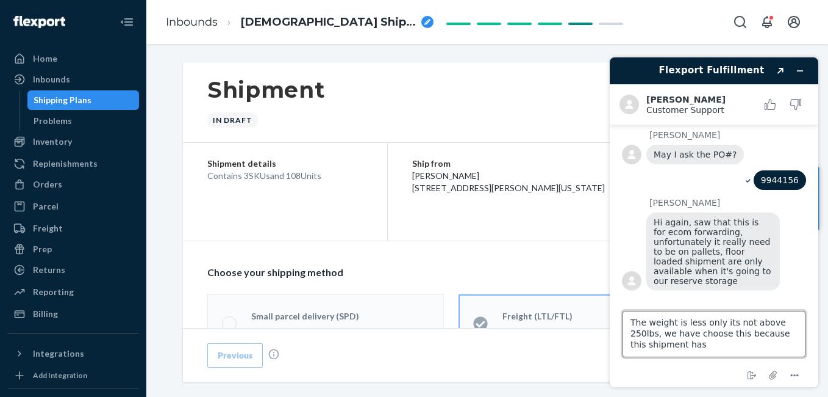
drag, startPoint x: 672, startPoint y: 323, endPoint x: 678, endPoint y: 339, distance: 17.0
click at [684, 345] on textarea "The weight is less only its not above 250lbs, we have chosen this because this …" at bounding box center [714, 334] width 183 height 46
type textarea "The weight is less only its not above 250lbs, we have chosen this because this …"
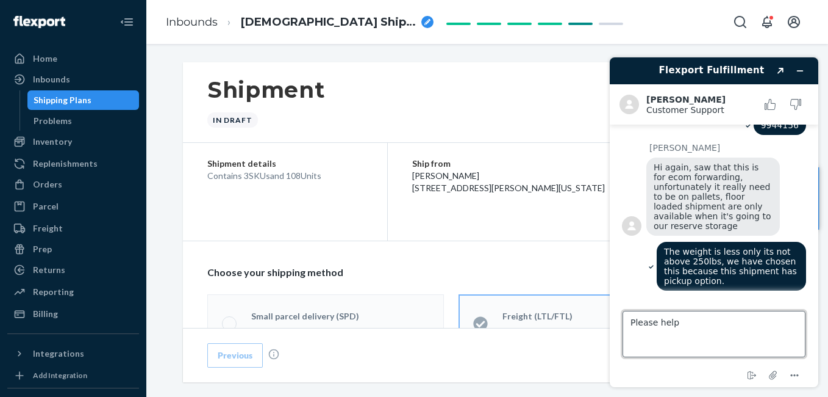
type textarea "Please help."
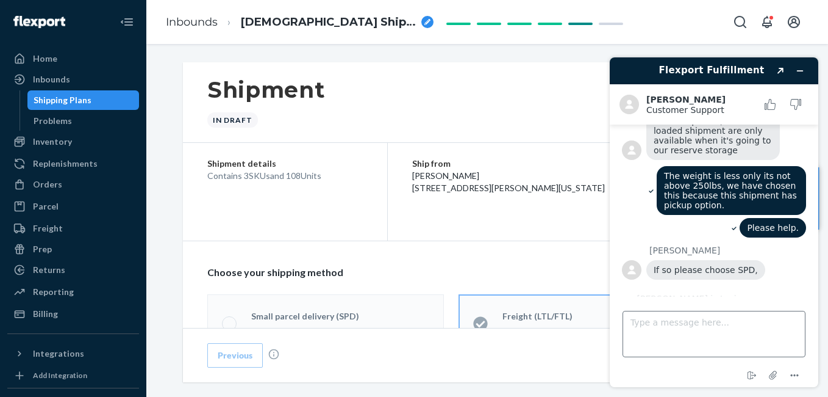
scroll to position [418, 0]
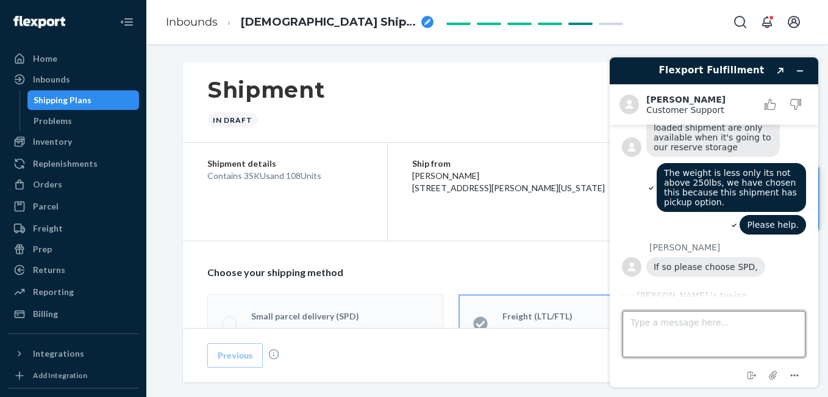
click at [698, 336] on textarea "Type a message here..." at bounding box center [714, 334] width 183 height 46
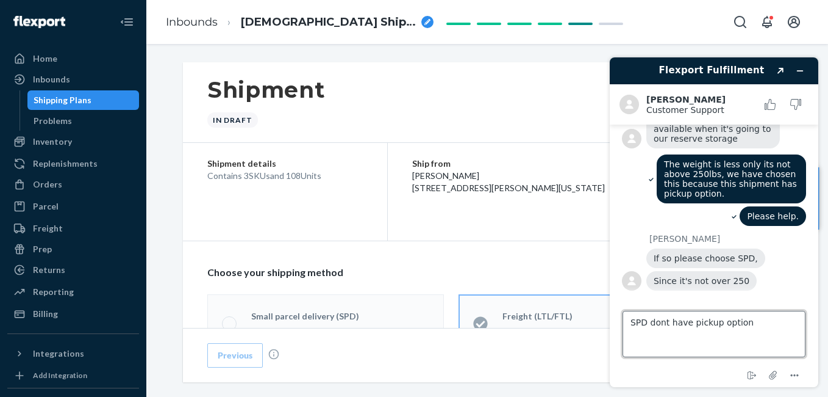
type textarea "SPD dont have pickup option."
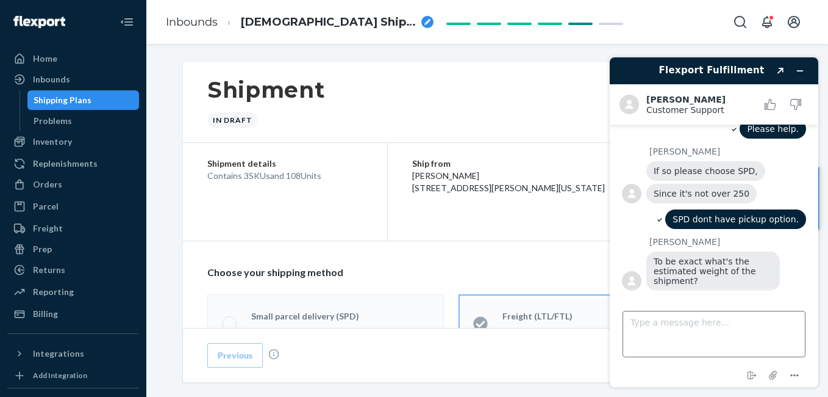
scroll to position [526, 0]
click at [692, 317] on textarea "Type a message here..." at bounding box center [714, 334] width 183 height 46
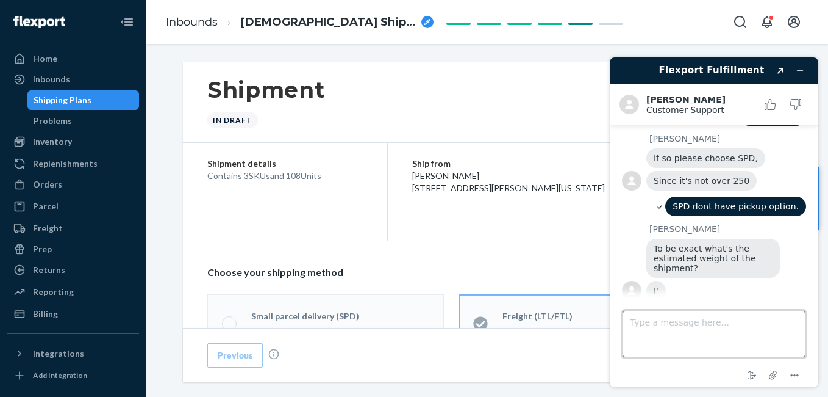
scroll to position [549, 0]
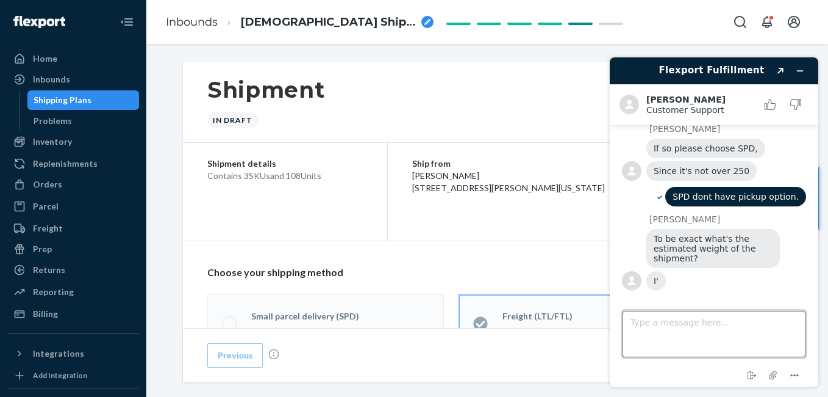
click at [648, 338] on textarea "Type a message here..." at bounding box center [714, 334] width 183 height 46
type textarea "It will be below 100lb."
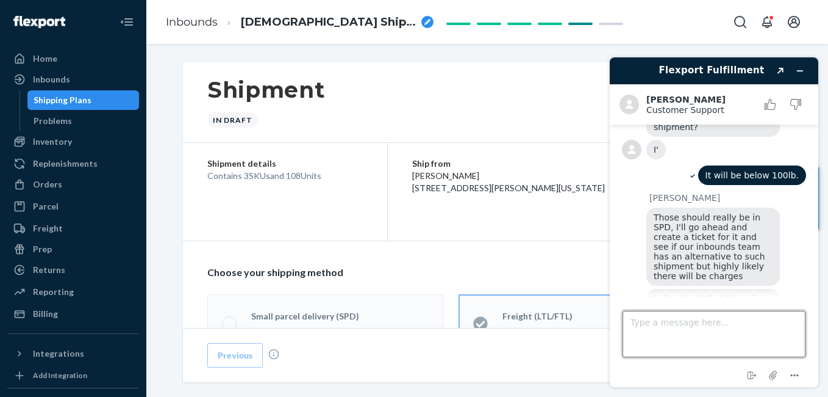
scroll to position [700, 0]
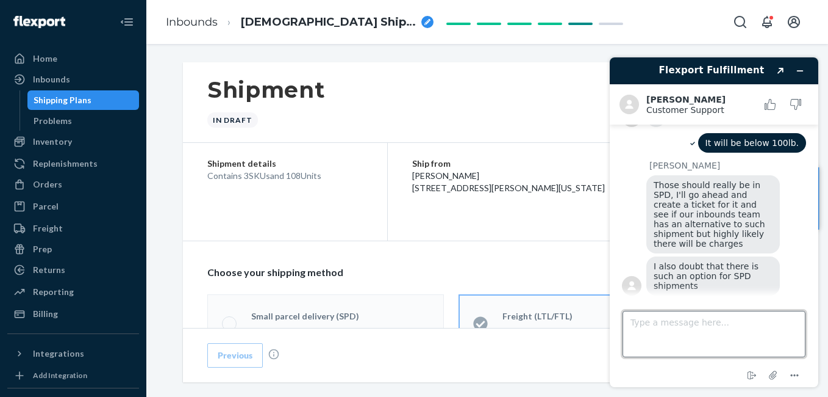
click at [702, 321] on textarea "Type a message here..." at bounding box center [714, 334] width 183 height 46
type textarea "Ok."
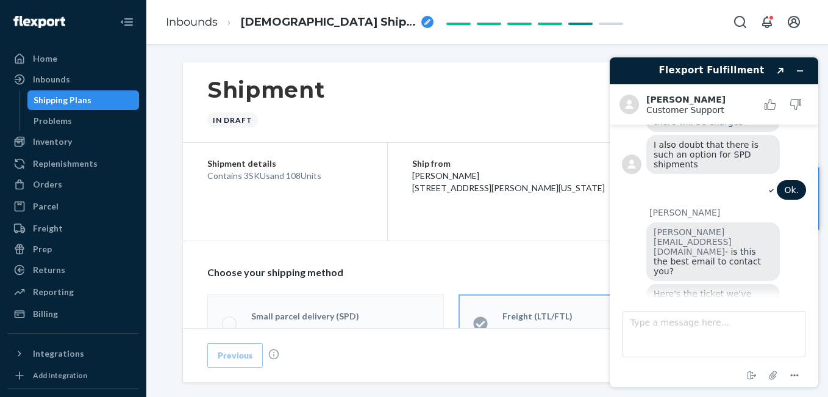
scroll to position [853, 0]
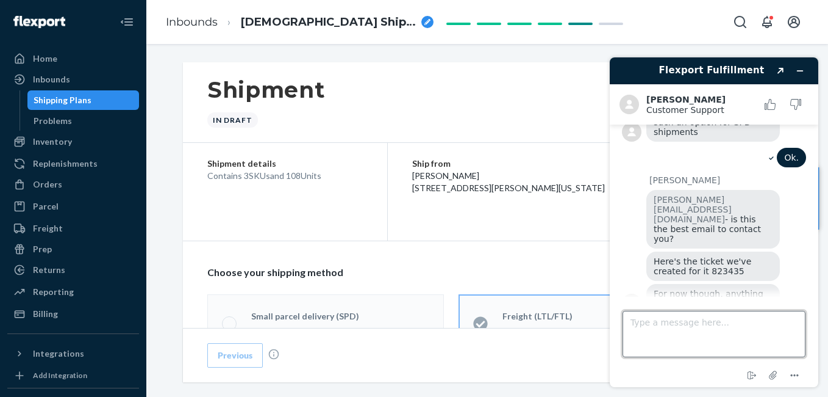
click at [657, 329] on textarea "Type a message here..." at bounding box center [714, 334] width 183 height 46
type textarea "Thank you!"
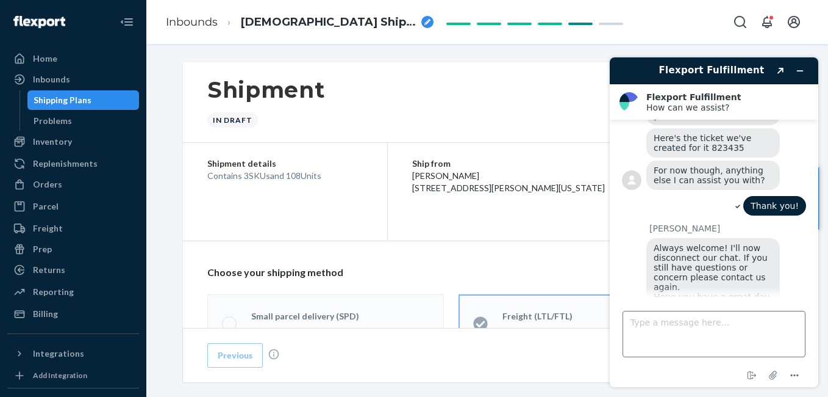
scroll to position [1032, 0]
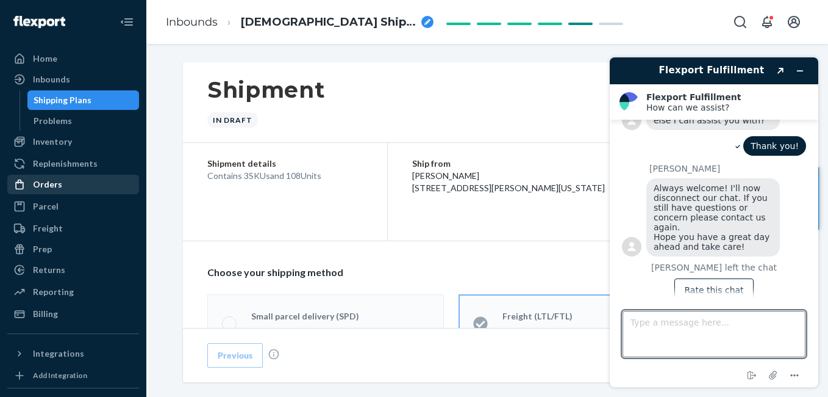
click at [52, 186] on div "Orders" at bounding box center [47, 184] width 29 height 12
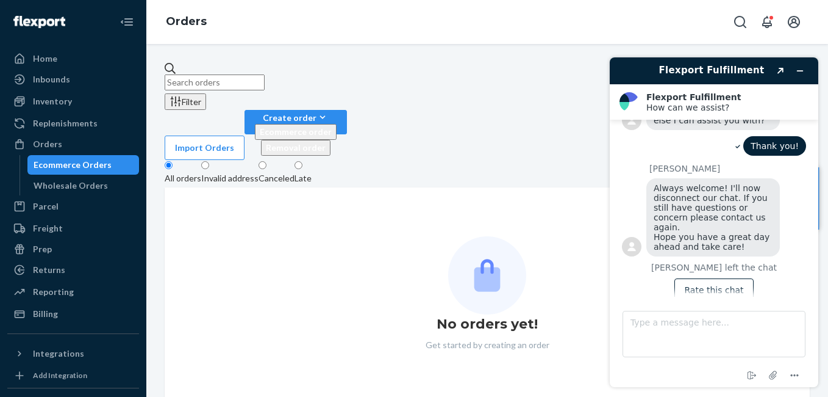
click at [265, 74] on input "text" at bounding box center [215, 82] width 100 height 16
paste input ""REP-444512 ""
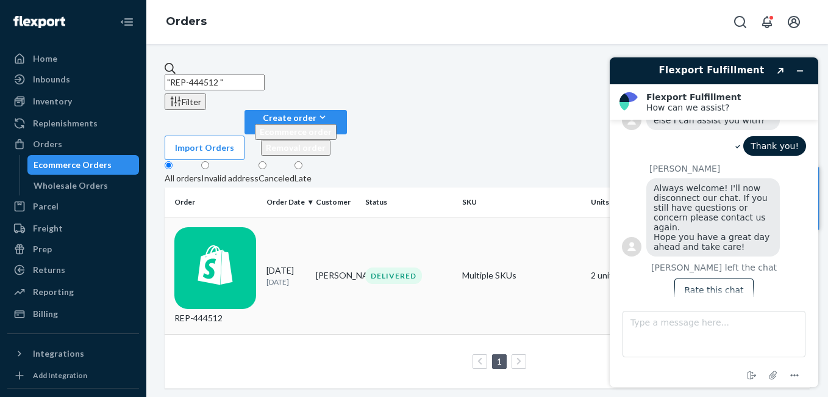
type input ""REP-444512 ""
click at [217, 227] on div "REP-444512" at bounding box center [215, 276] width 82 height 98
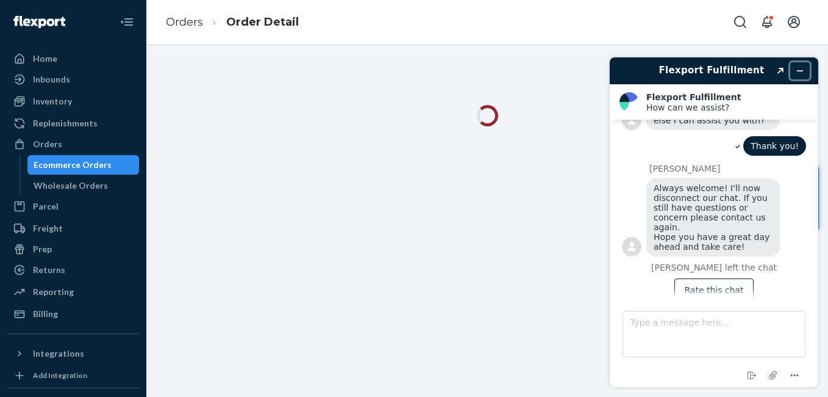
click at [802, 70] on icon "Minimise widget" at bounding box center [800, 70] width 9 height 9
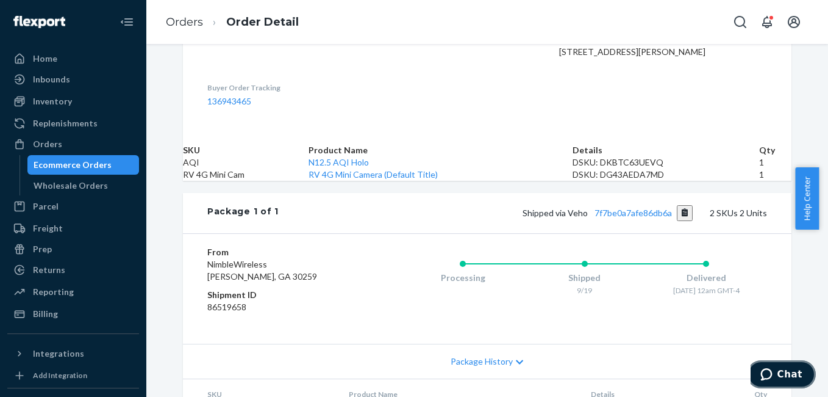
scroll to position [366, 0]
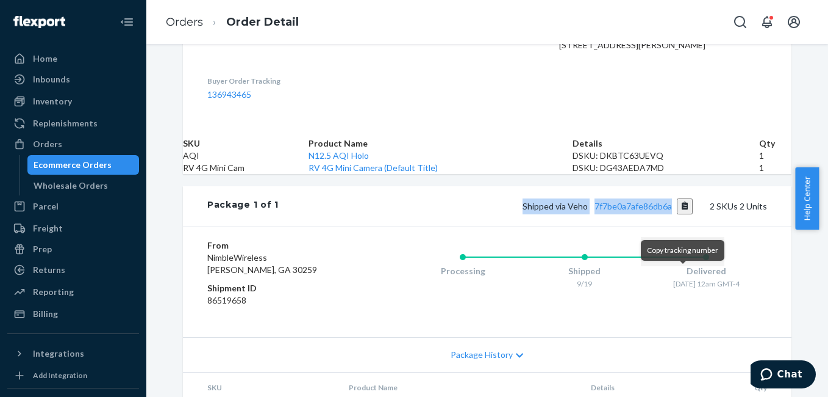
drag, startPoint x: 523, startPoint y: 274, endPoint x: 675, endPoint y: 275, distance: 152.5
click at [675, 214] on div "Shipped via Veho 7f7be0a7afe86db6a 2 SKUs 2 Units" at bounding box center [523, 206] width 489 height 16
copy span "Shipped via Veho 7f7be0a7afe86db6a"
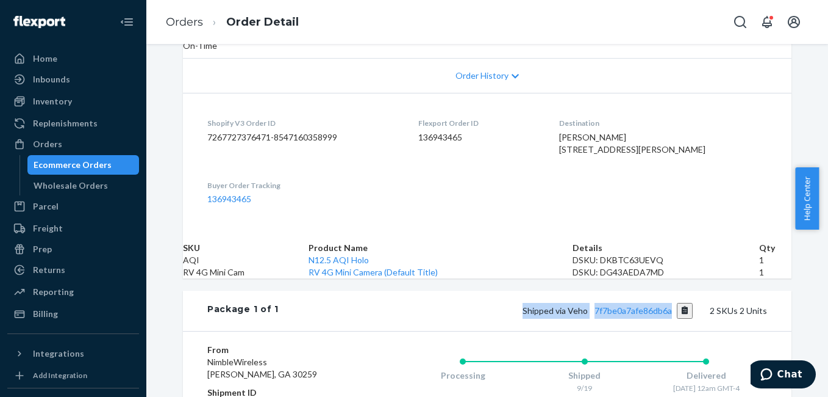
scroll to position [252, 0]
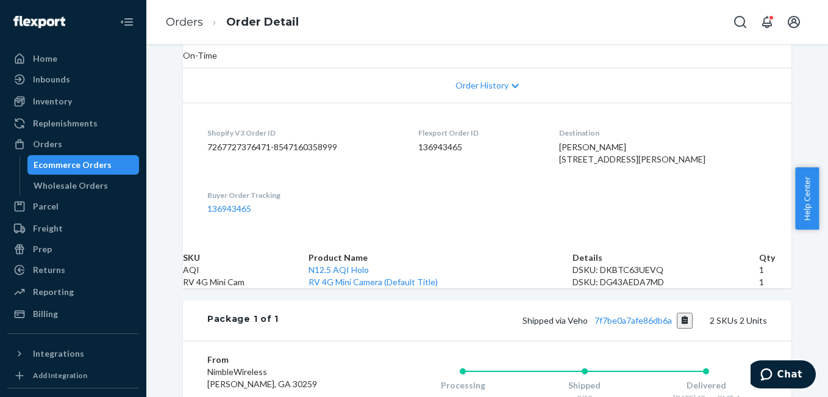
click at [640, 142] on span "Eleese Shillingford 13705 Brittle Rd Milton, GA 30004-3592 US" at bounding box center [632, 153] width 146 height 23
copy span "Eleese Shillingford"
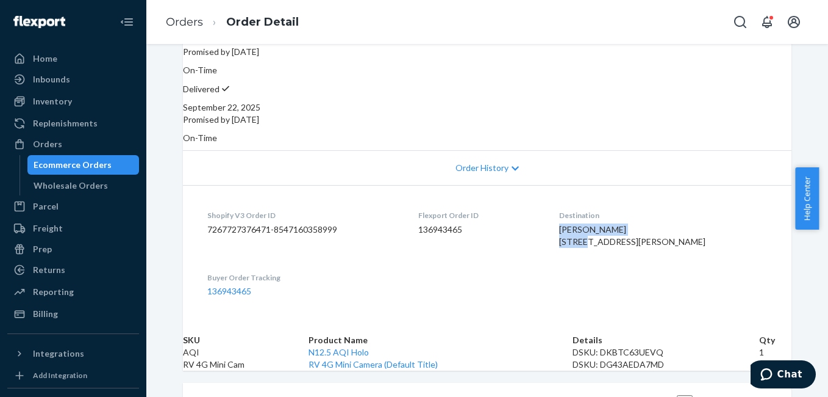
scroll to position [167, 0]
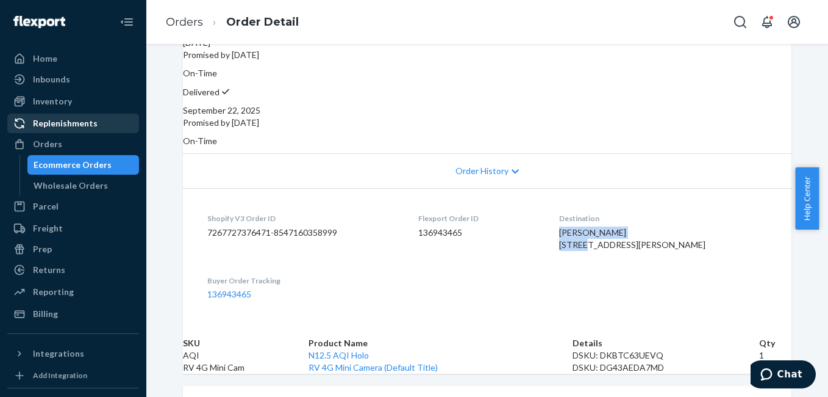
drag, startPoint x: 62, startPoint y: 148, endPoint x: 93, endPoint y: 132, distance: 35.5
click at [62, 148] on div "Orders" at bounding box center [73, 143] width 129 height 17
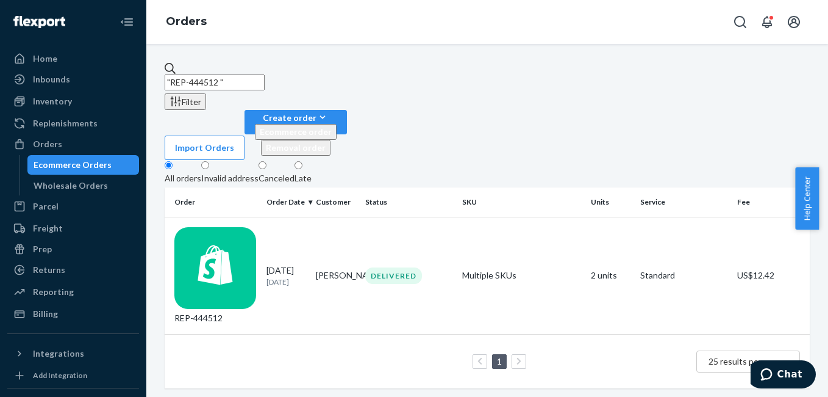
click at [265, 76] on input ""REP-444512 "" at bounding box center [215, 82] width 100 height 16
paste input "REP-444513"
type input "REP-444513"
click at [207, 227] on div "REP-444513" at bounding box center [215, 276] width 82 height 98
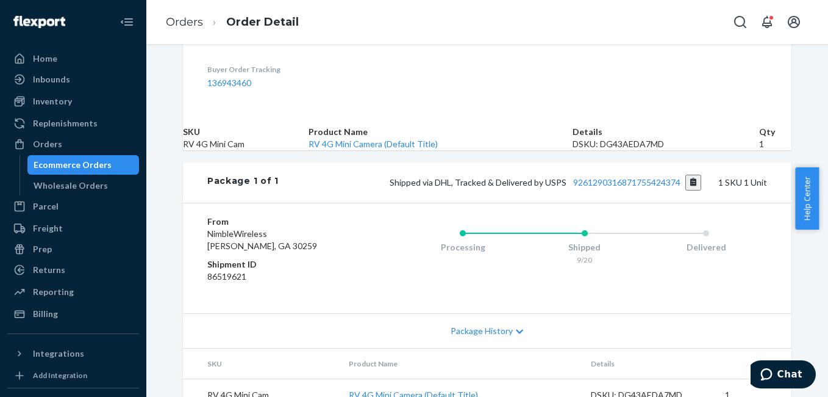
scroll to position [382, 0]
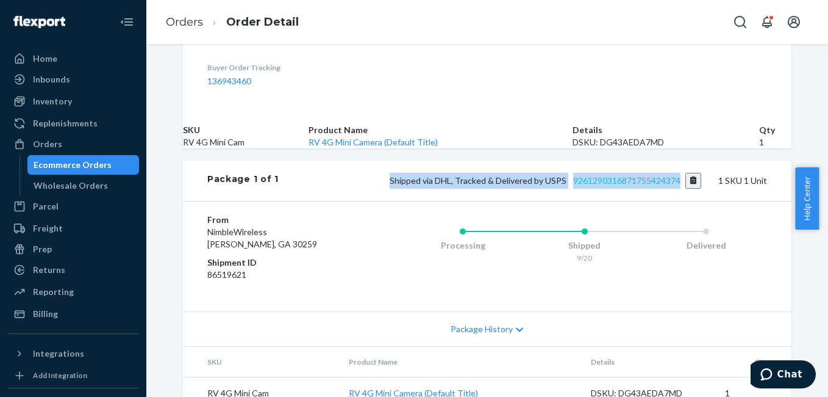
drag, startPoint x: 395, startPoint y: 228, endPoint x: 677, endPoint y: 228, distance: 281.8
click at [677, 185] on span "Shipped via DHL, Tracked & Delivered by USPS 9261290316871755424374" at bounding box center [546, 180] width 312 height 10
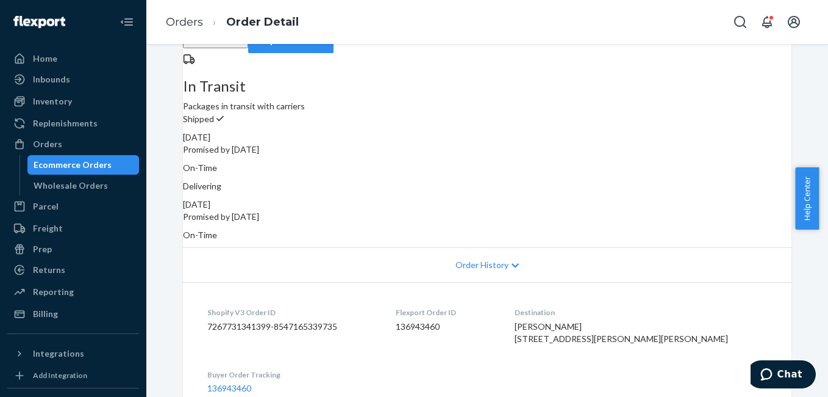
scroll to position [240, 0]
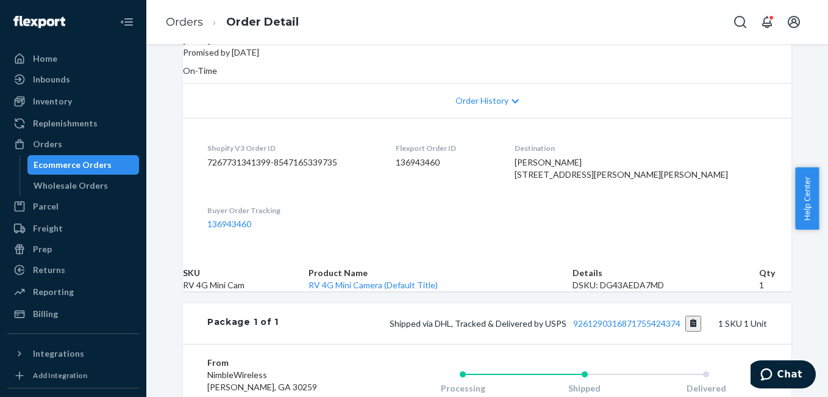
click at [600, 157] on span "Kassi 2067 Freeman Rd Martin, GA 30557-3274 US" at bounding box center [622, 168] width 214 height 23
copy span "Kassi"
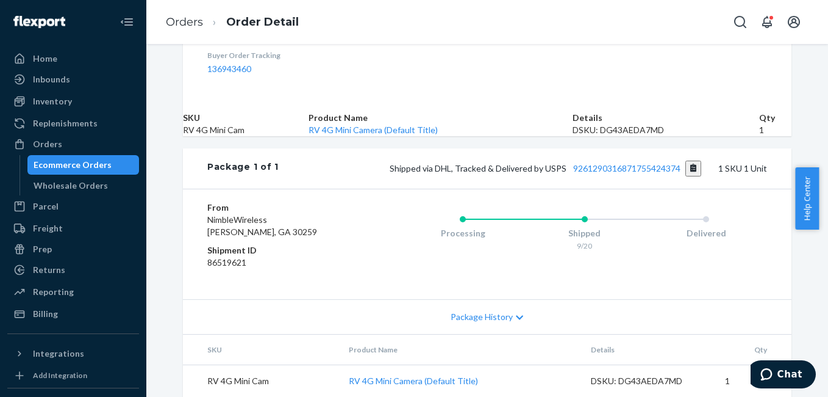
scroll to position [457, 0]
click at [616, 163] on link "9261290316871755424374" at bounding box center [626, 168] width 107 height 10
